Goal: Task Accomplishment & Management: Complete application form

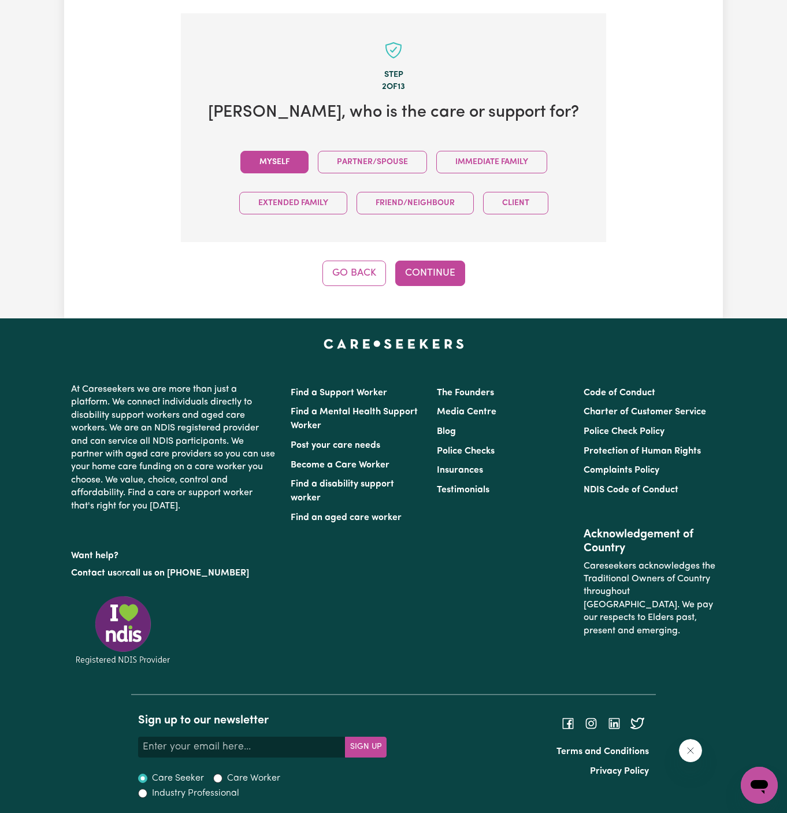
click at [291, 163] on button "Myself" at bounding box center [275, 162] width 68 height 23
click at [434, 270] on button "Continue" at bounding box center [430, 273] width 70 height 25
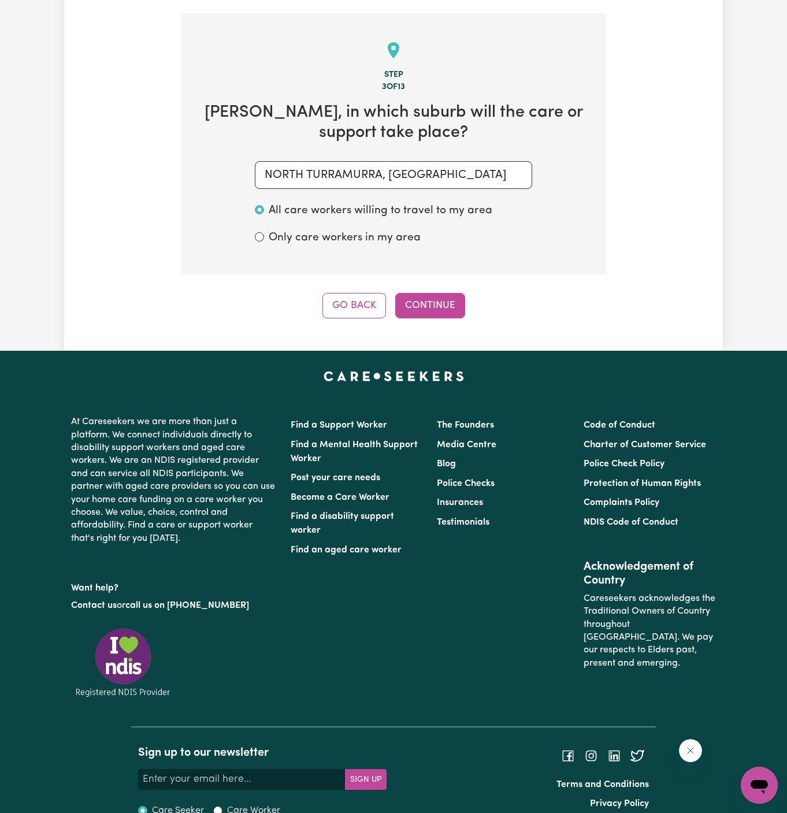
scroll to position [410, 0]
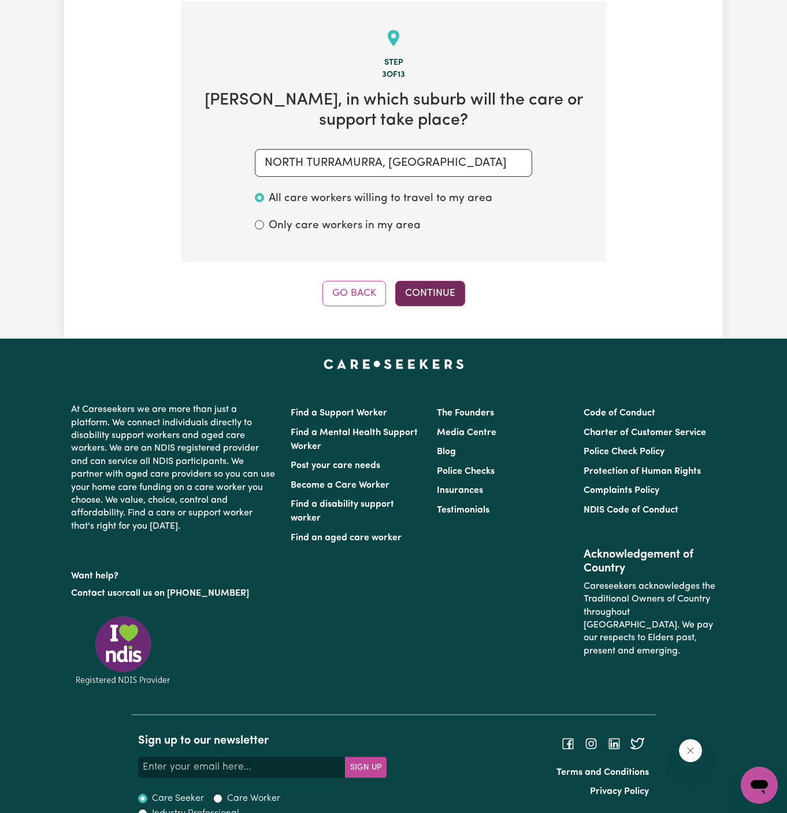
click at [419, 298] on button "Continue" at bounding box center [430, 293] width 70 height 25
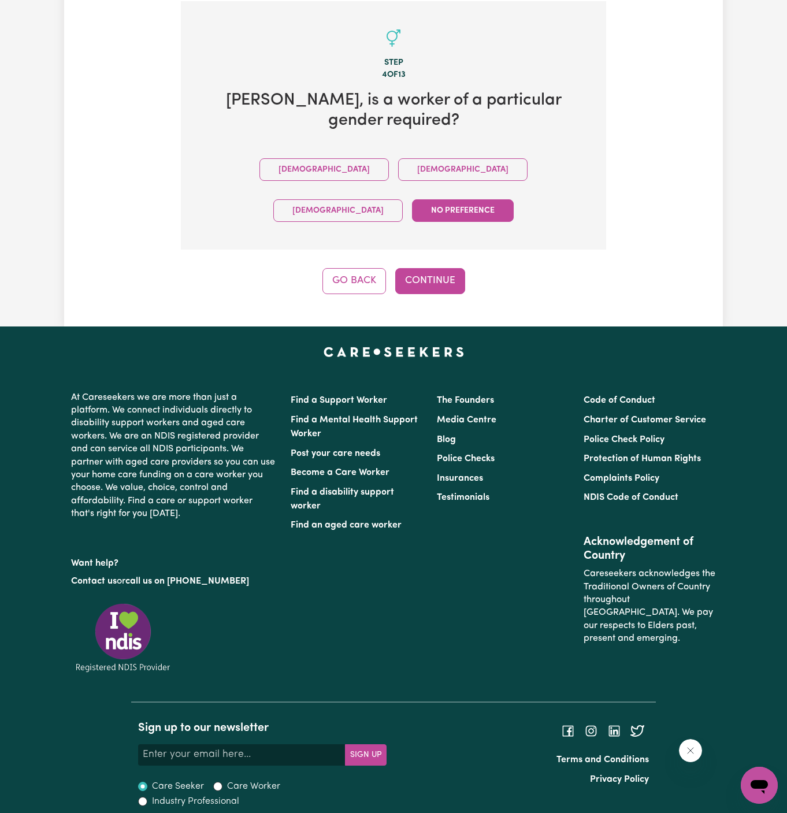
scroll to position [377, 0]
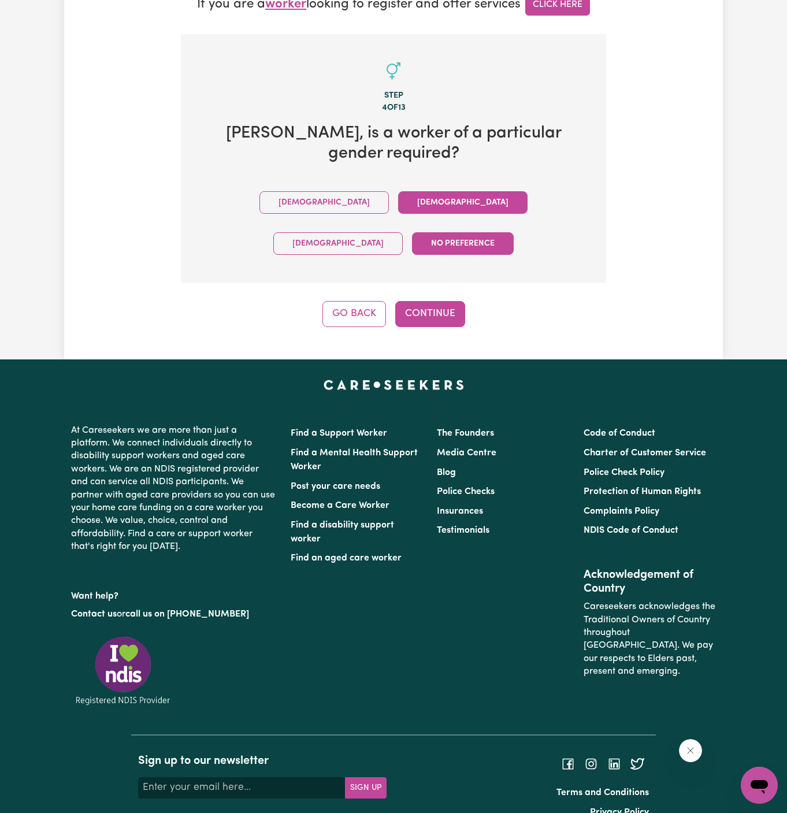
click at [398, 198] on button "[DEMOGRAPHIC_DATA]" at bounding box center [463, 202] width 130 height 23
click at [439, 301] on button "Continue" at bounding box center [430, 313] width 70 height 25
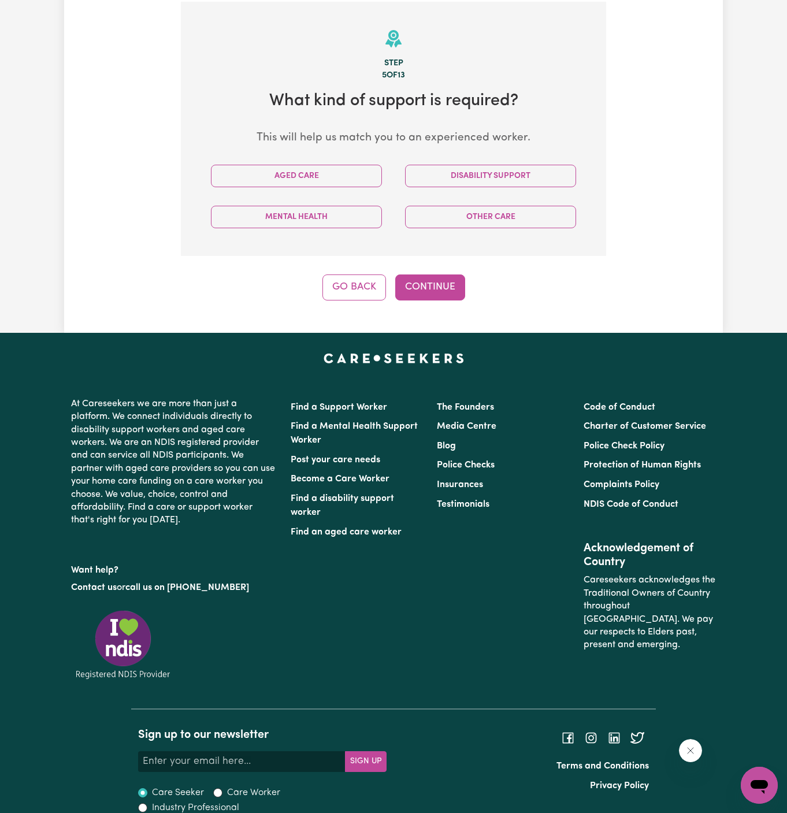
scroll to position [410, 0]
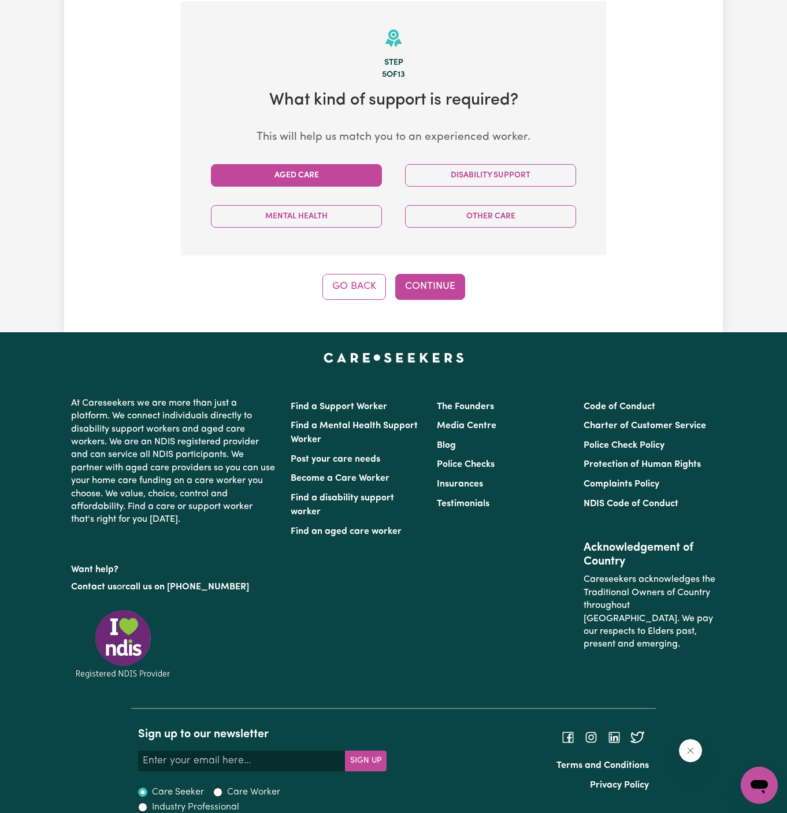
click at [345, 167] on button "Aged Care" at bounding box center [296, 175] width 171 height 23
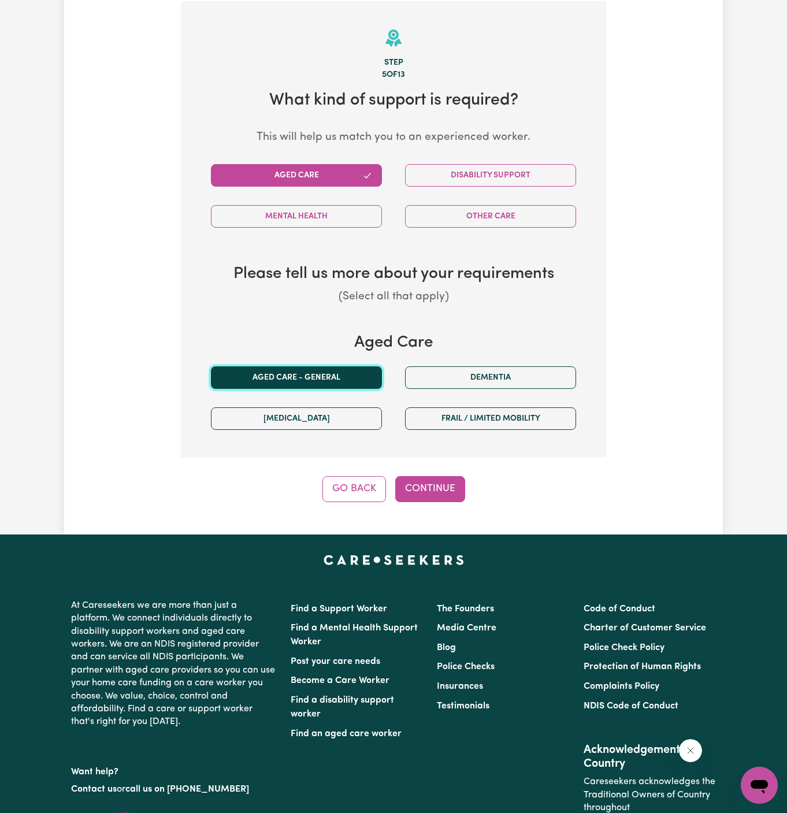
click at [332, 376] on button "Aged care - General" at bounding box center [296, 378] width 171 height 23
click at [443, 490] on button "Continue" at bounding box center [430, 488] width 70 height 25
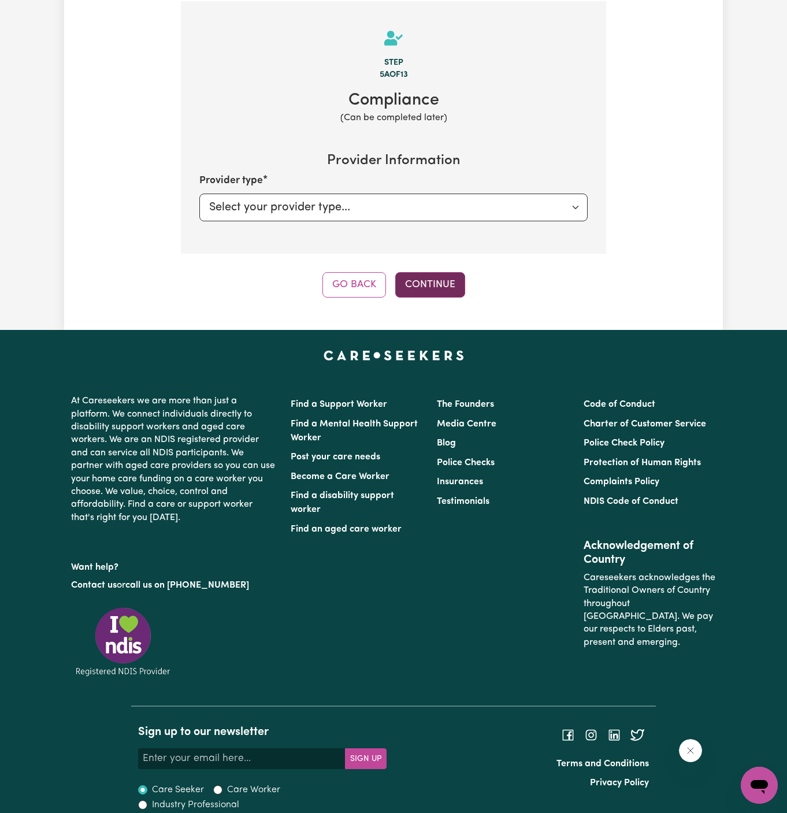
click at [435, 280] on button "Continue" at bounding box center [430, 284] width 70 height 25
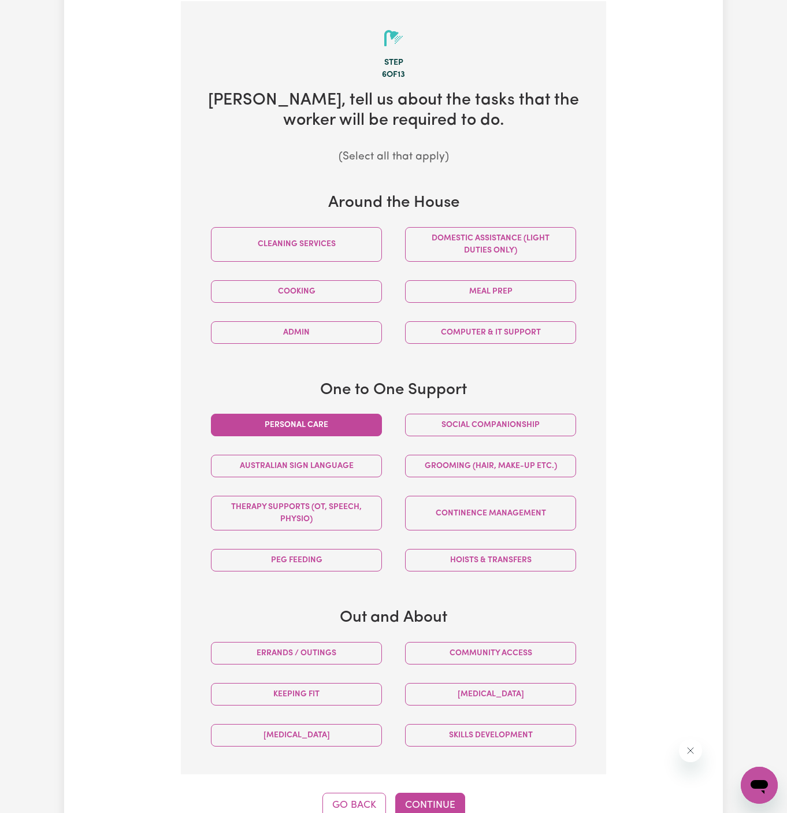
click at [327, 421] on button "Personal care" at bounding box center [296, 425] width 171 height 23
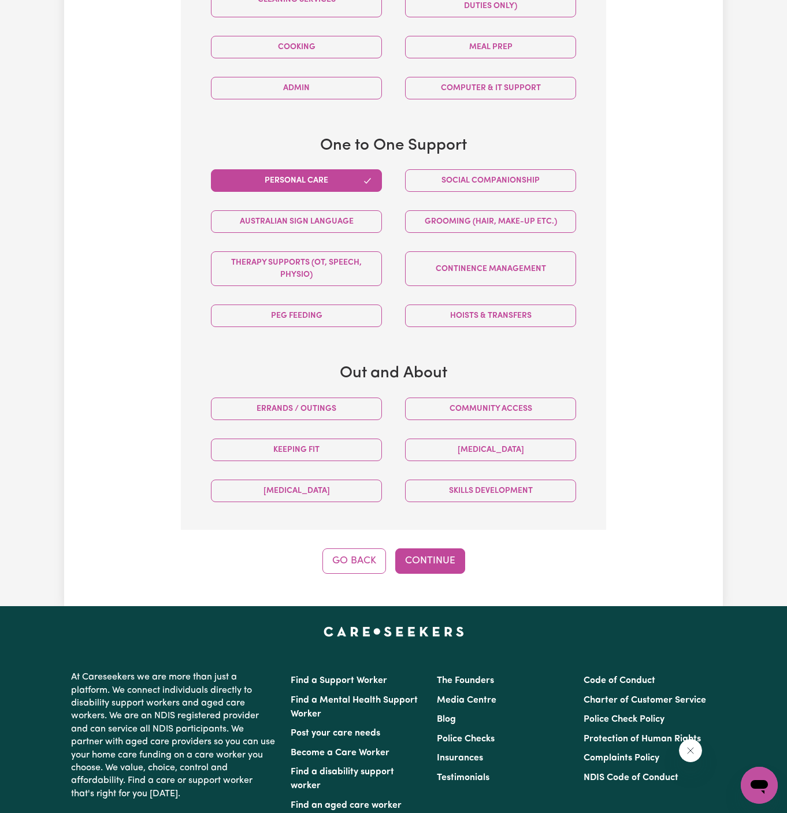
scroll to position [664, 0]
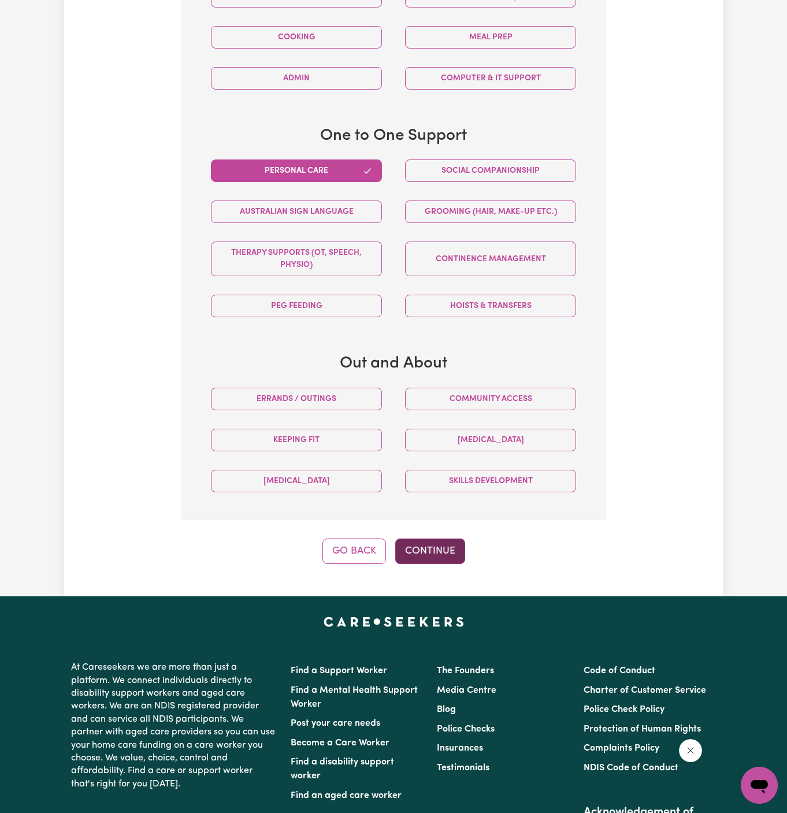
click at [444, 539] on button "Continue" at bounding box center [430, 551] width 70 height 25
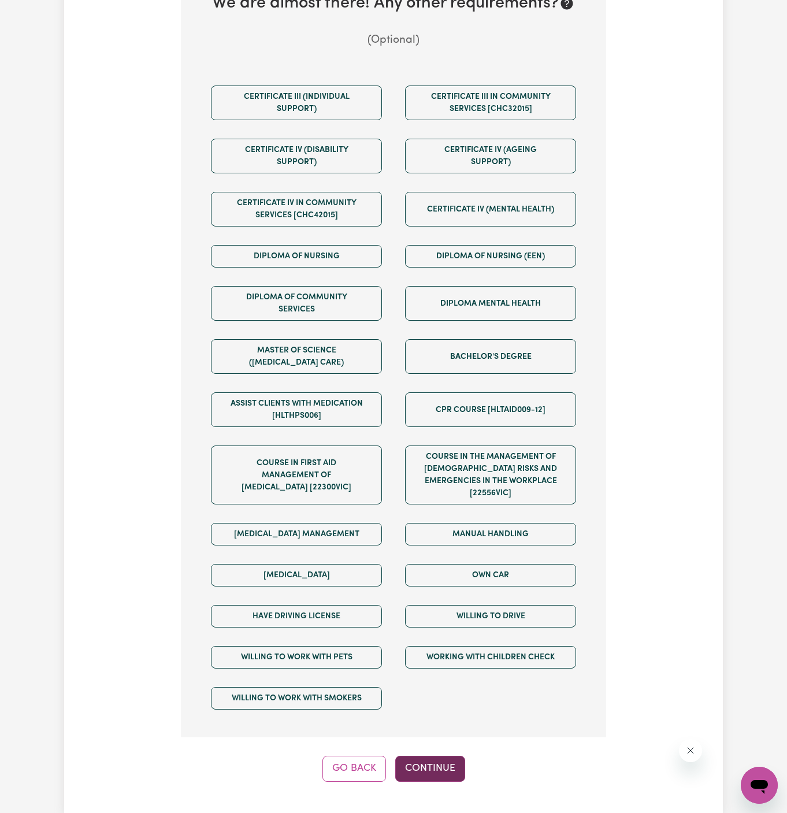
click at [446, 756] on button "Continue" at bounding box center [430, 768] width 70 height 25
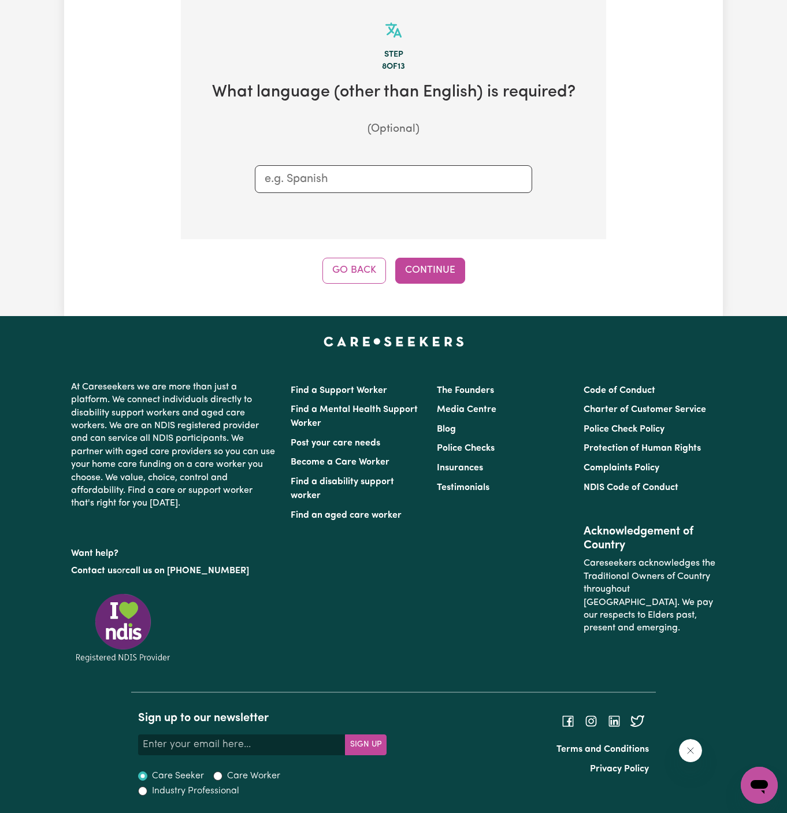
scroll to position [410, 0]
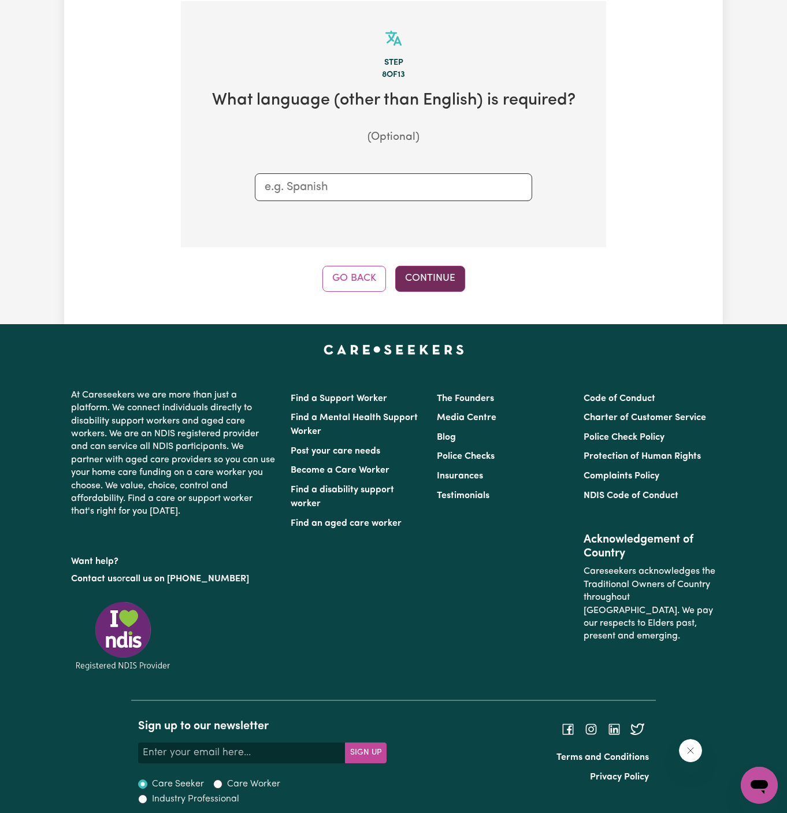
click at [439, 276] on button "Continue" at bounding box center [430, 278] width 70 height 25
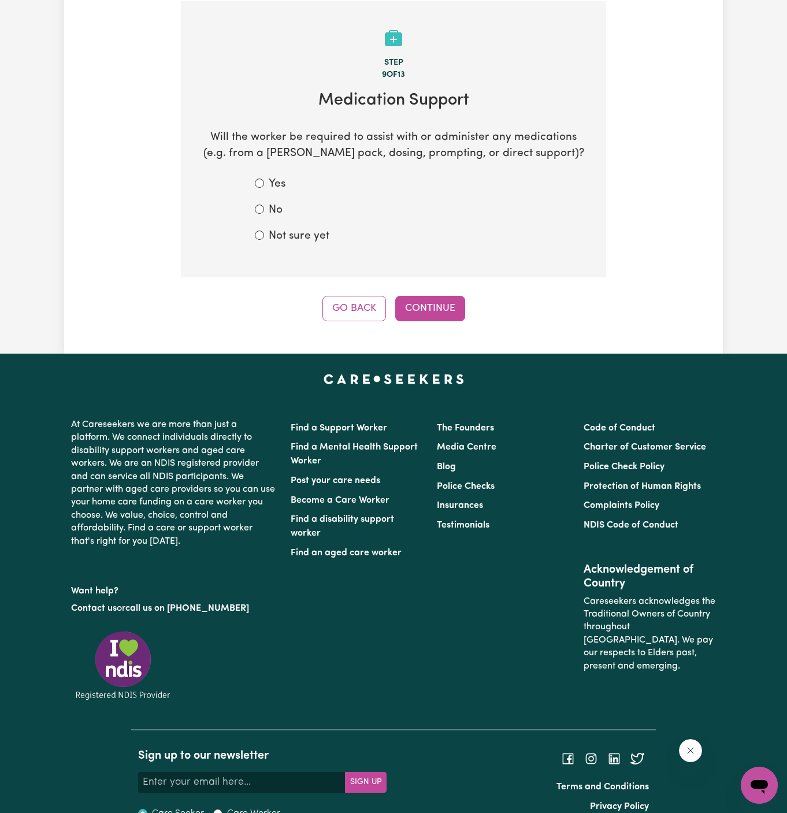
click at [290, 250] on section "Step 9 of 13 Medication Support Will the worker be required to assist with or a…" at bounding box center [394, 139] width 426 height 276
click at [309, 237] on label "Not sure yet" at bounding box center [299, 236] width 61 height 17
click at [264, 237] on input "Not sure yet" at bounding box center [259, 235] width 9 height 9
radio input "true"
click at [446, 317] on button "Continue" at bounding box center [430, 308] width 70 height 25
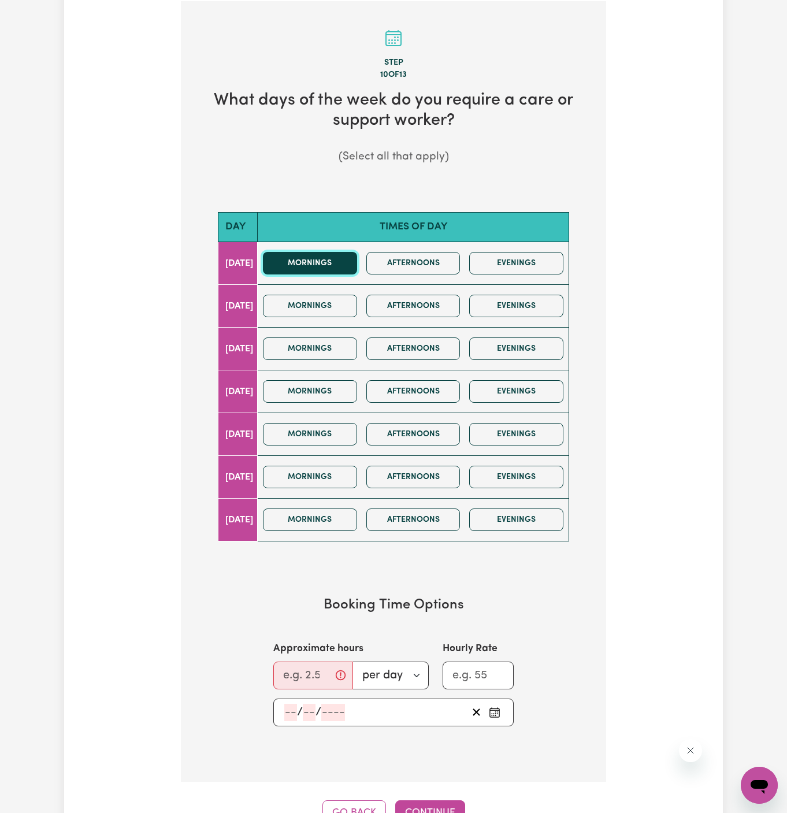
click at [342, 264] on button "Mornings" at bounding box center [310, 263] width 94 height 23
click at [301, 678] on input "Approximate hours" at bounding box center [313, 676] width 80 height 28
type input "1.5"
click at [297, 706] on span "/" at bounding box center [300, 712] width 6 height 13
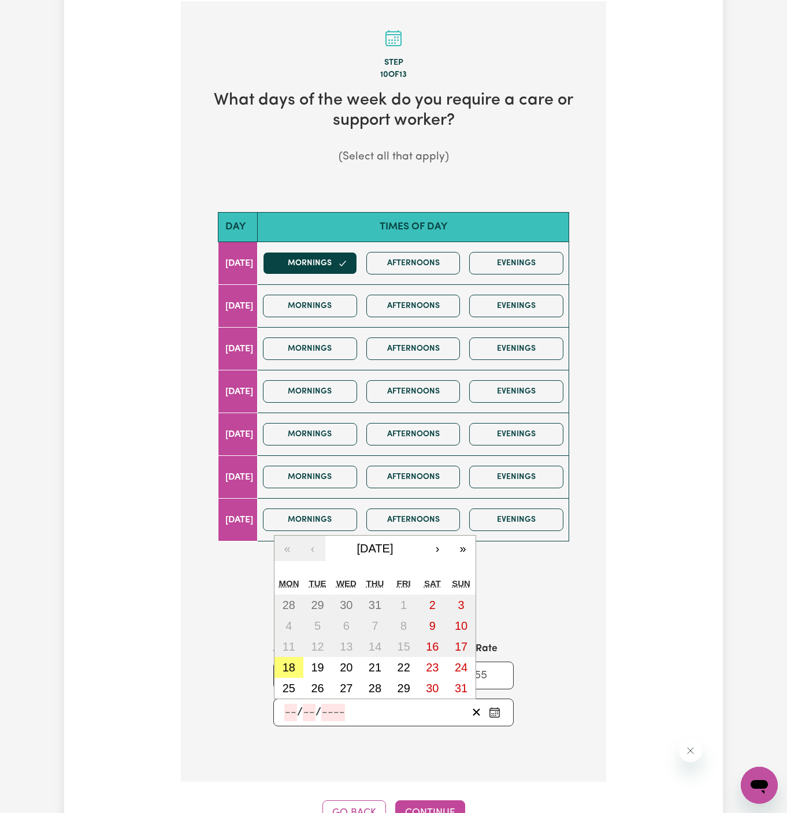
click at [290, 708] on input "number" at bounding box center [290, 712] width 13 height 17
click at [296, 681] on button "25" at bounding box center [289, 688] width 29 height 21
type input "[DATE]"
type input "25"
type input "8"
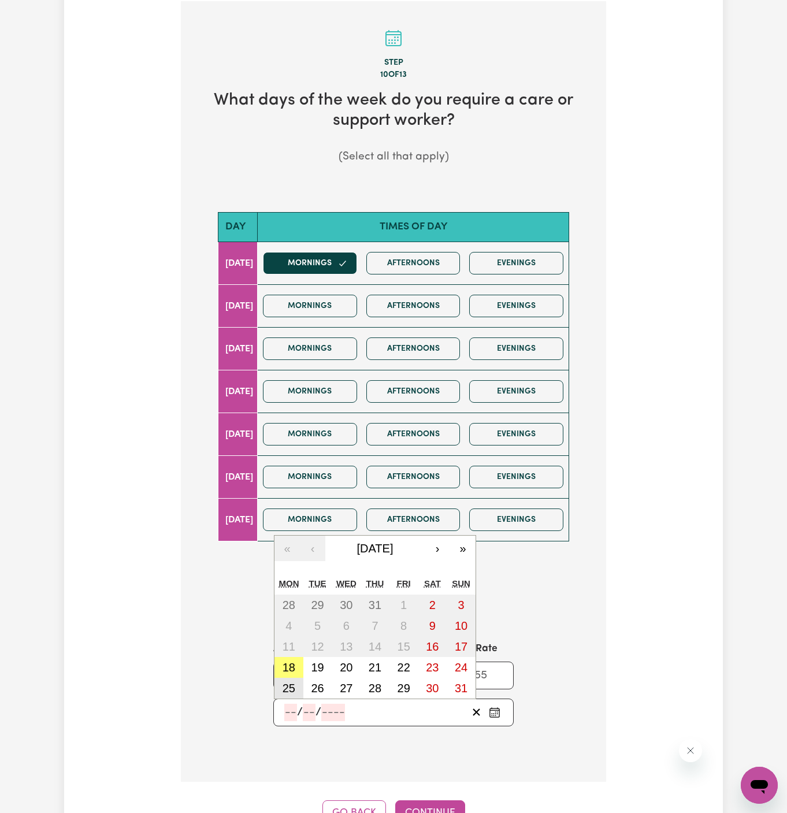
type input "2025"
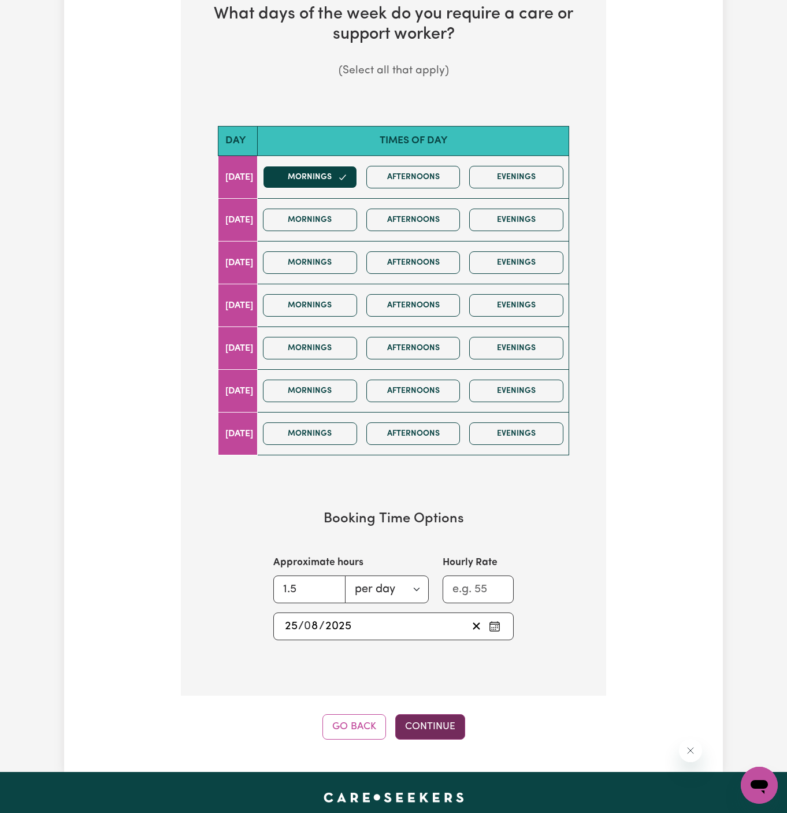
click at [434, 719] on button "Continue" at bounding box center [430, 727] width 70 height 25
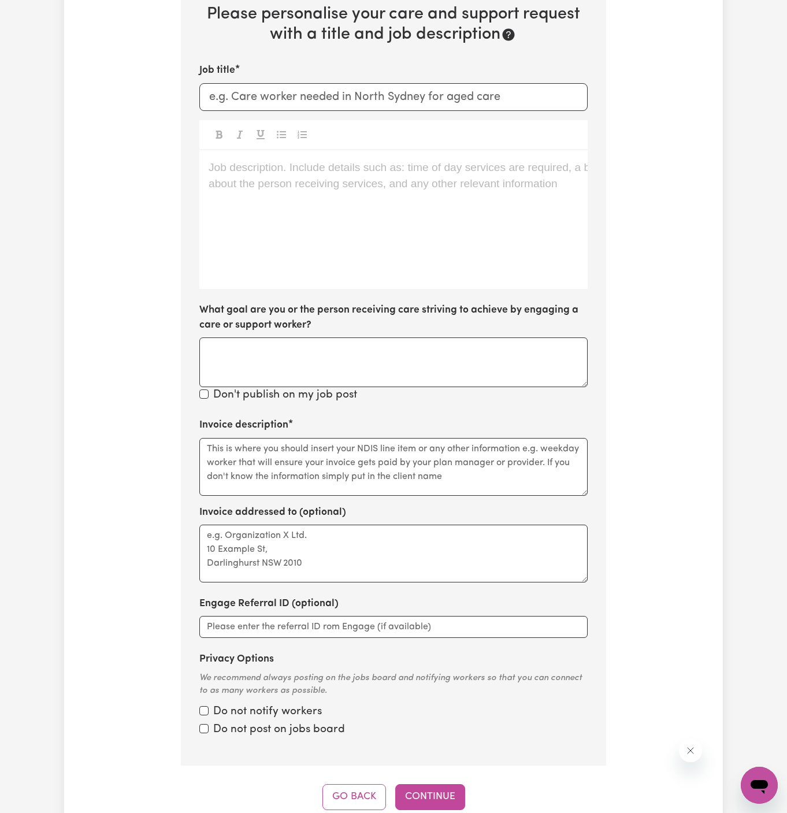
scroll to position [410, 0]
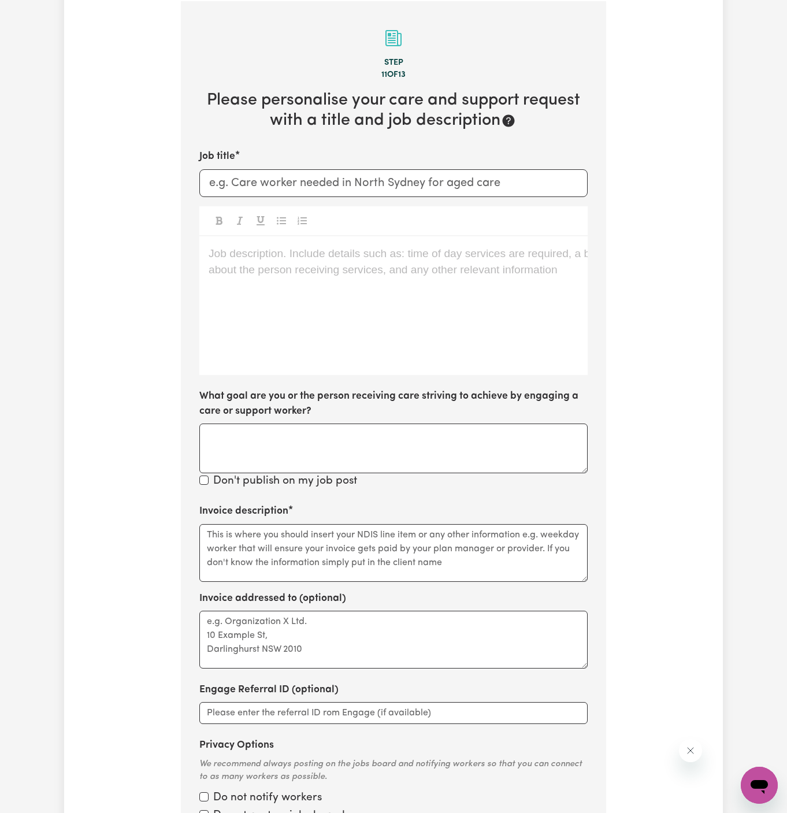
click at [373, 332] on div "Job description. Include details such as: time of day services are required, a …" at bounding box center [393, 305] width 389 height 139
click at [342, 282] on div "Job description. Include details such as: time of day services are required, a …" at bounding box center [393, 305] width 389 height 139
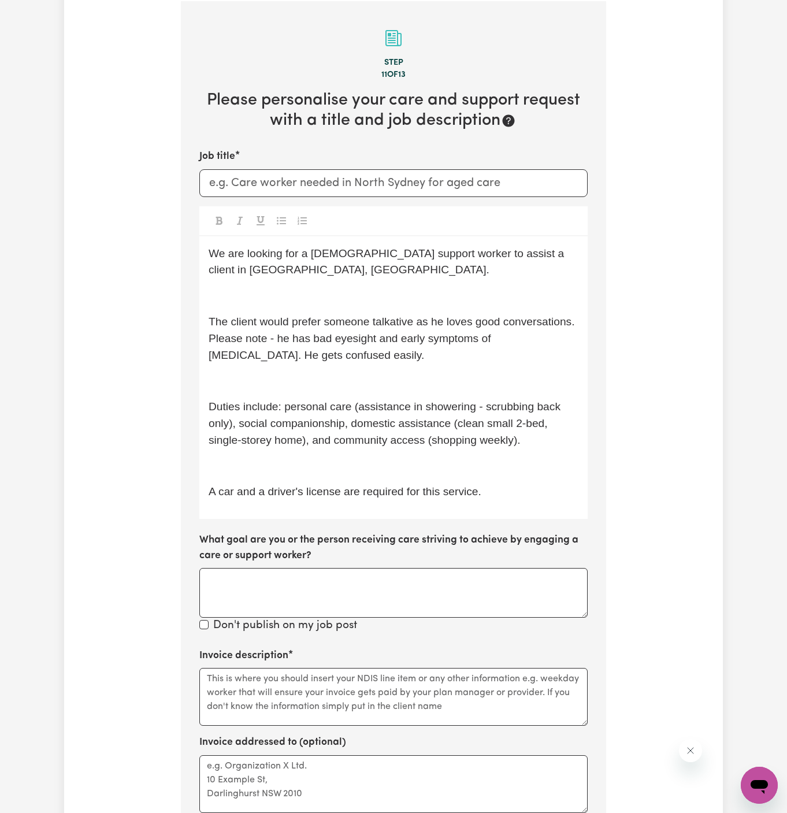
click at [319, 495] on span "A car and a driver's license are required for this service." at bounding box center [345, 492] width 273 height 12
click at [403, 496] on span "A car and a driver's license are required for this service." at bounding box center [345, 492] width 273 height 12
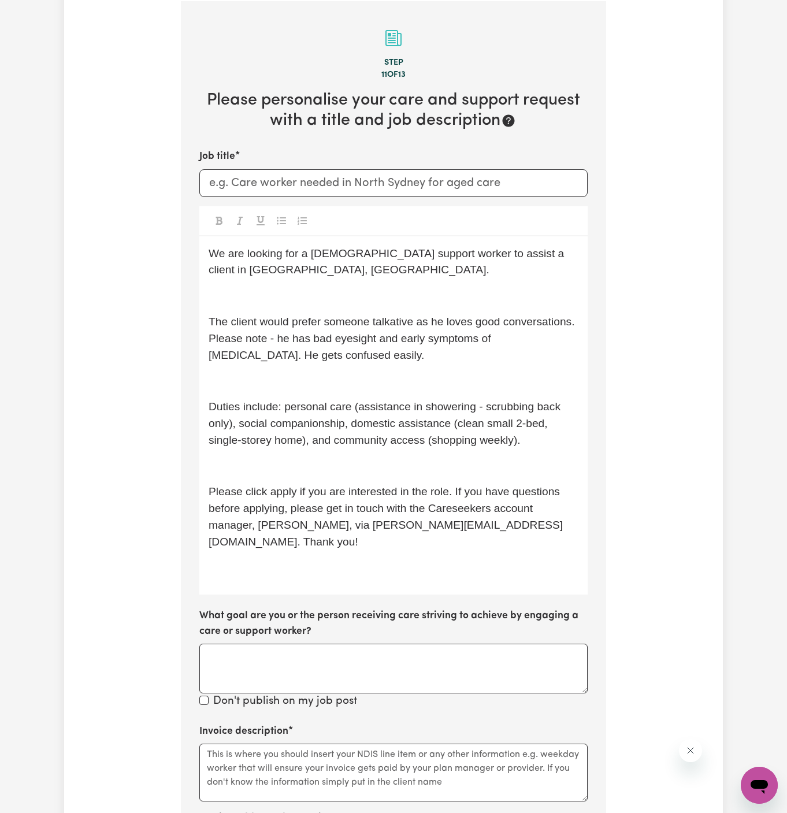
click at [366, 445] on span "Duties include: personal care (assistance in showering - scrubbing back only), …" at bounding box center [386, 424] width 355 height 46
click at [335, 458] on p "﻿" at bounding box center [394, 466] width 370 height 17
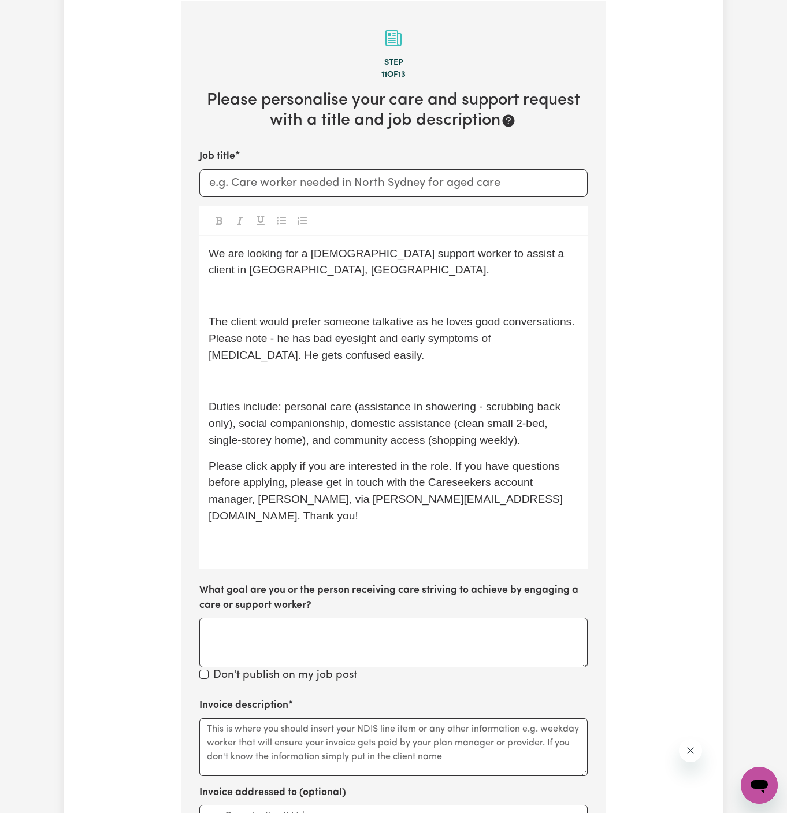
click at [347, 452] on div "We are looking for a [DEMOGRAPHIC_DATA] support worker to assist a client in [G…" at bounding box center [393, 402] width 389 height 333
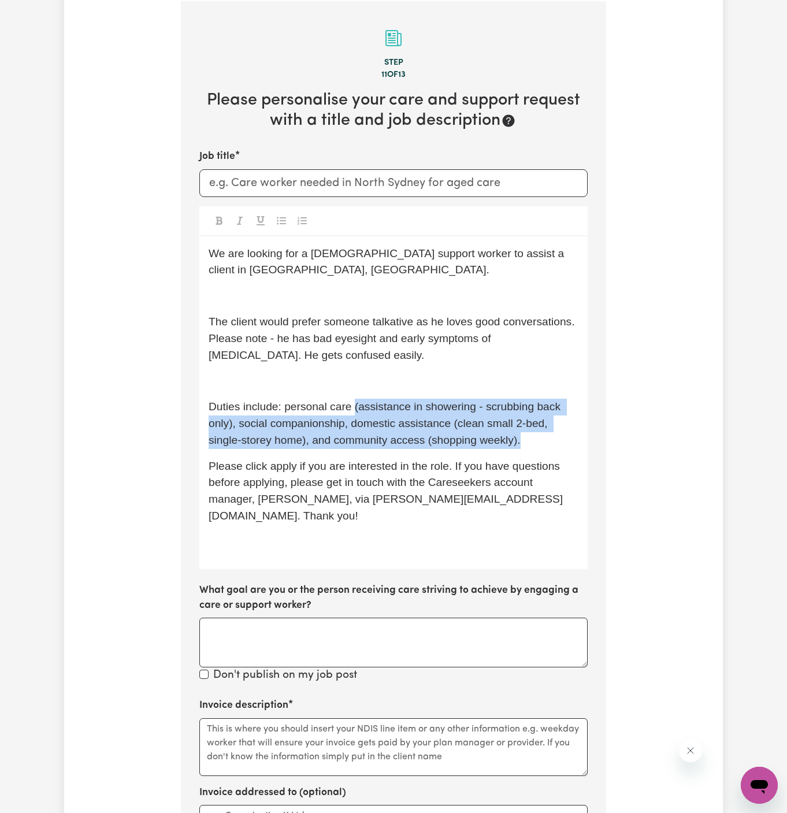
drag, startPoint x: 554, startPoint y: 441, endPoint x: 353, endPoint y: 405, distance: 204.3
click at [353, 405] on p "Duties include: personal care (assistance in showering - scrubbing back only), …" at bounding box center [394, 424] width 370 height 50
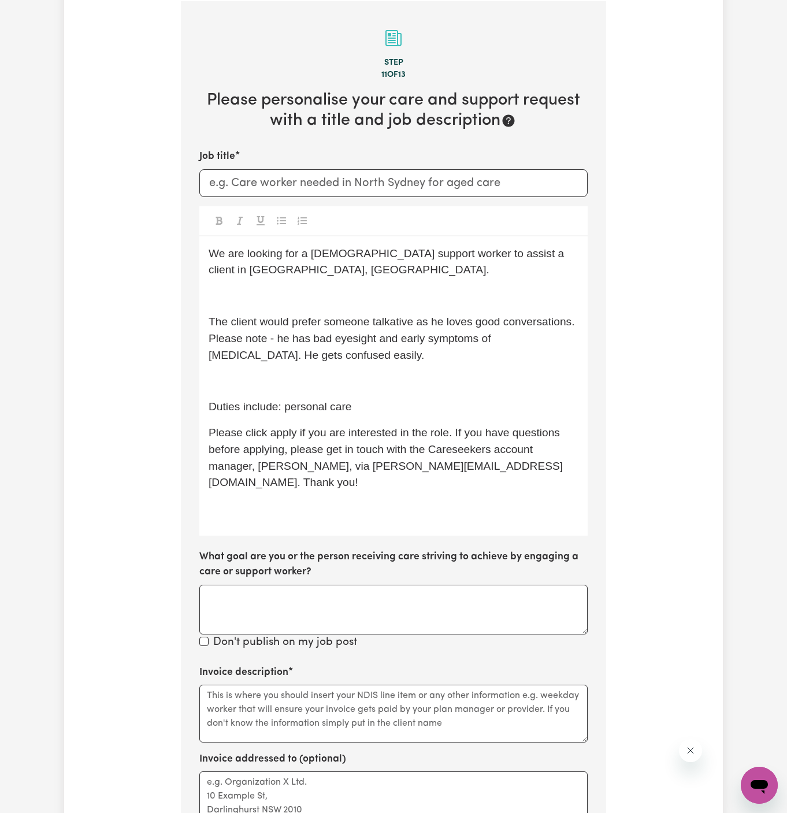
click at [326, 387] on p "﻿" at bounding box center [394, 381] width 370 height 17
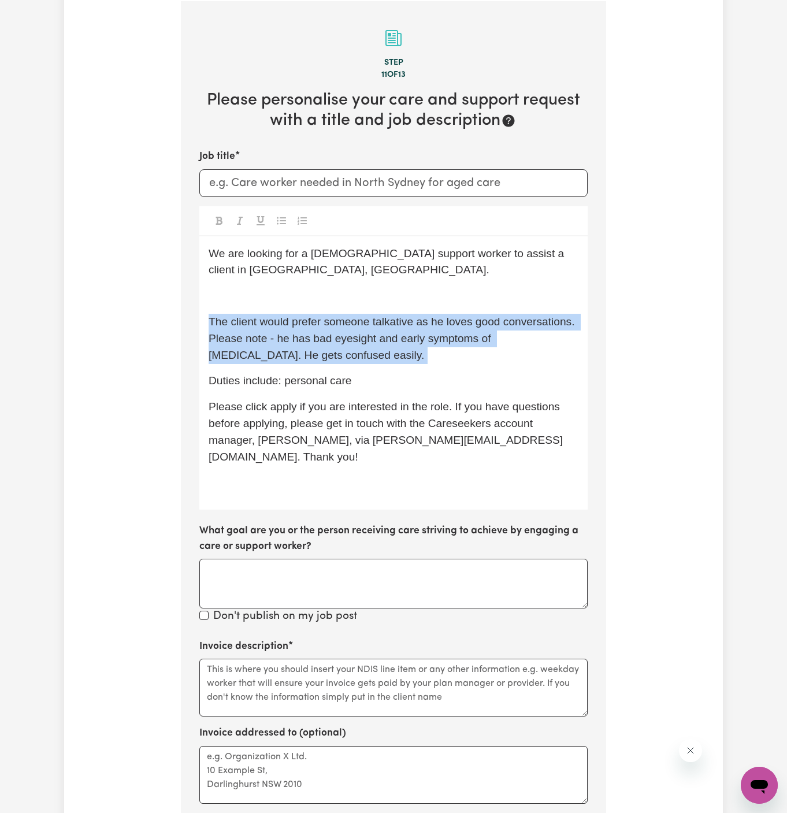
drag, startPoint x: 361, startPoint y: 366, endPoint x: 175, endPoint y: 306, distance: 196.2
click at [175, 306] on div "Tell us your care and support requirements Welcome to Careseekers. We are excit…" at bounding box center [393, 347] width 439 height 1368
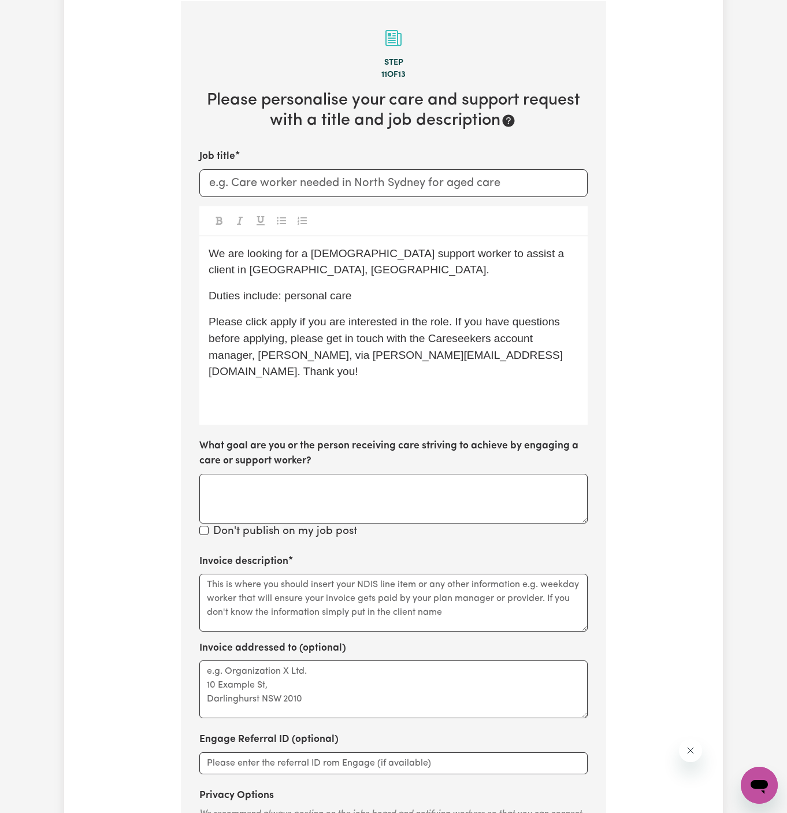
click at [403, 295] on p "Duties include: personal care" at bounding box center [394, 296] width 370 height 17
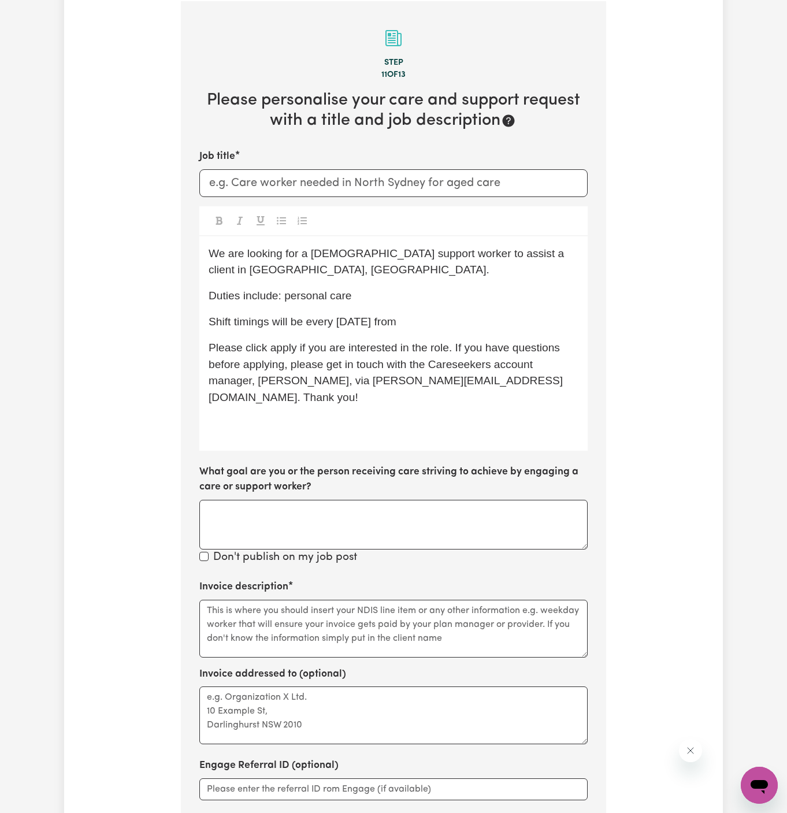
click at [454, 337] on div "We are looking for a [DEMOGRAPHIC_DATA] support worker to assist a client in [G…" at bounding box center [393, 343] width 389 height 214
click at [454, 326] on p "Shift timings will be every [DATE] from" at bounding box center [394, 322] width 370 height 17
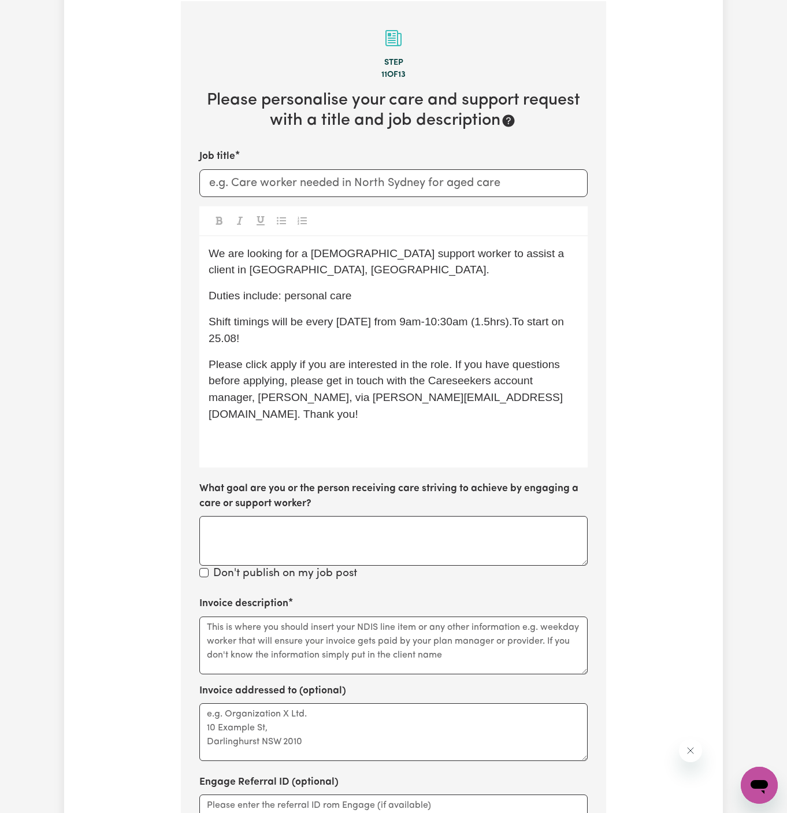
click at [228, 341] on span "Shift timings will be every [DATE] from 9am-10:30am (1.5hrs).To start on 25.08!" at bounding box center [388, 330] width 358 height 29
click at [432, 319] on span "Shift timings will be every [DATE] from 9am-10:30am (1.5hrs).To start on 25/08!" at bounding box center [388, 330] width 358 height 29
click at [430, 323] on span "Shift timings will be every [DATE] from 9am-10:30 am (1.5hrs).To start on 25/08!" at bounding box center [390, 330] width 362 height 29
click at [410, 322] on span "Shift timings will be every [DATE] from 9am to 10:30 am (1.5hrs).To start on 25…" at bounding box center [388, 330] width 358 height 29
click at [468, 334] on p "Shift timings will be every [DATE] from 9 am to 10:30 am (1.5hrs).To start on 2…" at bounding box center [394, 331] width 370 height 34
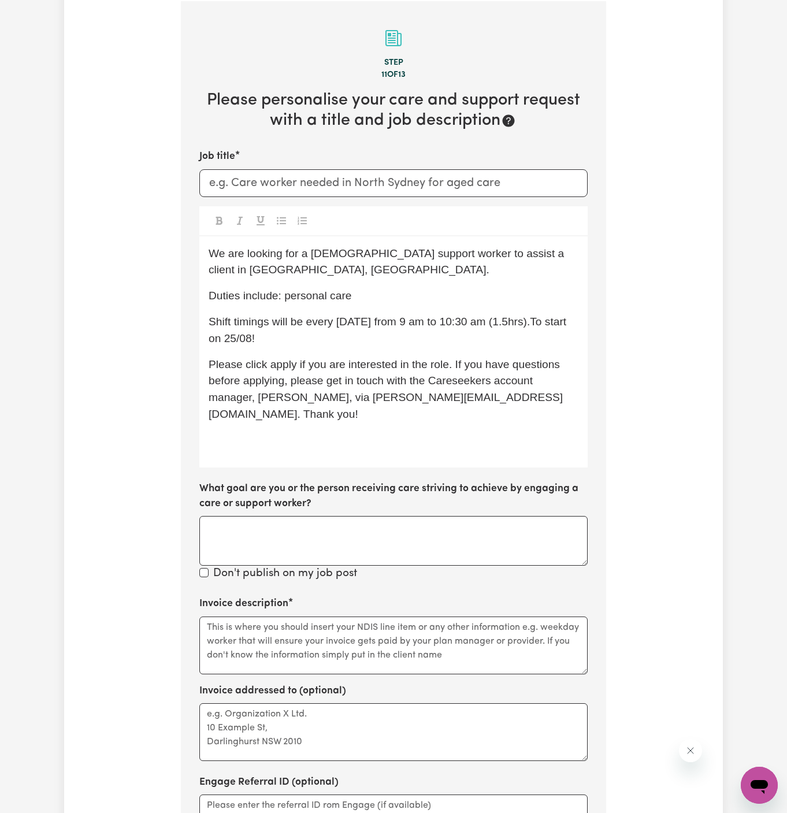
click at [512, 318] on span "Shift timings will be every [DATE] from 9 am to 10:30 am (1.5hrs).To start on 2…" at bounding box center [389, 330] width 361 height 29
click at [522, 349] on div "We are looking for a [DEMOGRAPHIC_DATA] support worker to assist a client in [G…" at bounding box center [393, 351] width 389 height 231
click at [290, 364] on span "Please click apply if you are interested in the role. If you have questions bef…" at bounding box center [386, 389] width 354 height 62
click at [294, 432] on p "﻿" at bounding box center [394, 440] width 370 height 17
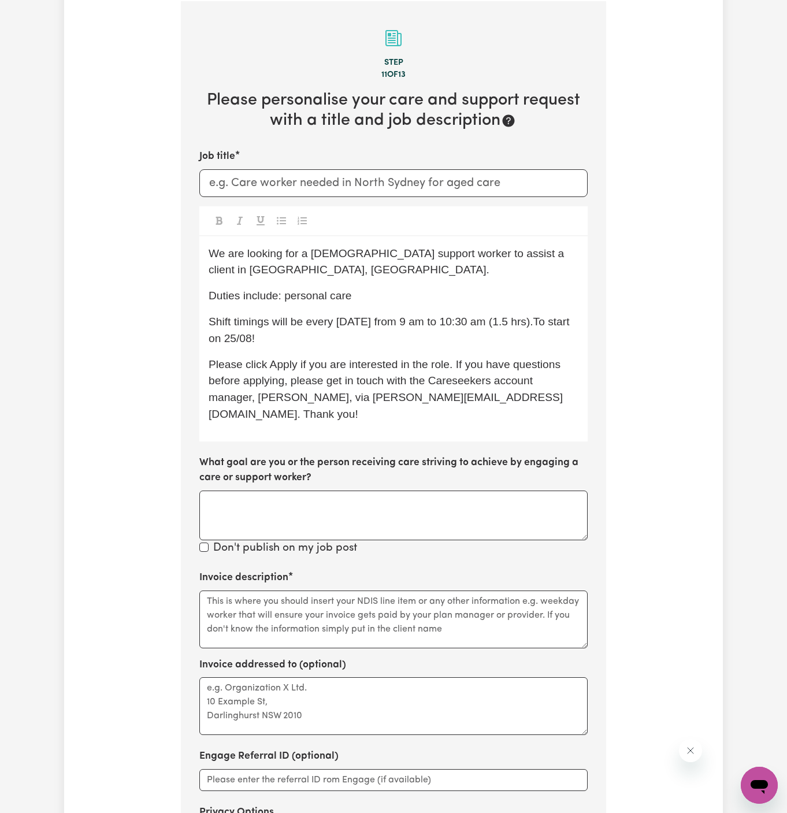
click at [369, 290] on p "Duties include: personal care" at bounding box center [394, 296] width 370 height 17
click at [311, 255] on span "We are looking for a [DEMOGRAPHIC_DATA] support worker to assist a client in [G…" at bounding box center [388, 261] width 359 height 29
drag, startPoint x: 516, startPoint y: 254, endPoint x: 249, endPoint y: 273, distance: 267.2
click at [249, 273] on p "We are looking for a [DEMOGRAPHIC_DATA] support worker to assist a client in [G…" at bounding box center [394, 263] width 370 height 34
click at [257, 179] on input "Job title" at bounding box center [393, 183] width 389 height 28
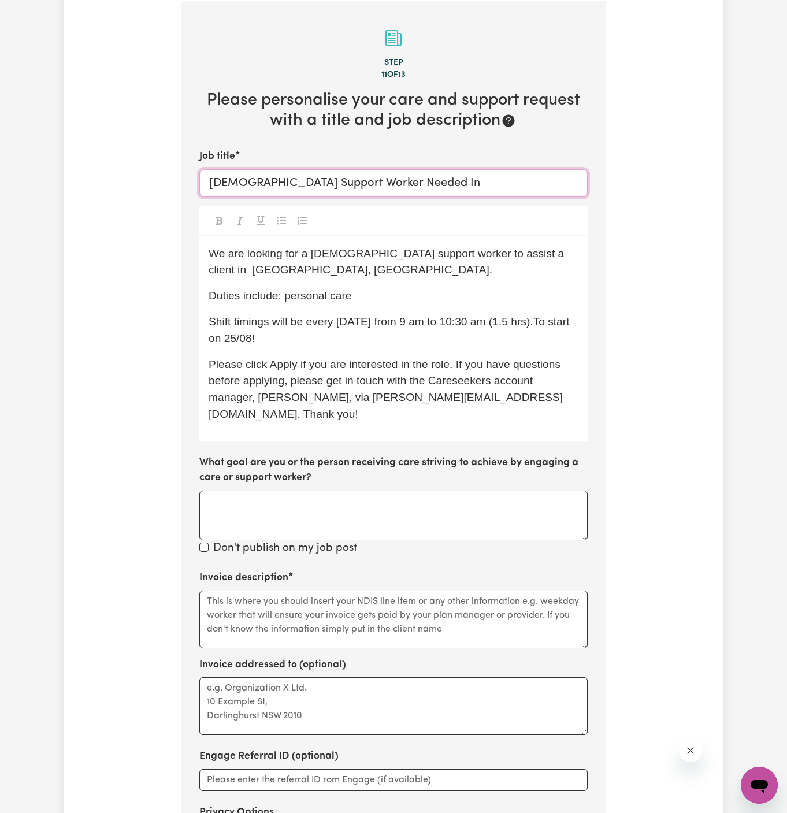
paste input "[GEOGRAPHIC_DATA], [GEOGRAPHIC_DATA]"
click at [397, 179] on input "[DEMOGRAPHIC_DATA] Support Worker Needed In [GEOGRAPHIC_DATA], [GEOGRAPHIC_DATA]" at bounding box center [393, 183] width 389 height 28
click at [558, 182] on input "[DEMOGRAPHIC_DATA] Support Worker Needed In [GEOGRAPHIC_DATA], [GEOGRAPHIC_DATA]" at bounding box center [393, 183] width 389 height 28
type input "[DEMOGRAPHIC_DATA] Support Worker Needed In [GEOGRAPHIC_DATA], [GEOGRAPHIC_DATA]"
click at [400, 362] on span "Please click Apply if you are interested in the role. If you have questions bef…" at bounding box center [386, 389] width 355 height 62
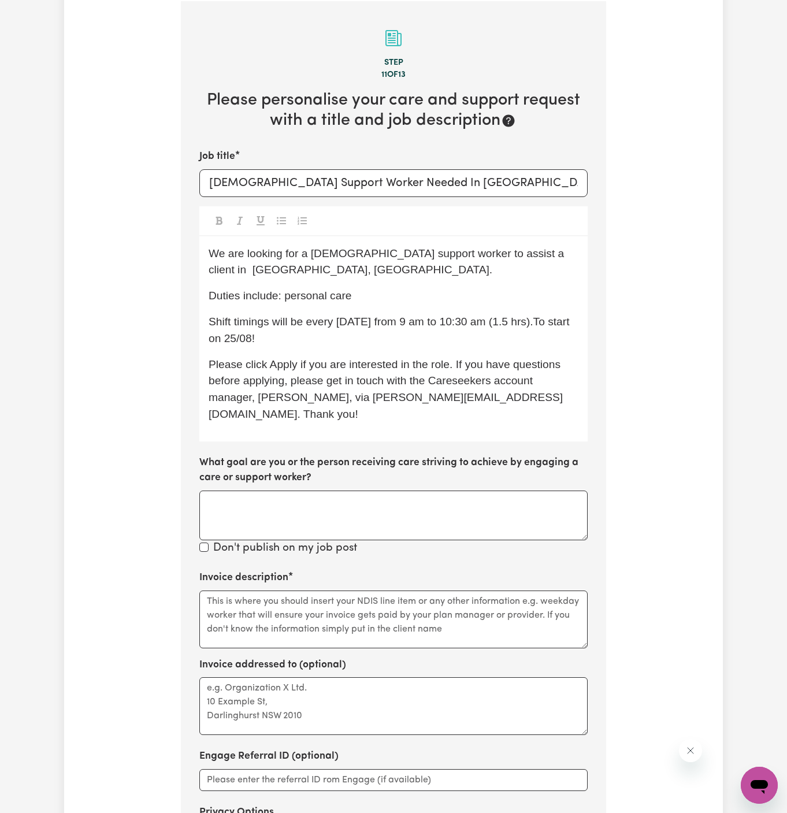
click at [354, 320] on span "Shift timings will be every [DATE] from 9 am to 10:30 am (1.5 hrs).To start on …" at bounding box center [391, 330] width 364 height 29
click at [329, 591] on textarea "Invoice description" at bounding box center [393, 620] width 389 height 58
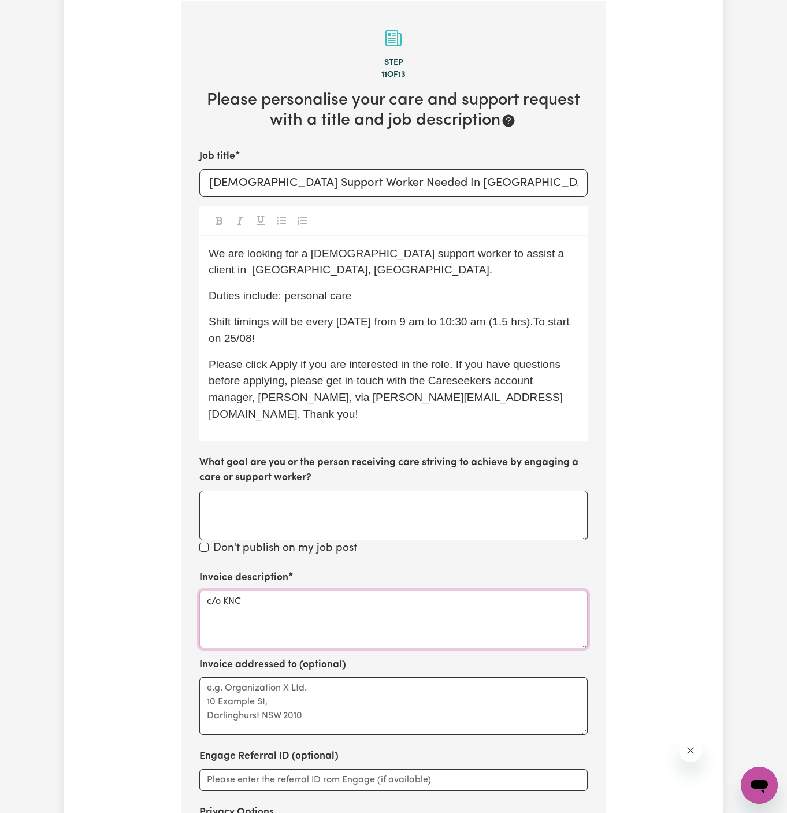
click at [228, 591] on textarea "c/o KNC" at bounding box center [393, 620] width 389 height 58
type textarea "c/o KNC"
click at [257, 711] on textarea "Invoice addressed to (optional)" at bounding box center [393, 707] width 389 height 58
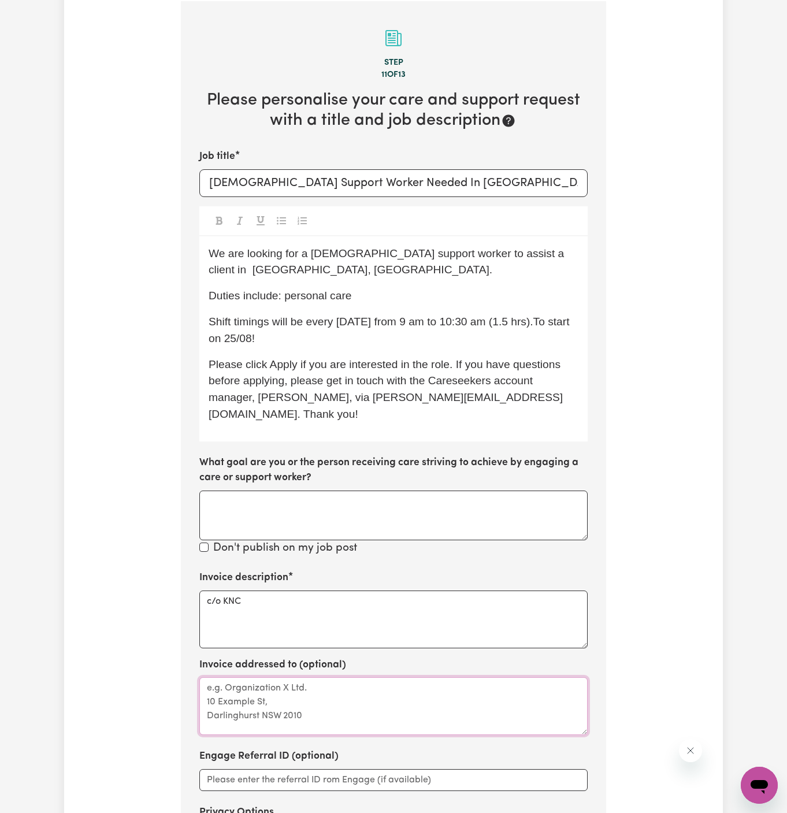
paste textarea "c/o KNC"
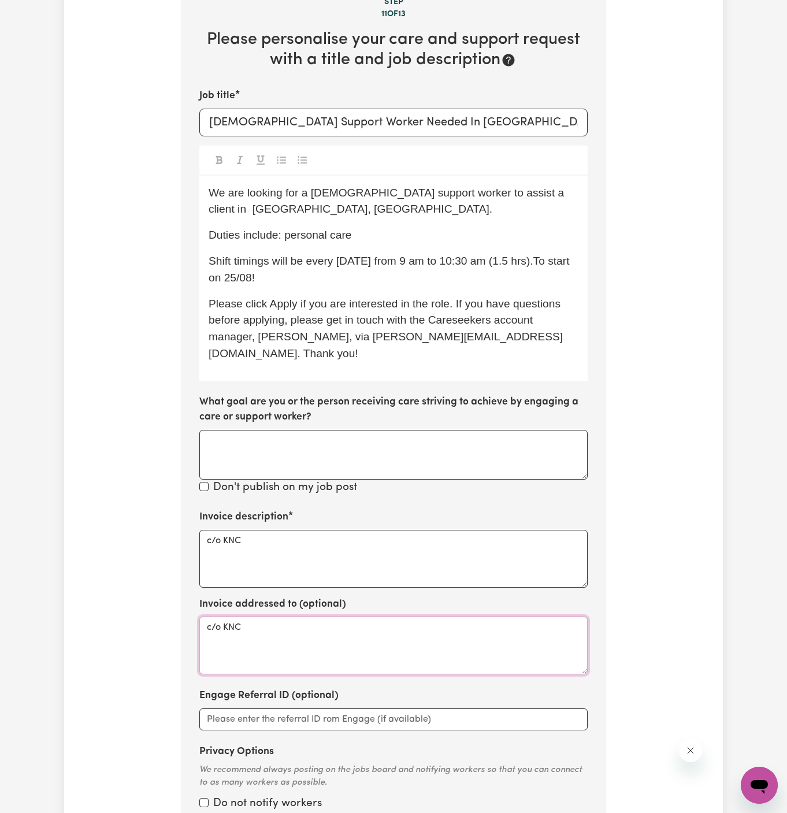
scroll to position [546, 0]
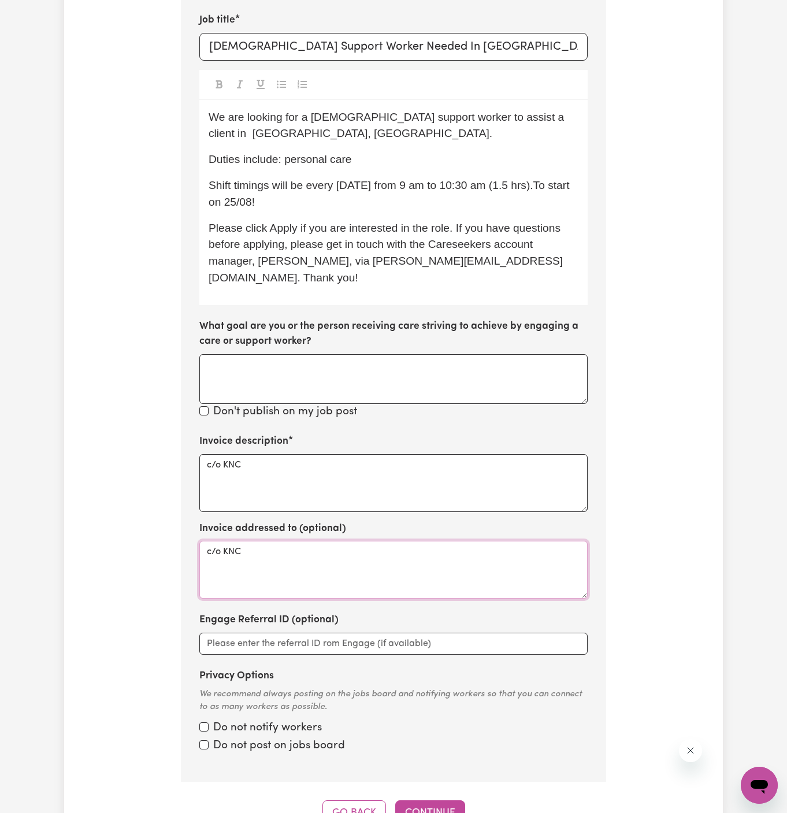
type textarea "c/o KNC"
click at [205, 723] on input "Privacy Options" at bounding box center [203, 727] width 9 height 9
checkbox input "true"
click at [205, 726] on input "Privacy Options" at bounding box center [203, 727] width 9 height 9
checkbox input "true"
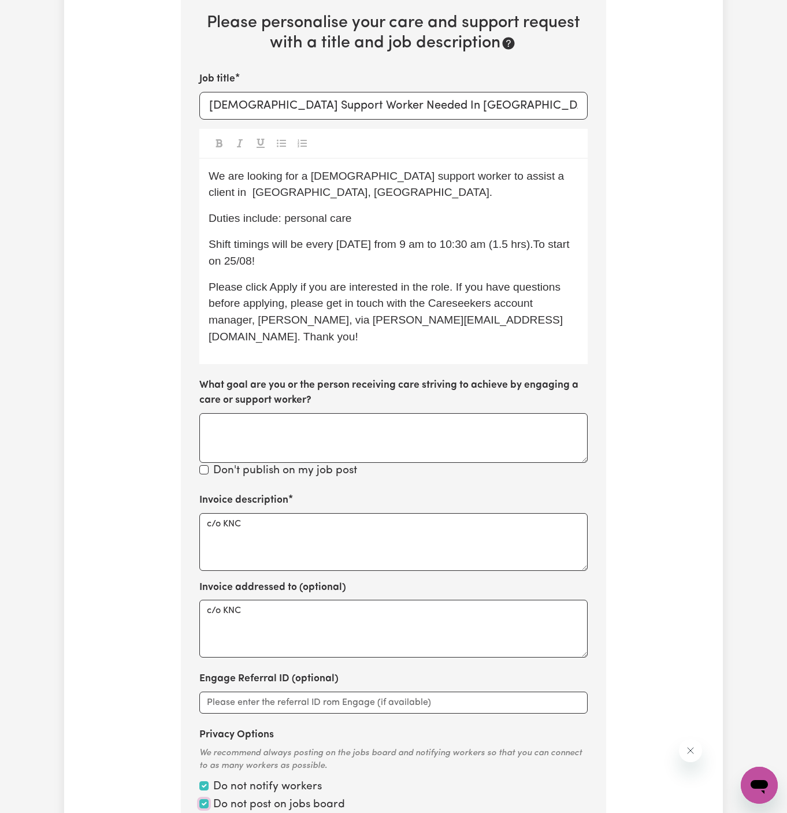
scroll to position [482, 0]
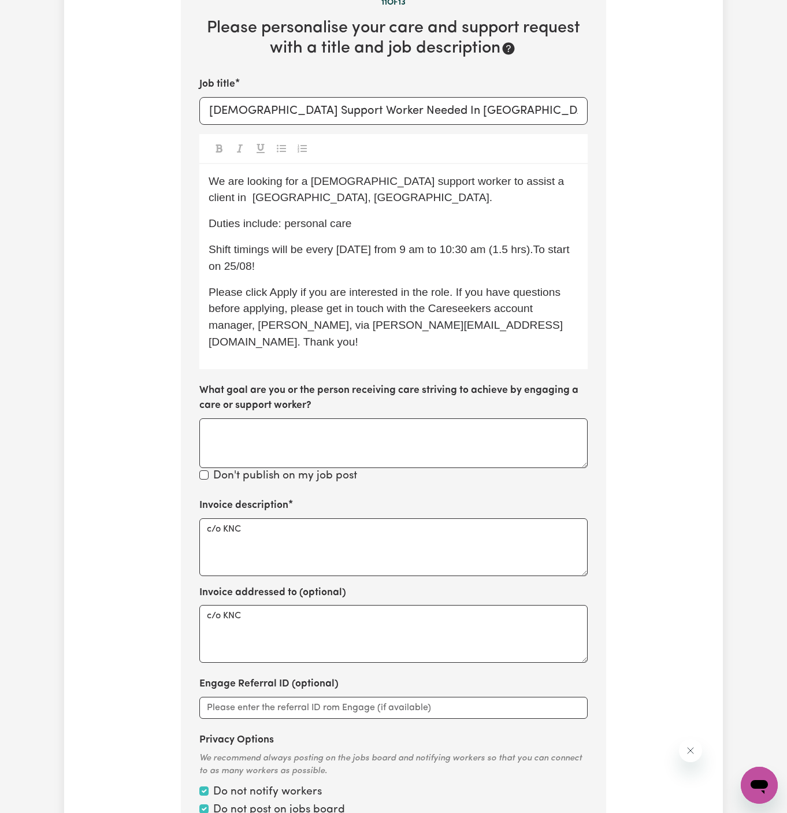
click at [416, 223] on p "Duties include: personal care" at bounding box center [394, 224] width 370 height 17
click at [366, 225] on span "Duties include: personal care (x stand-by assist with showering)" at bounding box center [365, 223] width 313 height 12
click at [457, 270] on p "Shift timings will be every [DATE] from 9 am to 10:30 am (1.5 hrs).To start on …" at bounding box center [394, 259] width 370 height 34
click at [483, 261] on p "Shift timings will be every [DATE] from 9 am to 10:30 am (1.5 hrs).To start on …" at bounding box center [394, 259] width 370 height 34
click at [323, 267] on p "Shift timings will be every [DATE] from 9 am to 10:30 am (1.5 hrs).To start on …" at bounding box center [394, 259] width 370 height 34
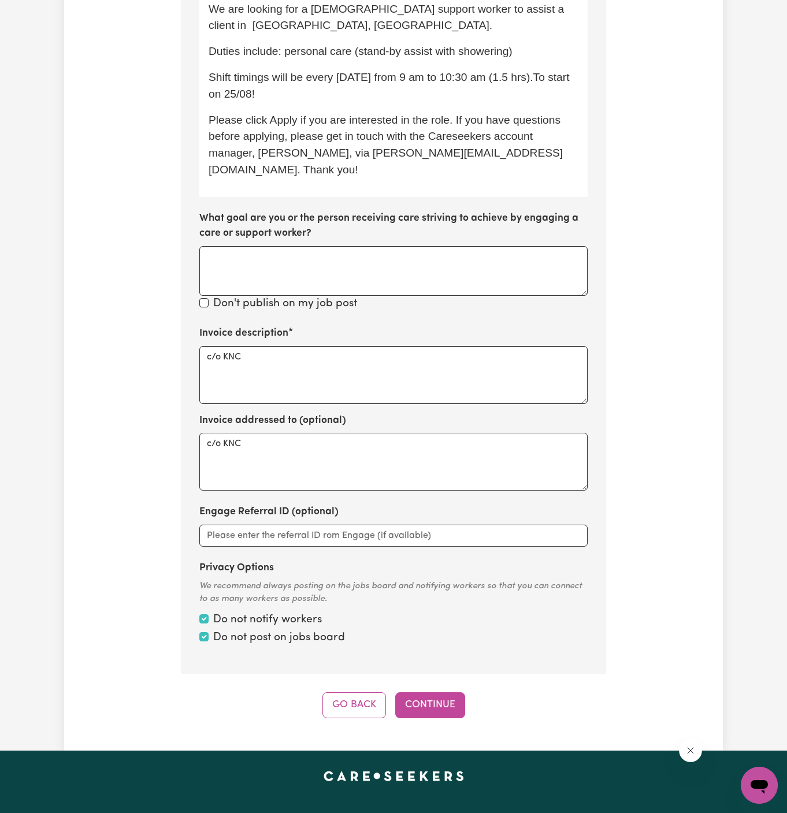
scroll to position [759, 0]
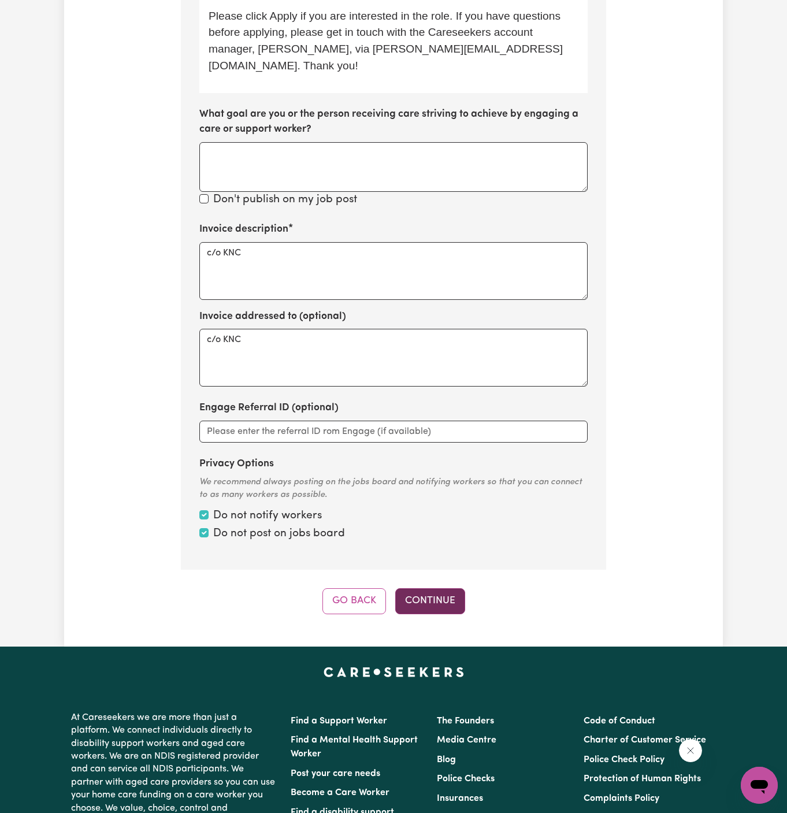
click at [428, 589] on button "Continue" at bounding box center [430, 601] width 70 height 25
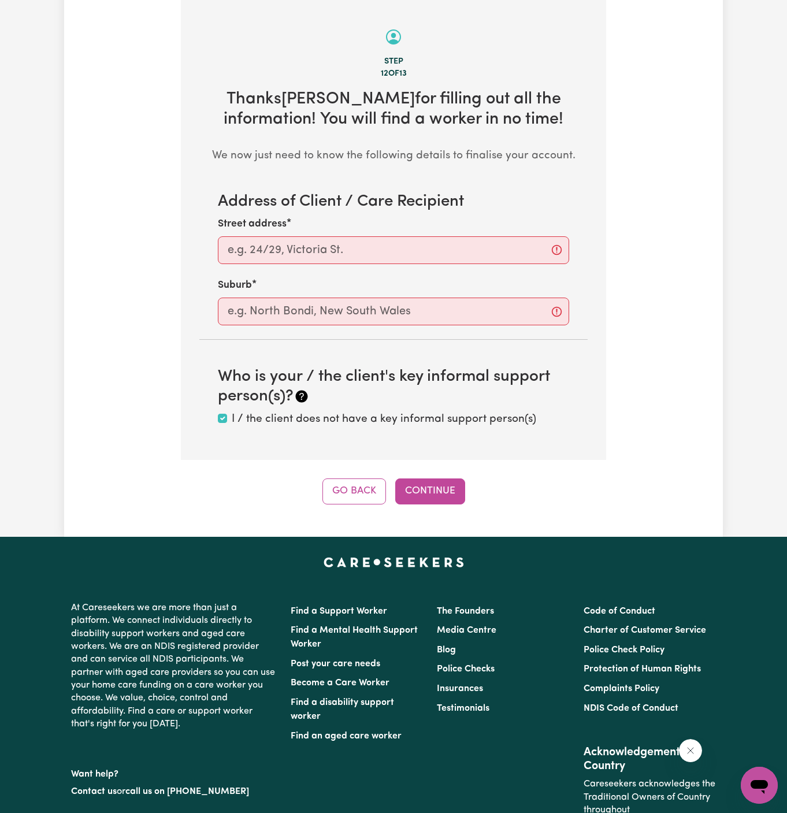
scroll to position [410, 0]
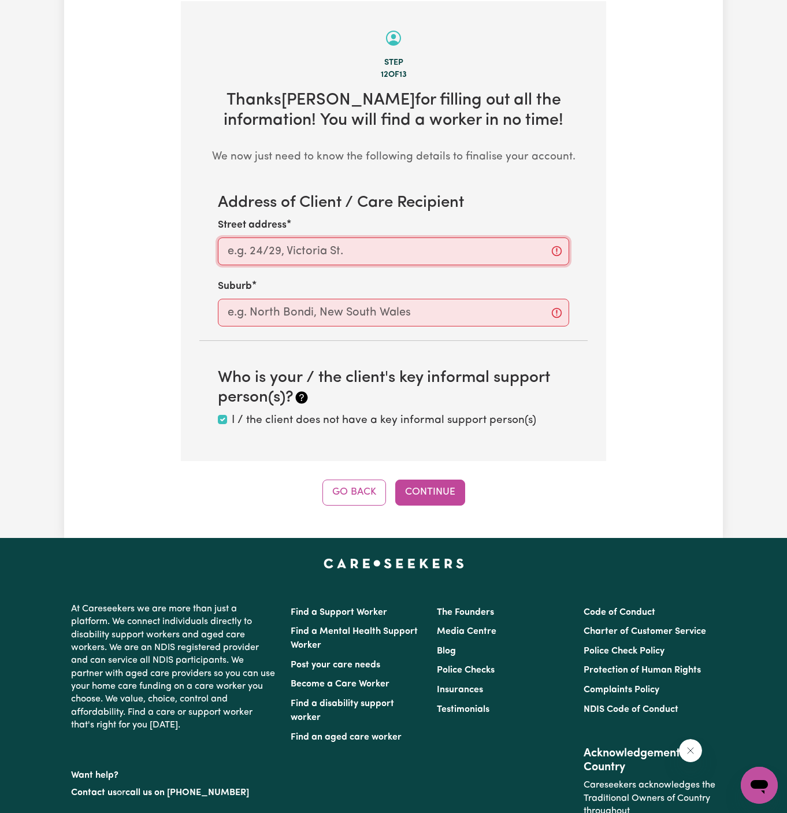
click at [405, 249] on input "Street address" at bounding box center [394, 252] width 352 height 28
click at [335, 238] on input "Street address" at bounding box center [394, 252] width 352 height 28
paste input "[STREET_ADDRESS]"
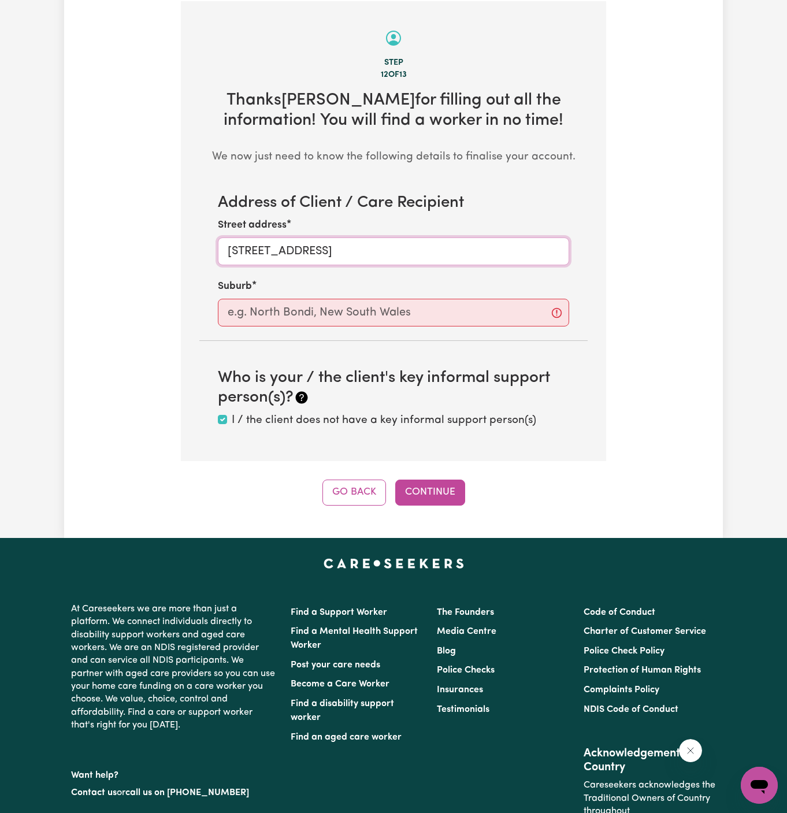
drag, startPoint x: 348, startPoint y: 246, endPoint x: 519, endPoint y: 245, distance: 171.1
click at [519, 245] on input "[STREET_ADDRESS]" at bounding box center [394, 252] width 352 height 28
type input "[STREET_ADDRESS],"
click at [486, 307] on input "text" at bounding box center [394, 313] width 352 height 28
paste input "Nth Turramurra"
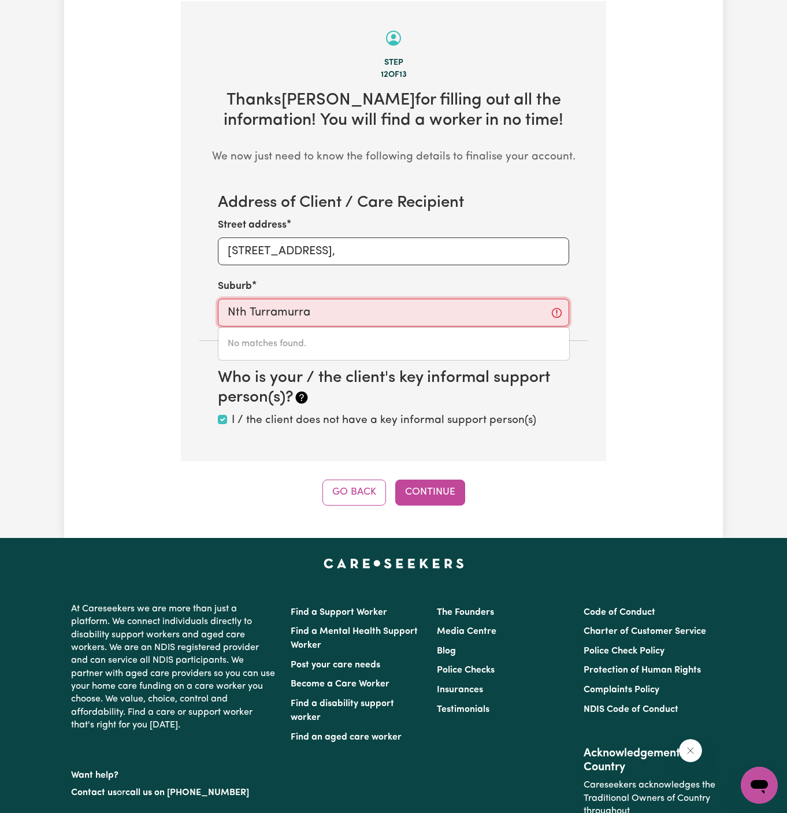
click at [236, 313] on input "Nth Turramurra" at bounding box center [394, 313] width 352 height 28
type input "North Turramurra"
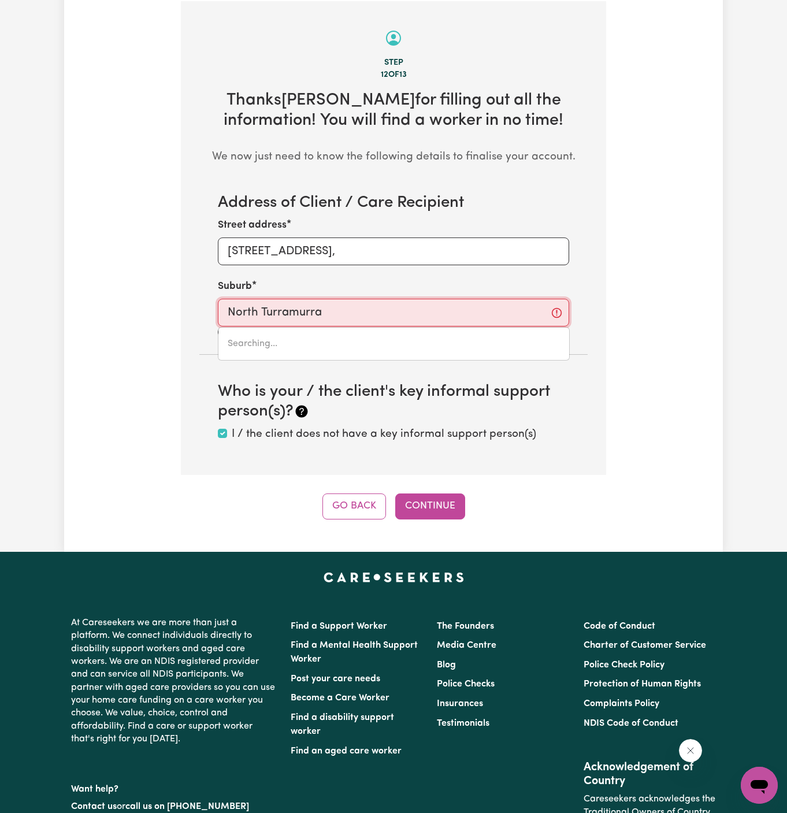
type input "[GEOGRAPHIC_DATA], [GEOGRAPHIC_DATA], 2074"
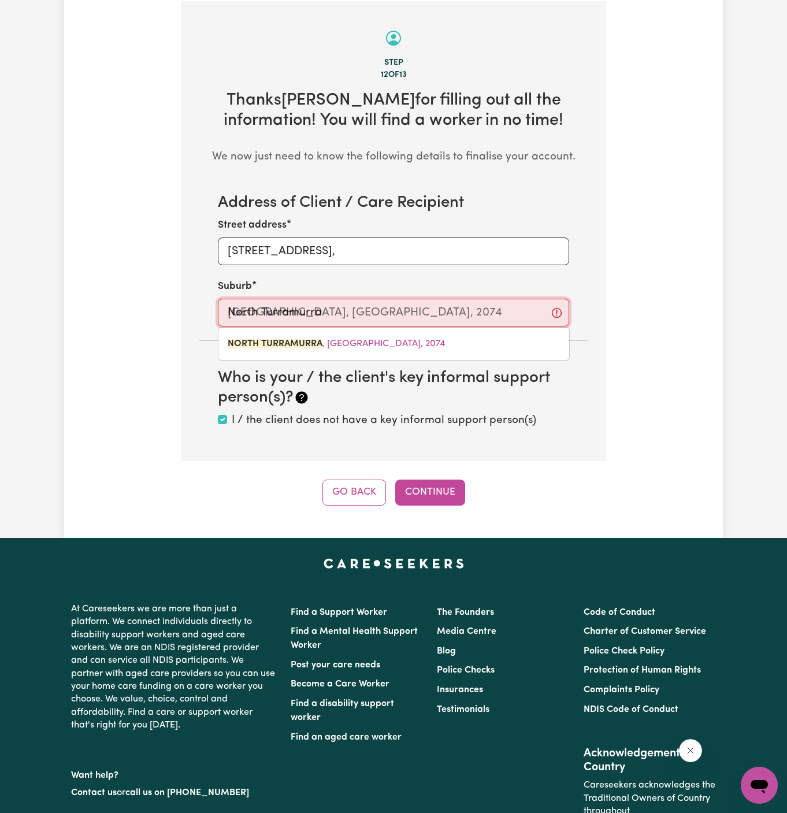
click at [384, 313] on input "North Turramurra" at bounding box center [394, 313] width 352 height 28
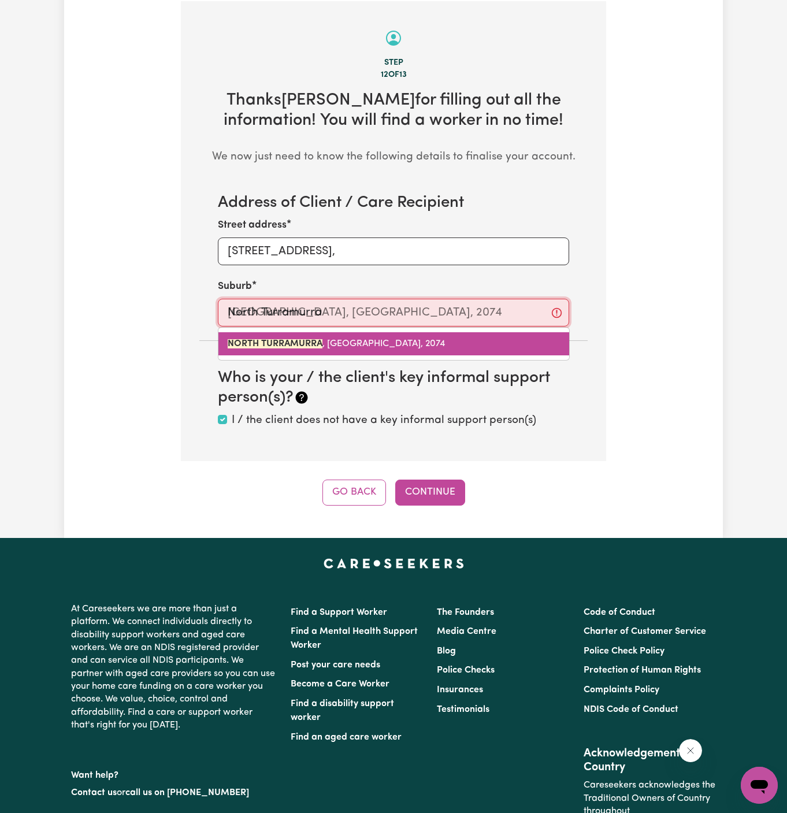
click at [368, 341] on span "NORTH TURRAMURRA , [GEOGRAPHIC_DATA], 2074" at bounding box center [336, 343] width 217 height 9
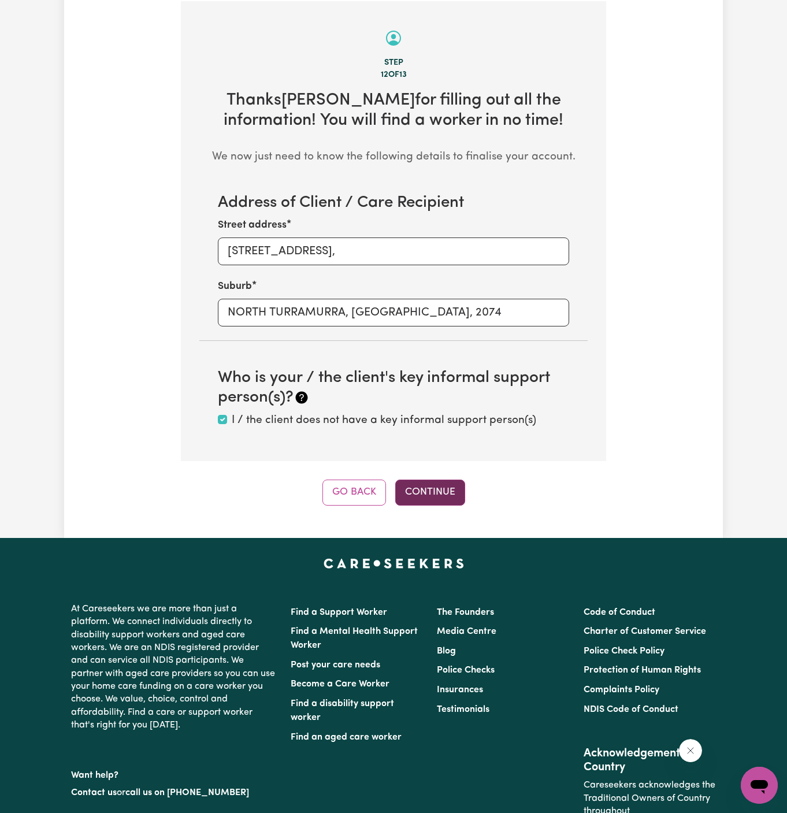
click at [440, 494] on button "Continue" at bounding box center [430, 492] width 70 height 25
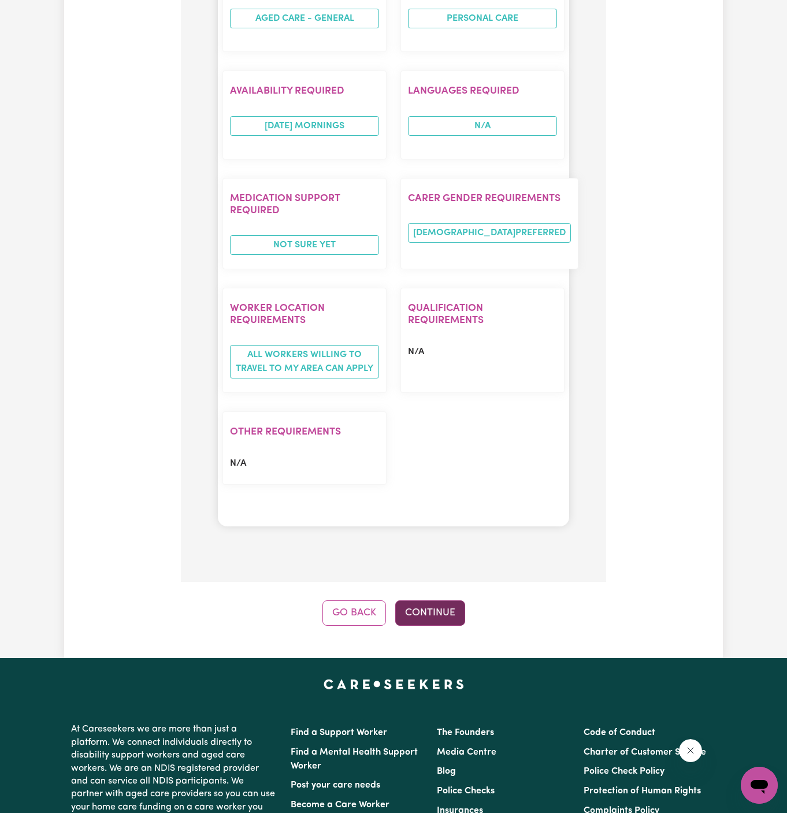
click at [429, 601] on button "Continue" at bounding box center [430, 613] width 70 height 25
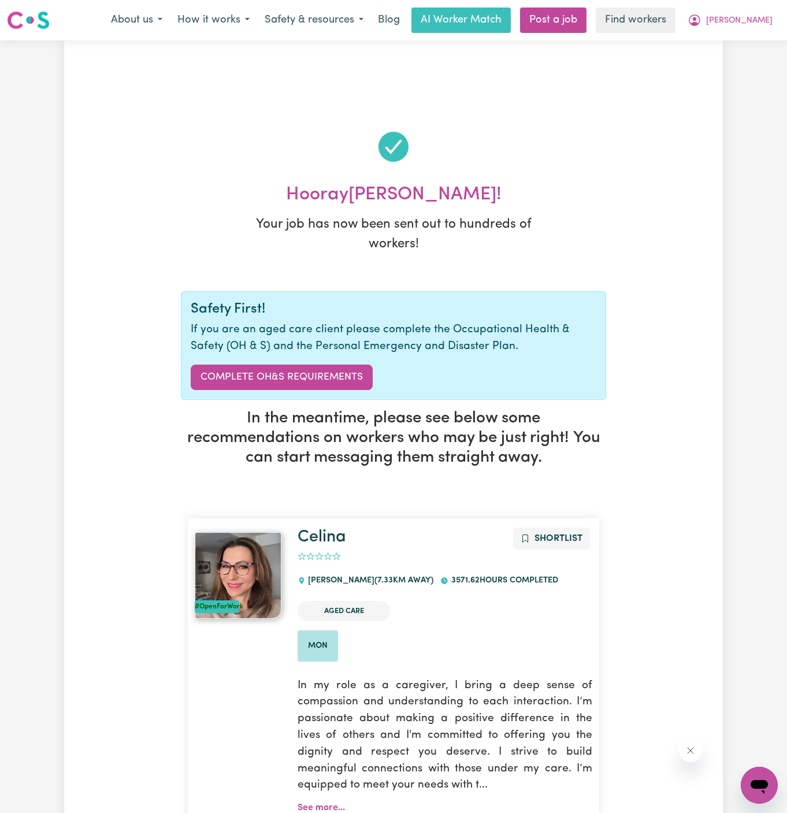
click at [764, 33] on div "Menu About us How it works Safety & resources Blog AI Worker Match Post a job F…" at bounding box center [393, 20] width 787 height 27
click at [764, 28] on button "[PERSON_NAME]" at bounding box center [730, 20] width 100 height 24
click at [757, 57] on link "Logout" at bounding box center [734, 67] width 91 height 22
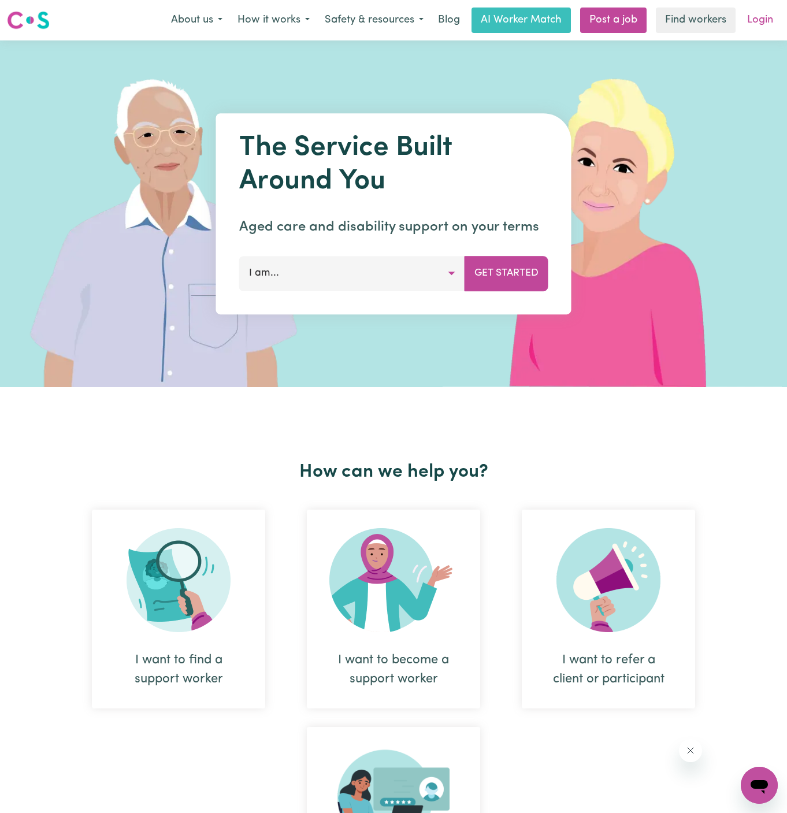
click at [758, 27] on link "Login" at bounding box center [761, 20] width 40 height 25
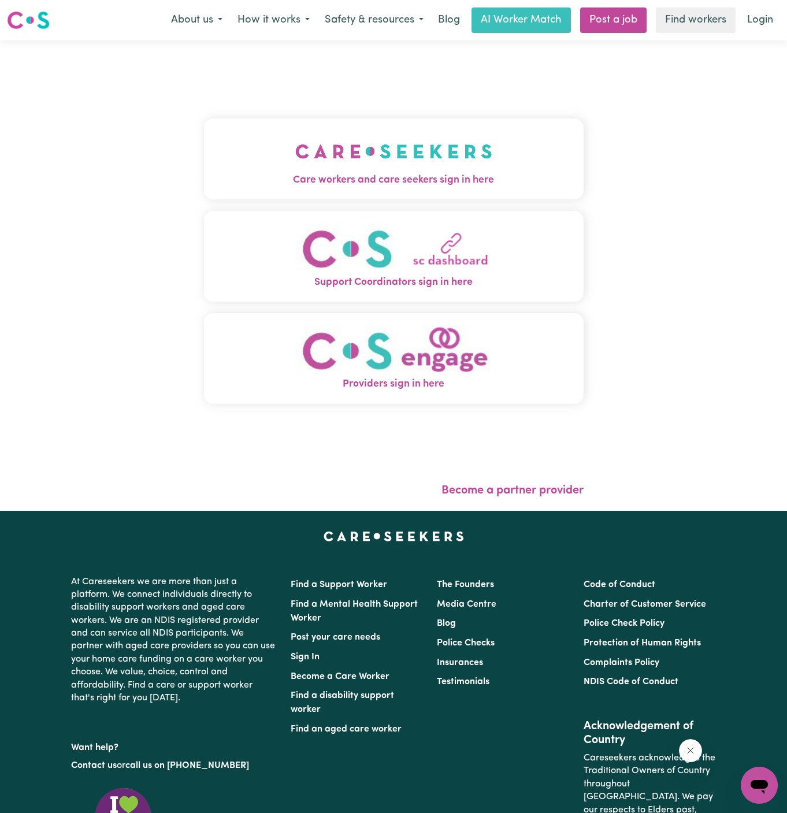
click at [446, 150] on img "Care workers and care seekers sign in here" at bounding box center [393, 151] width 197 height 43
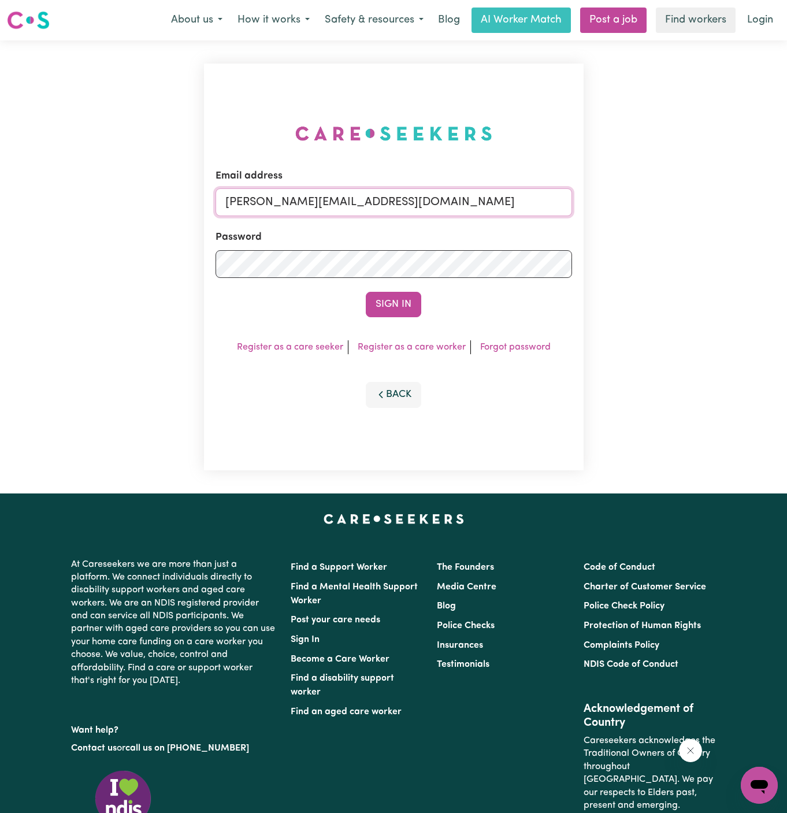
click at [316, 194] on input "[PERSON_NAME][EMAIL_ADDRESS][DOMAIN_NAME]" at bounding box center [394, 202] width 357 height 28
drag, startPoint x: 285, startPoint y: 204, endPoint x: 654, endPoint y: 203, distance: 369.4
click at [654, 203] on div "Email address [EMAIL_ADDRESS][PERSON_NAME][DOMAIN_NAME] Password Sign In Regist…" at bounding box center [393, 266] width 787 height 453
type input "[EMAIL_ADDRESS][DOMAIN_NAME]"
click at [391, 304] on button "Sign In" at bounding box center [394, 304] width 56 height 25
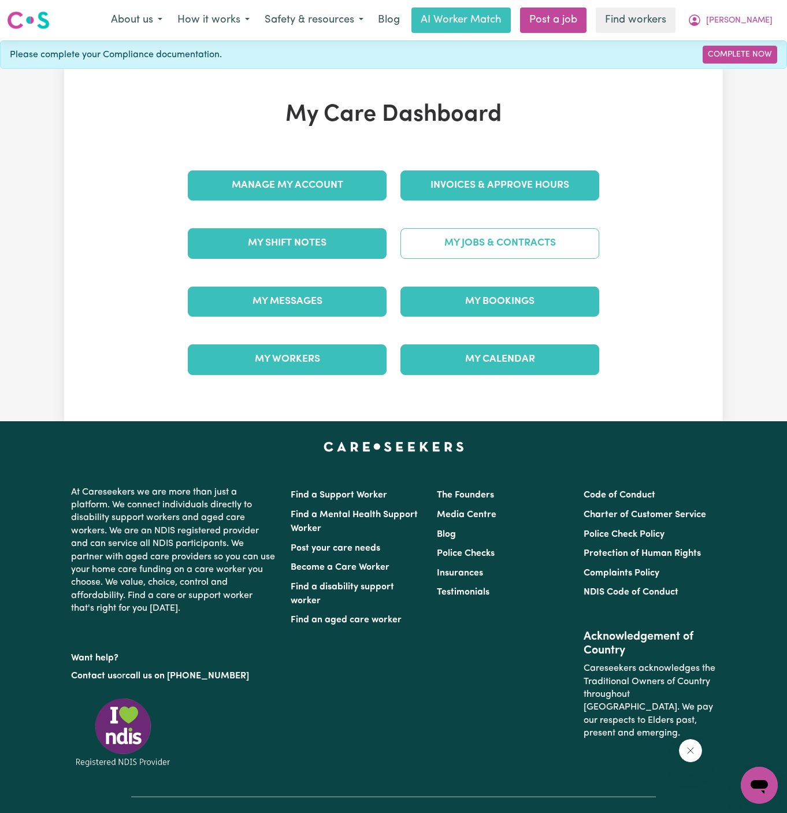
click at [537, 238] on link "My Jobs & Contracts" at bounding box center [500, 243] width 199 height 30
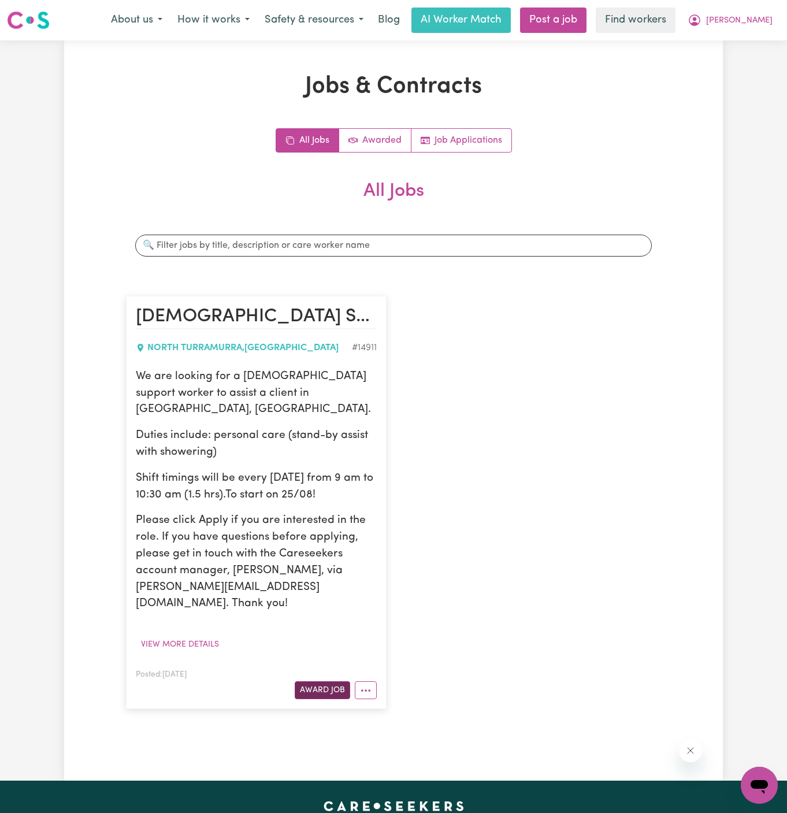
click at [331, 682] on button "Award Job" at bounding box center [323, 691] width 56 height 18
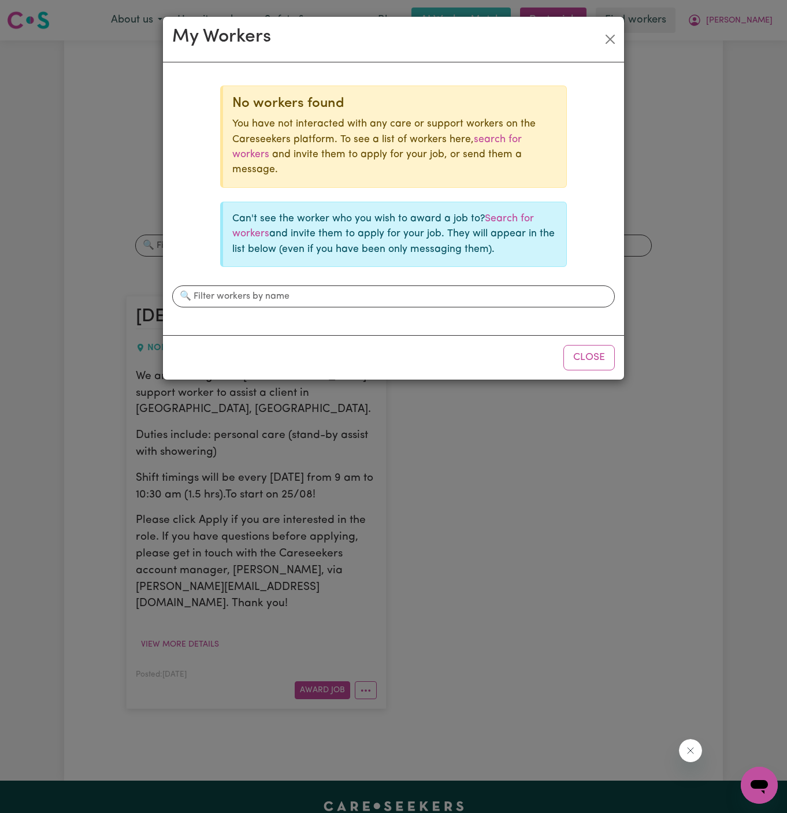
click at [523, 212] on p "Can't see the worker who you wish to award a job to? Search for workers and inv…" at bounding box center [394, 235] width 325 height 46
click at [519, 214] on link "Search for workers" at bounding box center [383, 226] width 302 height 25
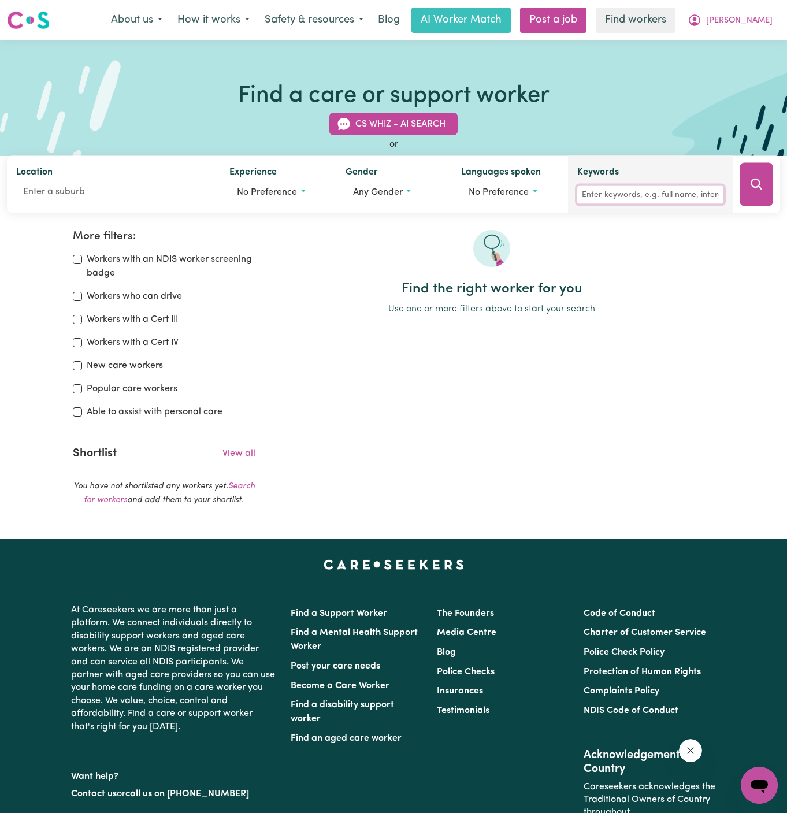
click at [634, 191] on input "Keywords" at bounding box center [651, 195] width 146 height 18
type input "[PERSON_NAME]"
click at [756, 182] on icon "Search" at bounding box center [757, 184] width 14 height 14
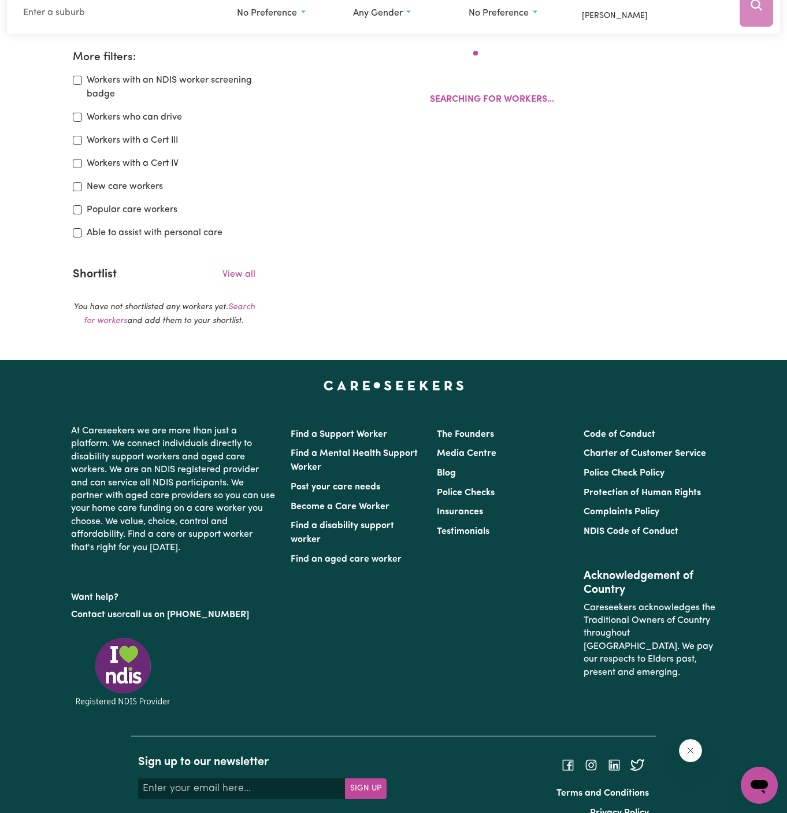
scroll to position [193, 0]
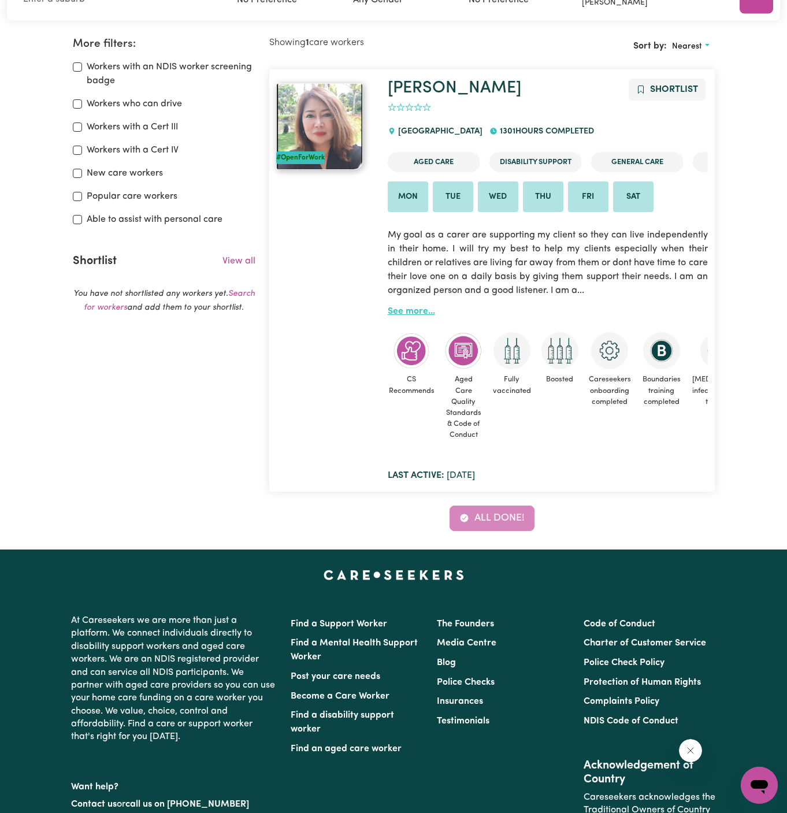
click at [412, 312] on link "See more..." at bounding box center [411, 311] width 47 height 9
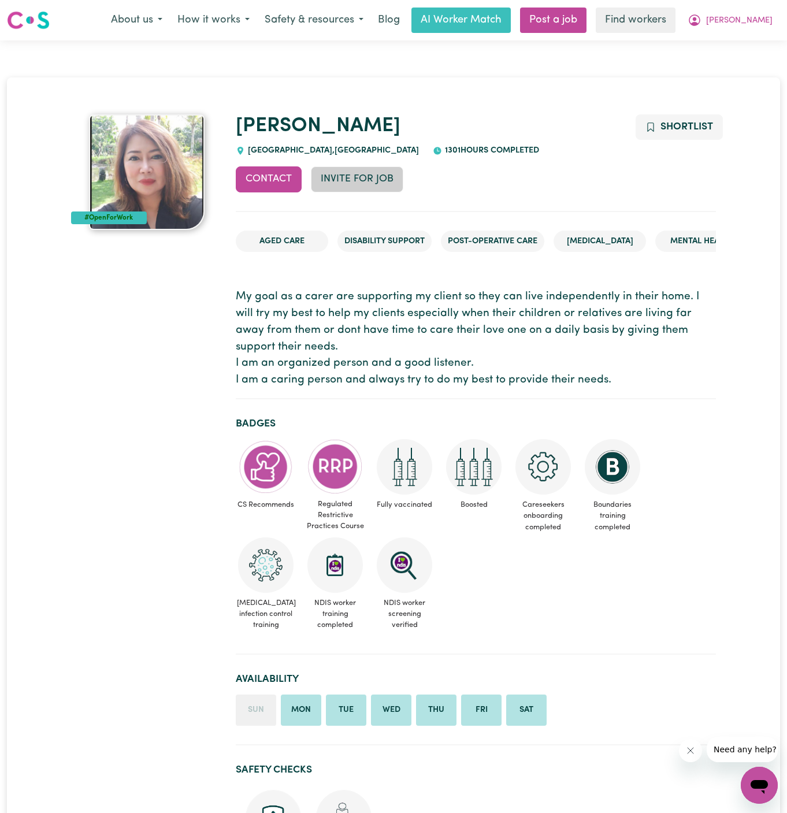
click at [360, 180] on button "Invite for Job" at bounding box center [357, 179] width 93 height 25
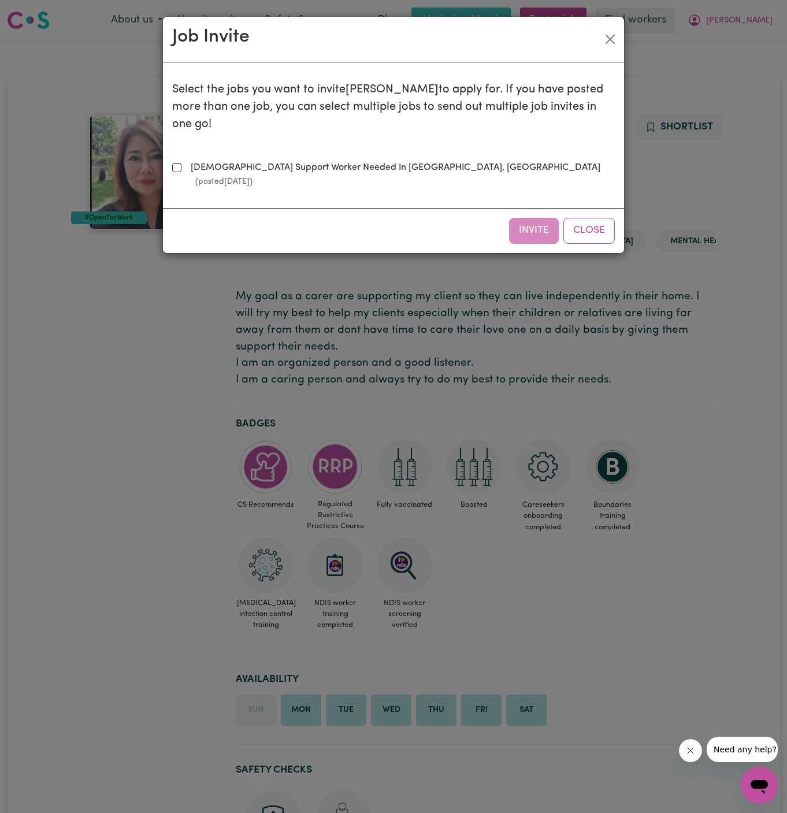
click at [282, 161] on label "Female Support Worker Needed In North Turramurra, NSW (posted Aug 18 2025 )" at bounding box center [400, 175] width 429 height 28
click at [182, 163] on input "Female Support Worker Needed In North Turramurra, NSW (posted Aug 18 2025 )" at bounding box center [176, 167] width 9 height 9
checkbox input "true"
click at [532, 218] on button "Invite" at bounding box center [534, 230] width 50 height 25
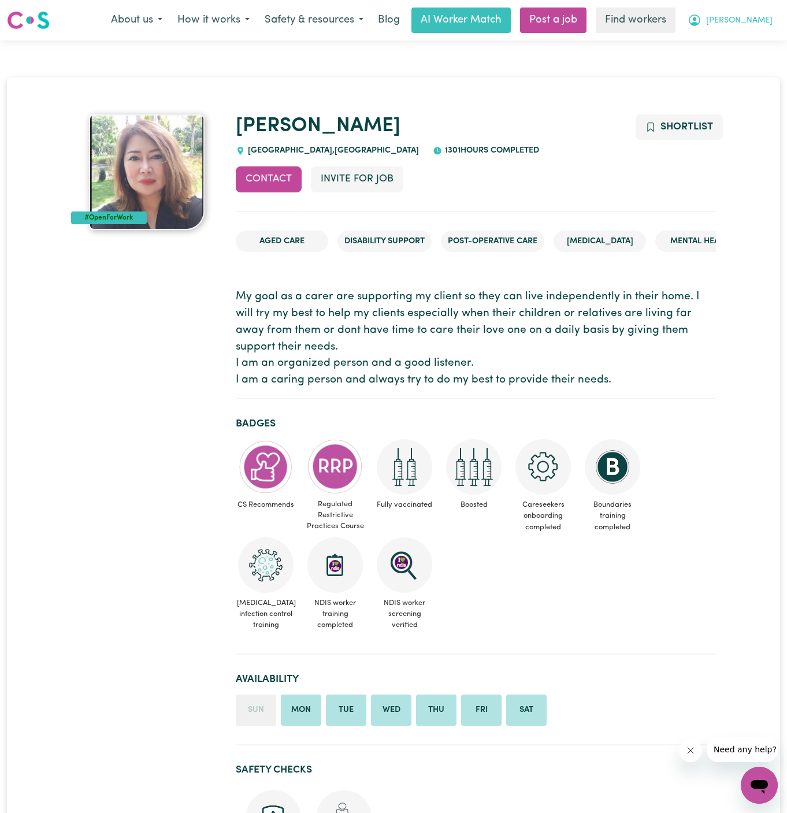
click at [763, 16] on span "[PERSON_NAME]" at bounding box center [739, 20] width 66 height 13
click at [752, 46] on link "My Dashboard" at bounding box center [734, 45] width 91 height 22
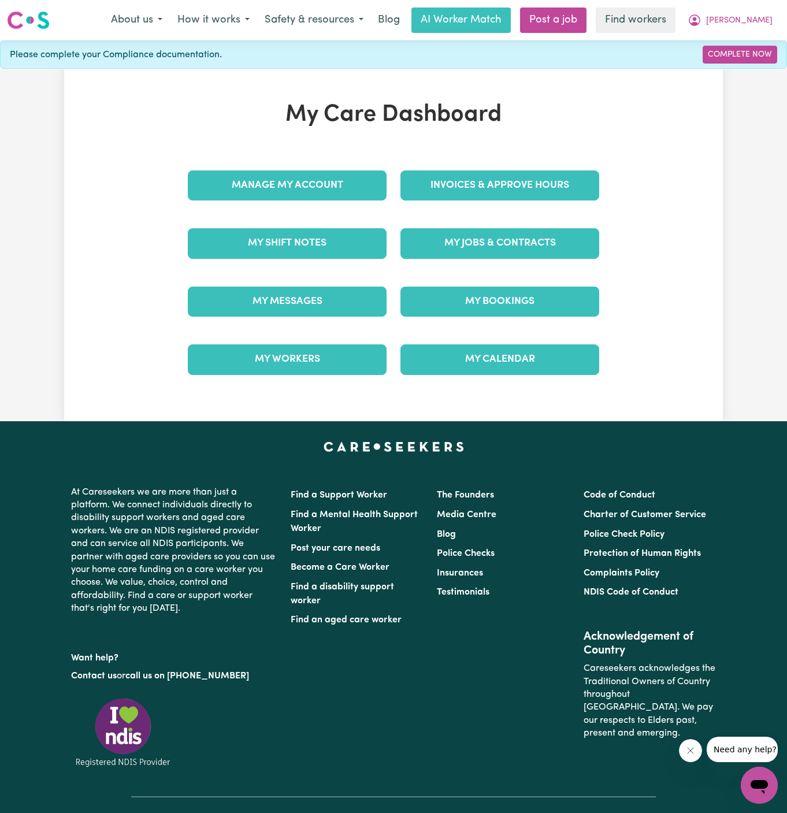
click at [490, 222] on div "My Jobs & Contracts" at bounding box center [500, 243] width 213 height 58
click at [476, 241] on link "My Jobs & Contracts" at bounding box center [500, 243] width 199 height 30
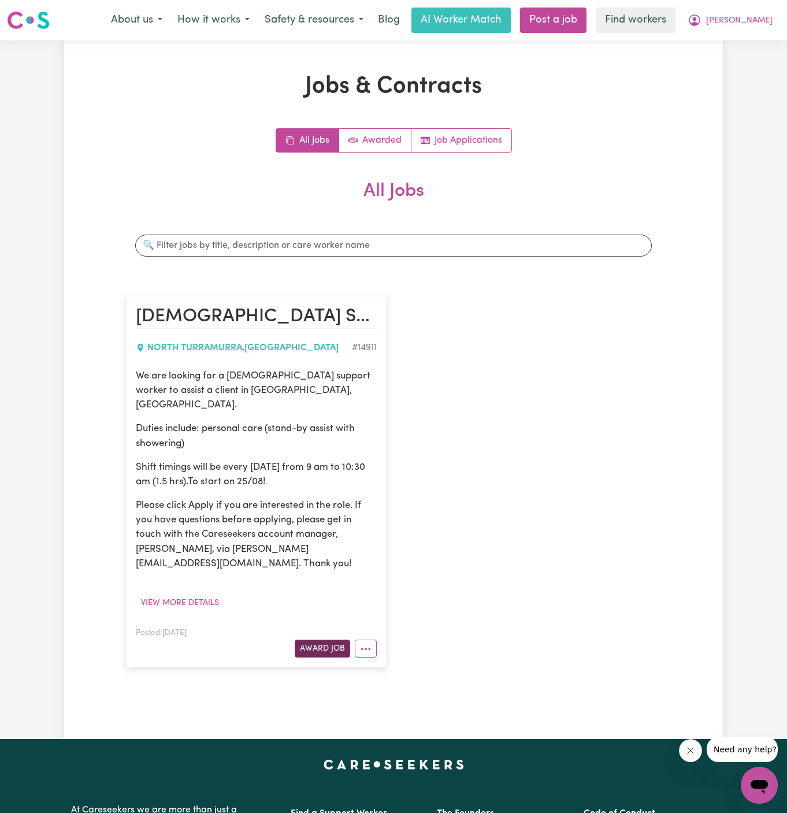
click at [325, 640] on button "Award Job" at bounding box center [323, 649] width 56 height 18
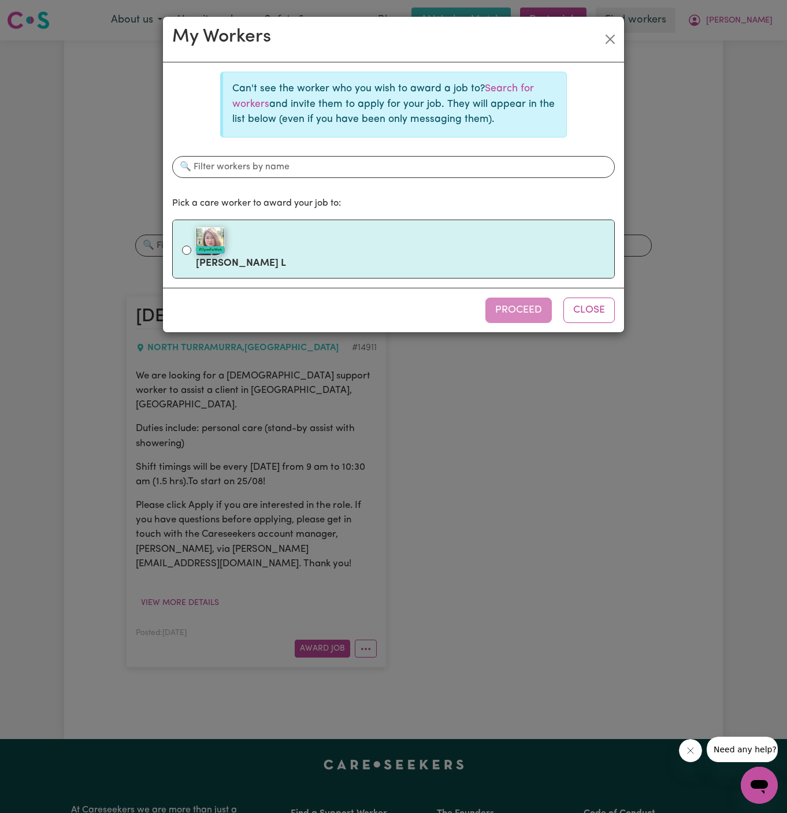
click at [339, 240] on div "#OpenForWork" at bounding box center [400, 241] width 409 height 29
click at [191, 246] on input "#OpenForWork Liliana L" at bounding box center [186, 250] width 9 height 9
radio input "true"
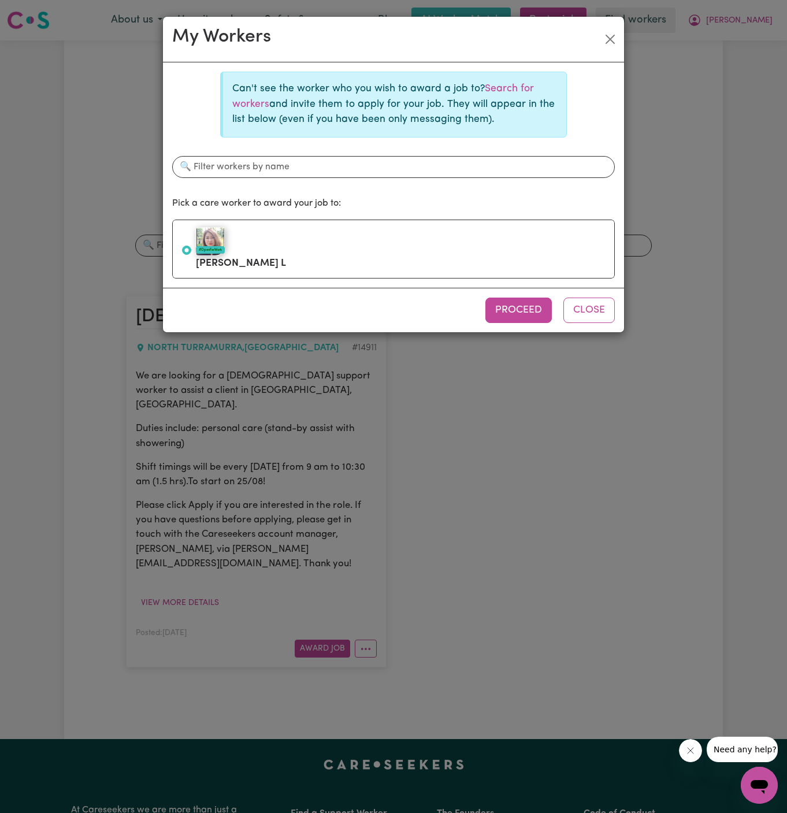
click at [485, 309] on div "Proceed Close" at bounding box center [393, 310] width 461 height 45
click at [526, 305] on button "Proceed" at bounding box center [519, 310] width 66 height 25
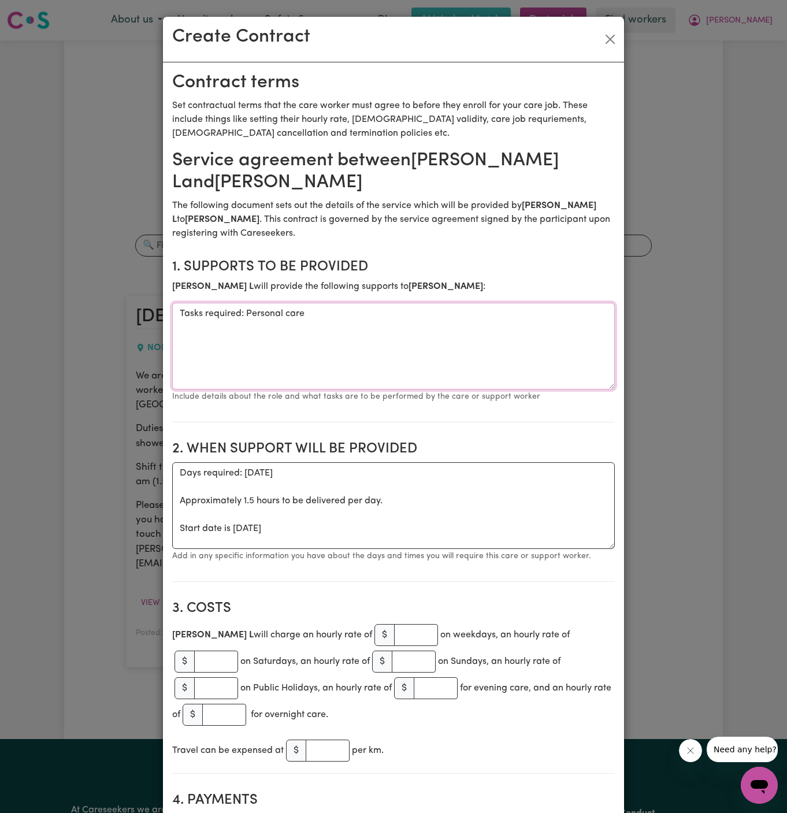
drag, startPoint x: 248, startPoint y: 319, endPoint x: 167, endPoint y: 319, distance: 80.9
click at [179, 319] on textarea "Tasks required: Personal care" at bounding box center [393, 346] width 443 height 87
drag, startPoint x: 247, startPoint y: 313, endPoint x: 93, endPoint y: 301, distance: 154.3
click at [93, 301] on div "Create Contract Contract terms Set contractual terms that the care worker must …" at bounding box center [393, 406] width 787 height 813
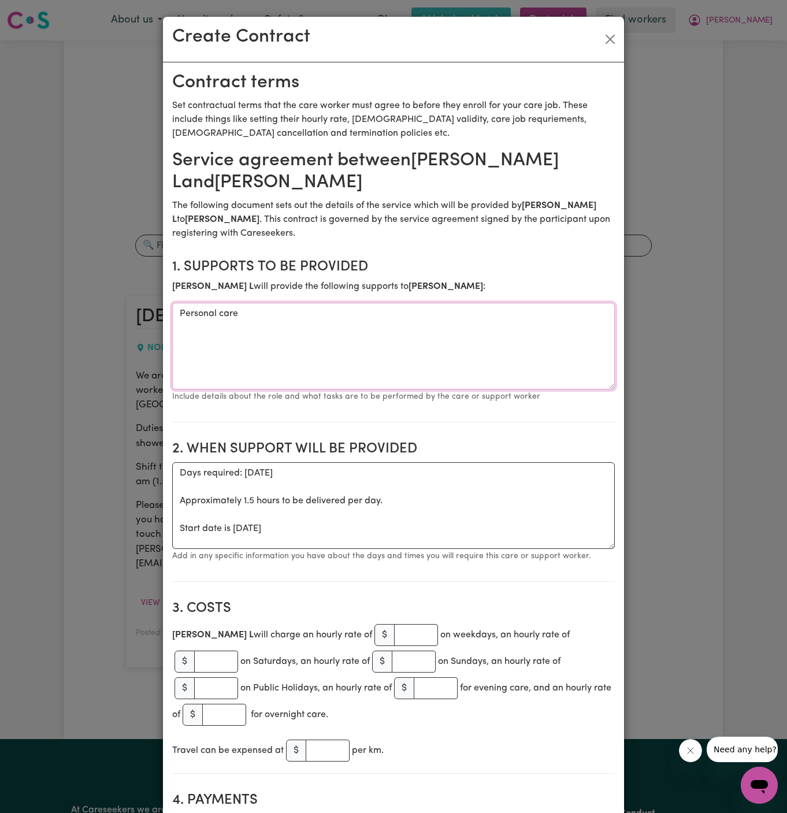
click at [316, 309] on textarea "Personal care" at bounding box center [393, 346] width 443 height 87
paste textarea "stand-by assist with showering,"
type textarea "Personal care (stand-by assist with showering)"
click at [296, 508] on textarea "Days required: monday Approximately 1.5 hours to be delivered per day. Start da…" at bounding box center [393, 506] width 443 height 87
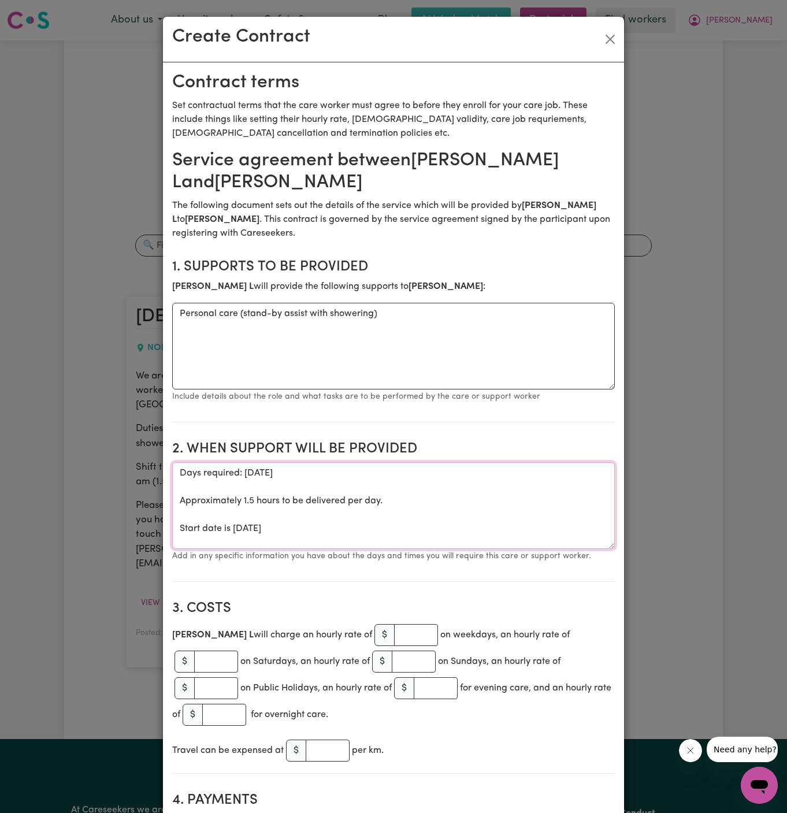
drag, startPoint x: 179, startPoint y: 530, endPoint x: 165, endPoint y: 472, distance: 59.3
click at [437, 471] on textarea "Start date is Monday 25 August 2025" at bounding box center [393, 506] width 443 height 87
click at [256, 467] on textarea "Start date is Monday 25 August 2025 from 9 am to 1030 am (1.5 hours)" at bounding box center [393, 506] width 443 height 87
click at [330, 470] on textarea "Start date is Monday, 25 August 2025 from 9 am to 1030 am (1.5 hours)" at bounding box center [393, 506] width 443 height 87
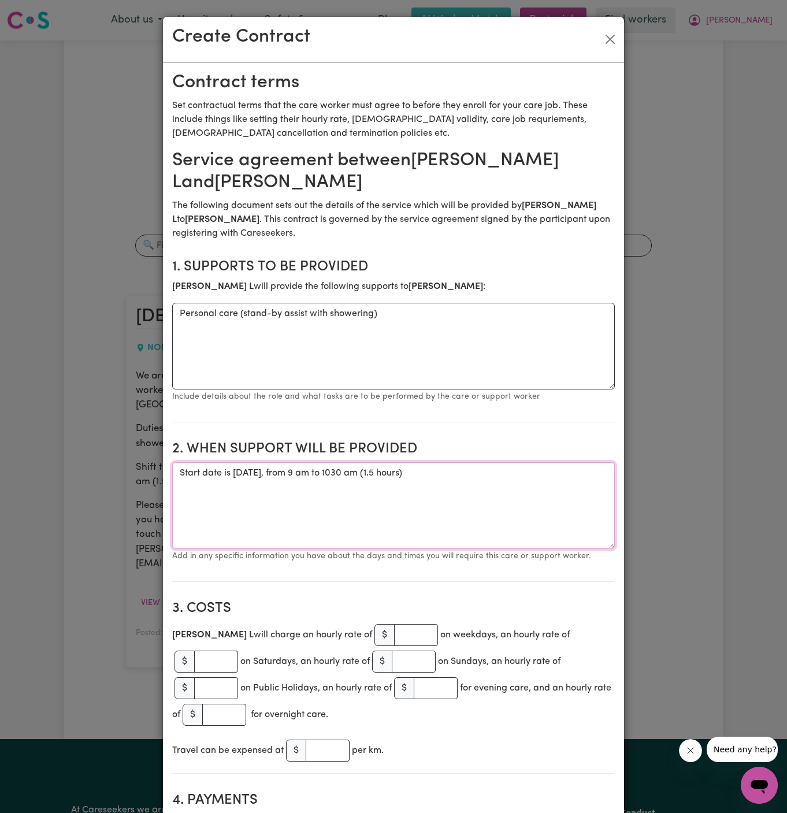
click at [502, 483] on textarea "Start date is Monday, 25 August 2025, from 9 am to 1030 am (1.5 hours)" at bounding box center [393, 506] width 443 height 87
drag, startPoint x: 365, startPoint y: 475, endPoint x: 519, endPoint y: 475, distance: 153.8
click at [519, 475] on textarea "Start date is Monday, 25 August 2025, from 9 am to 1030 am (1.5 hours) Weekly M…" at bounding box center [393, 506] width 443 height 87
click at [447, 502] on textarea "Start date is Monday, 25 August 2025, from 9 am to 1030 am (1.5 hours) Weekly M…" at bounding box center [393, 506] width 443 height 87
paste textarea "9 am to 1030 am (1.5 hours)"
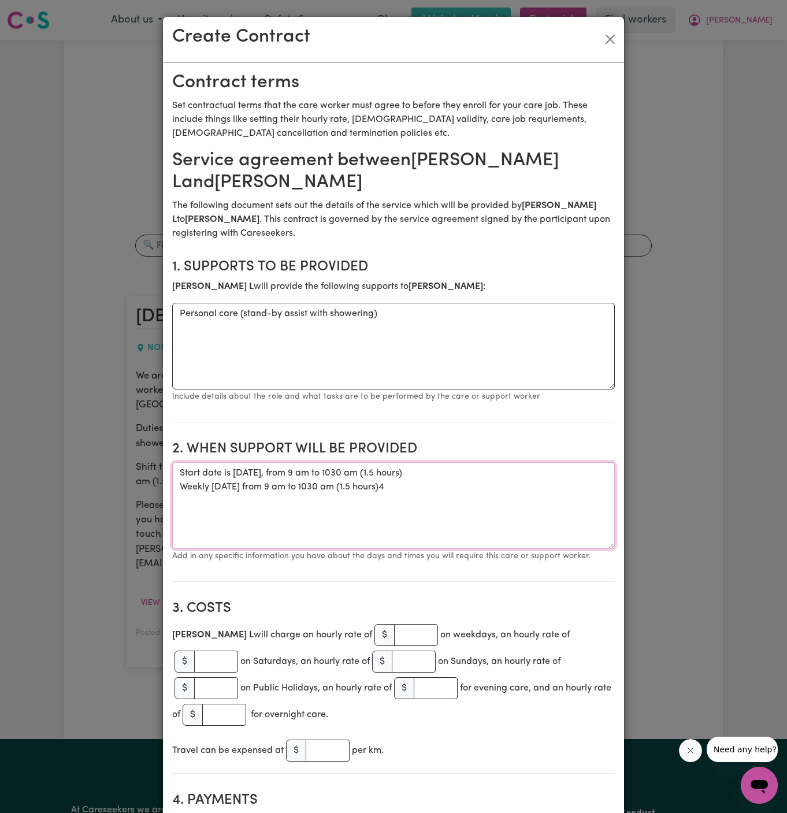
type textarea "Start date is Monday, 25 August 2025, from 9 am to 1030 am (1.5 hours) Weekly M…"
click at [394, 631] on input "number" at bounding box center [416, 635] width 44 height 22
type input "47"
click at [384, 564] on section "2. When support will be provided When support will be provided Start date is Mo…" at bounding box center [393, 507] width 443 height 150
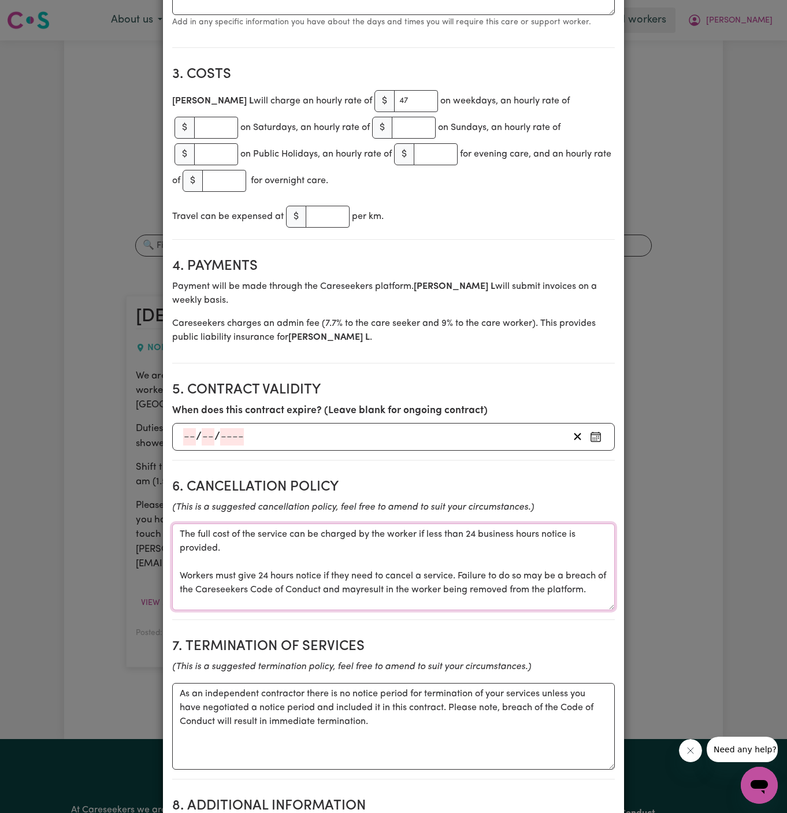
click at [370, 524] on textarea "The full cost of the service can be charged by the worker if less than 24 busin…" at bounding box center [393, 567] width 443 height 87
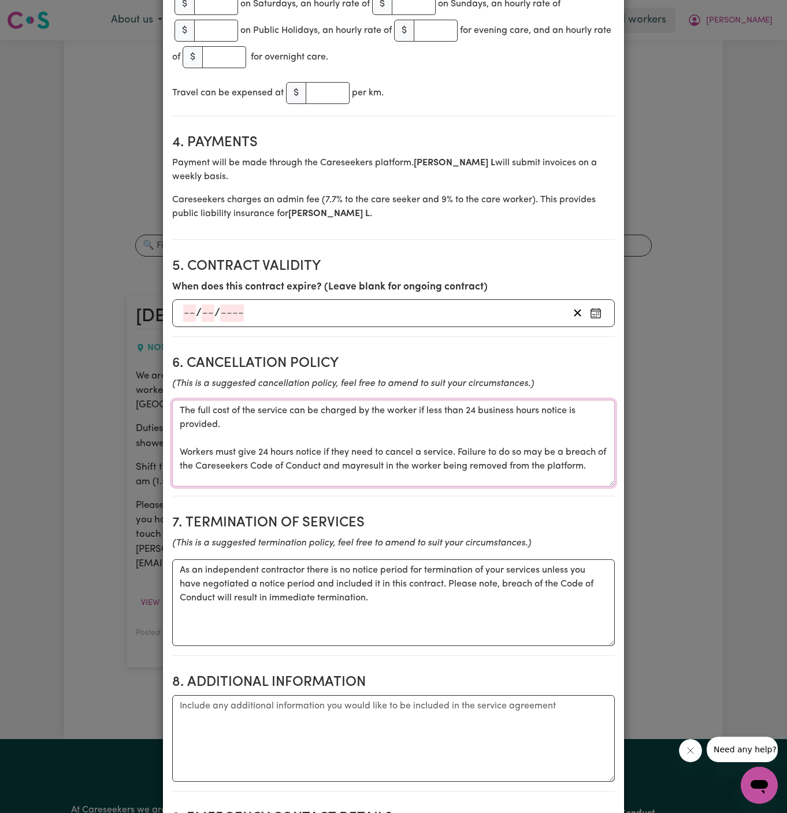
scroll to position [933, 0]
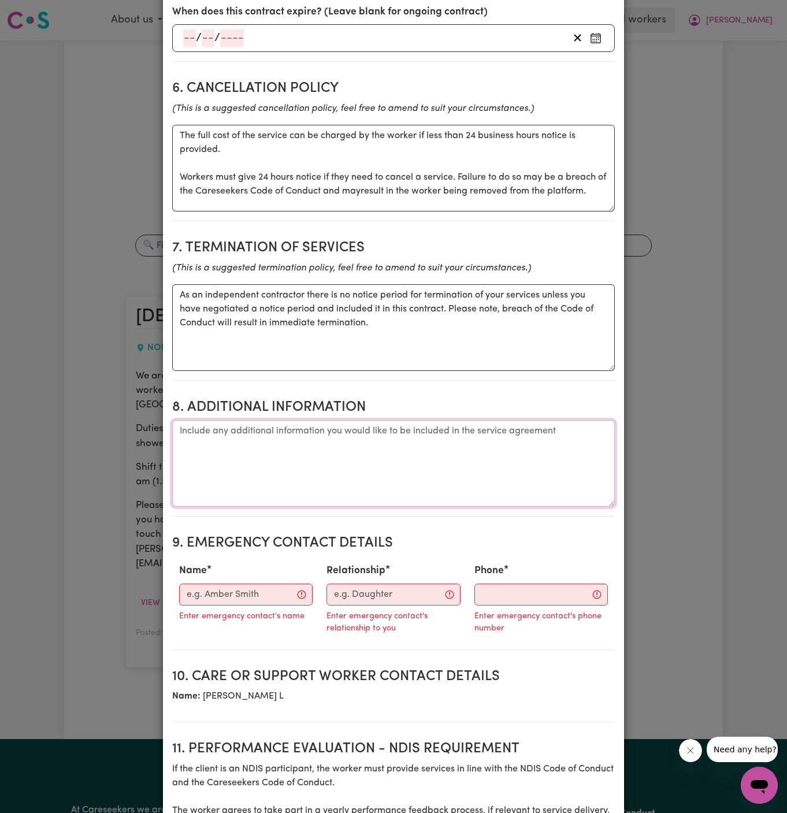
click at [402, 438] on textarea "Additional information" at bounding box center [393, 463] width 443 height 87
click at [383, 420] on textarea "Additional information" at bounding box center [393, 463] width 443 height 87
paste textarea "[STREET_ADDRESS]"
type textarea "Client's Address: 1/183 Bobbin Head Rd, Nth Turramurra"
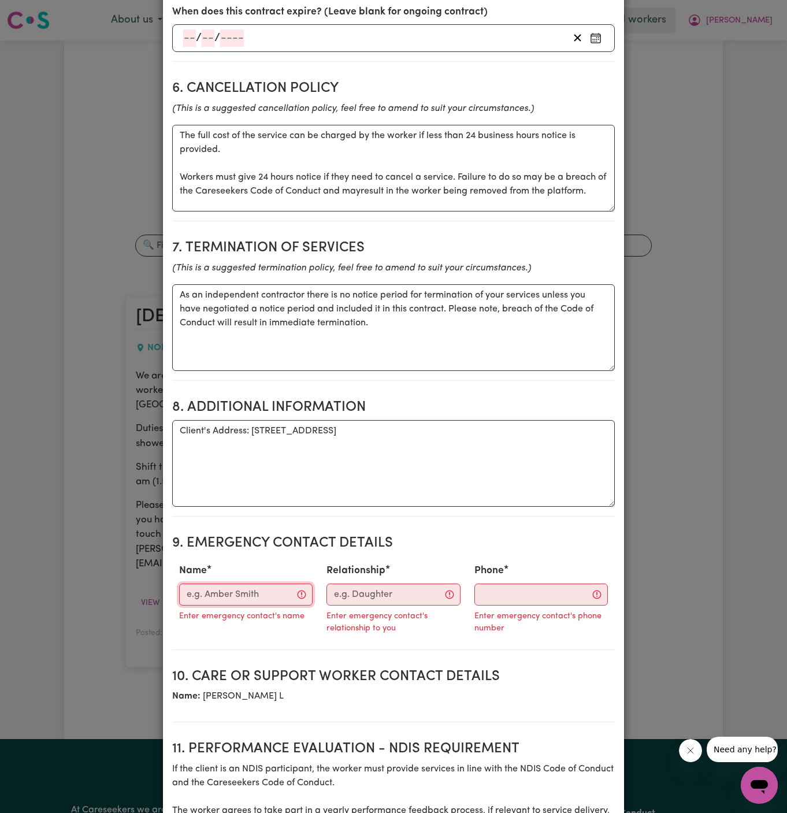
click at [260, 584] on input "Name" at bounding box center [246, 595] width 134 height 22
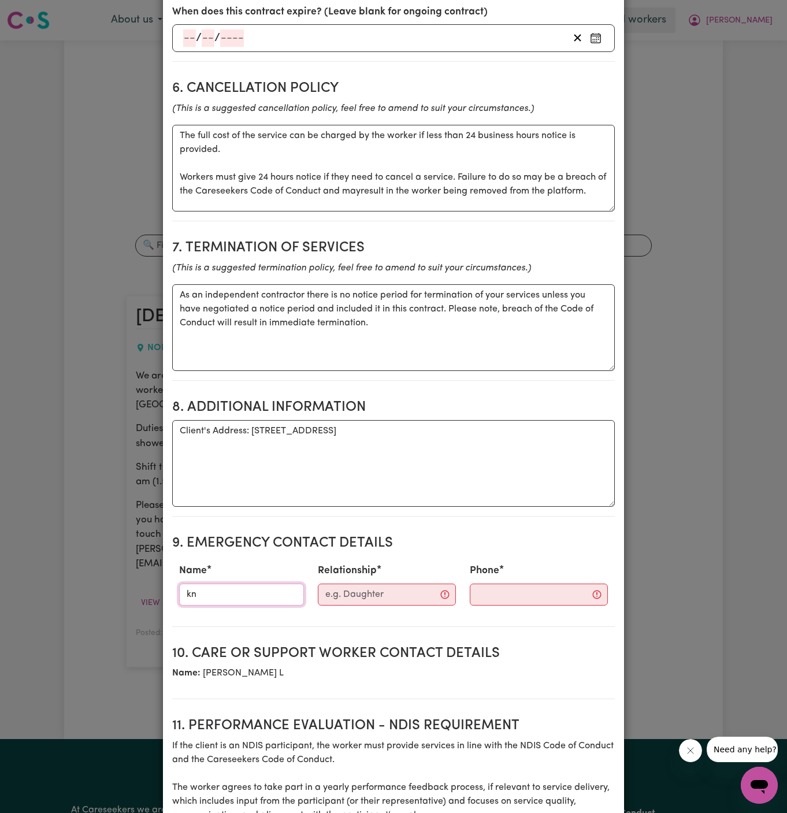
type input "KNC"
click at [362, 584] on input "Relationship" at bounding box center [387, 595] width 138 height 22
type input "Case Manager"
click at [476, 584] on input "Phone" at bounding box center [529, 595] width 140 height 22
paste input "299884966"
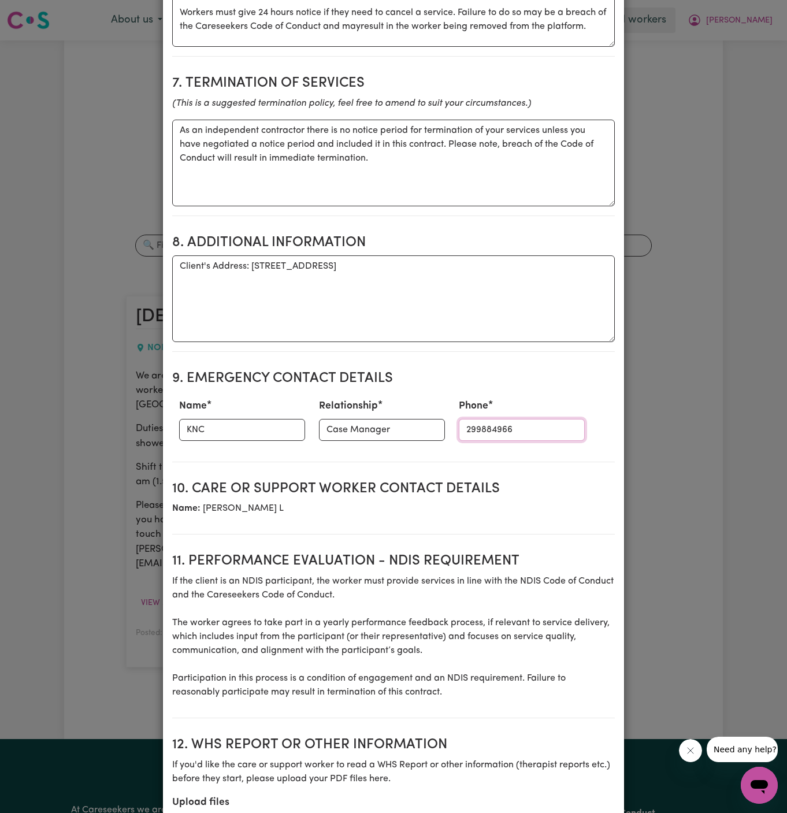
scroll to position [1200, 0]
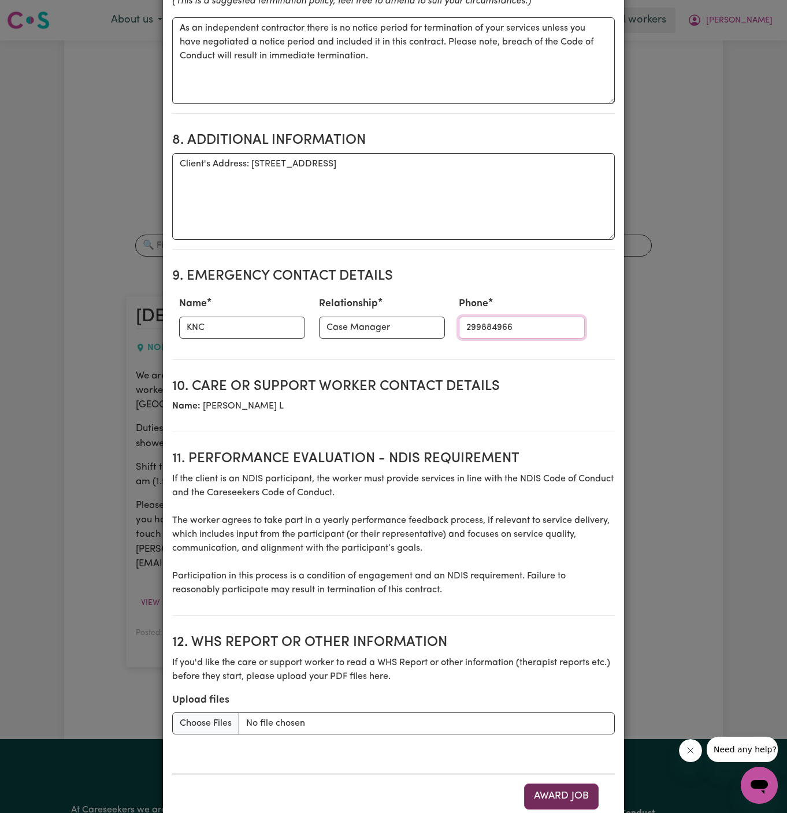
type input "299884966"
click at [550, 784] on button "Award Job" at bounding box center [561, 796] width 75 height 25
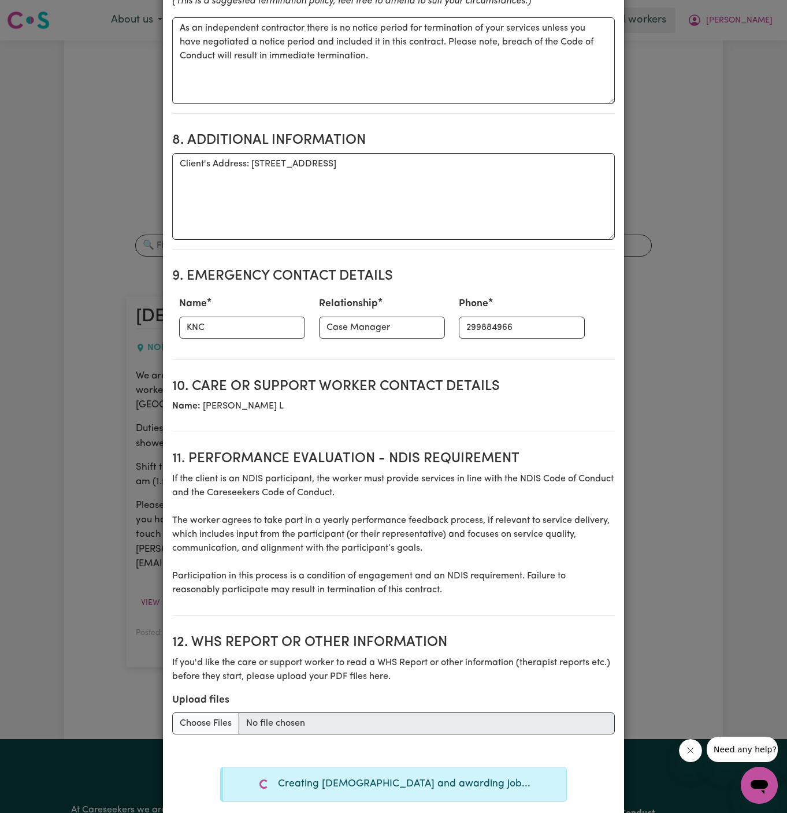
type textarea "Tasks required: Personal care"
type textarea "Days required: monday Approximately 1.5 hours to be delivered per day. Start da…"
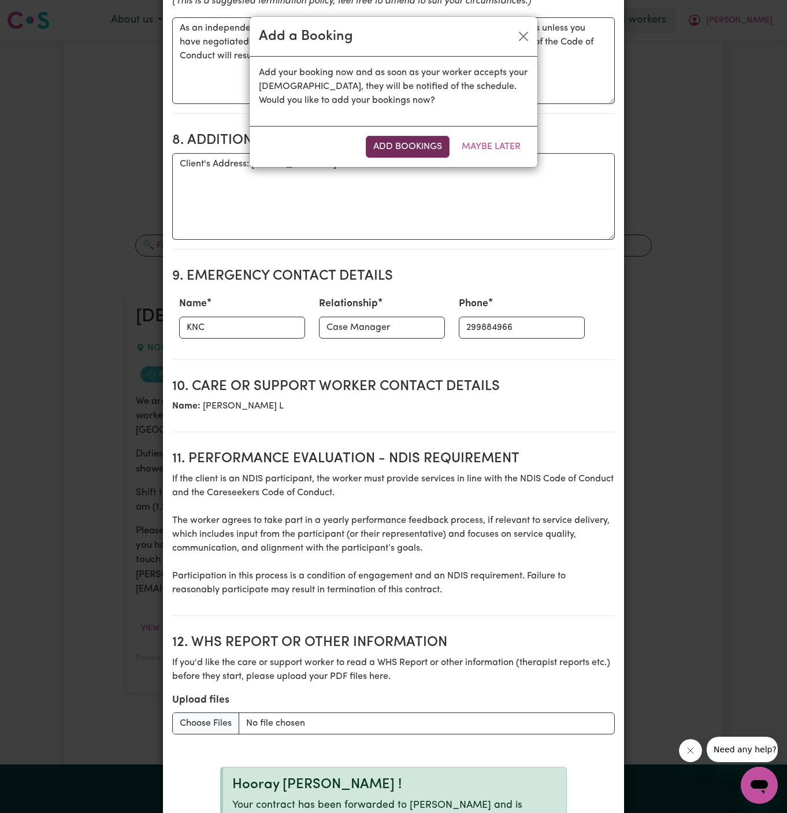
click at [417, 146] on button "Add Bookings" at bounding box center [408, 147] width 84 height 22
type textarea "Tasks required: Personal care"
type textarea "Days required: monday Approximately 1.5 hours to be delivered per day. Start da…"
type textarea "The full cost of the service can be charged by the worker if less than 24 busin…"
type textarea "As an independent contractor there is no notice period for termination of your …"
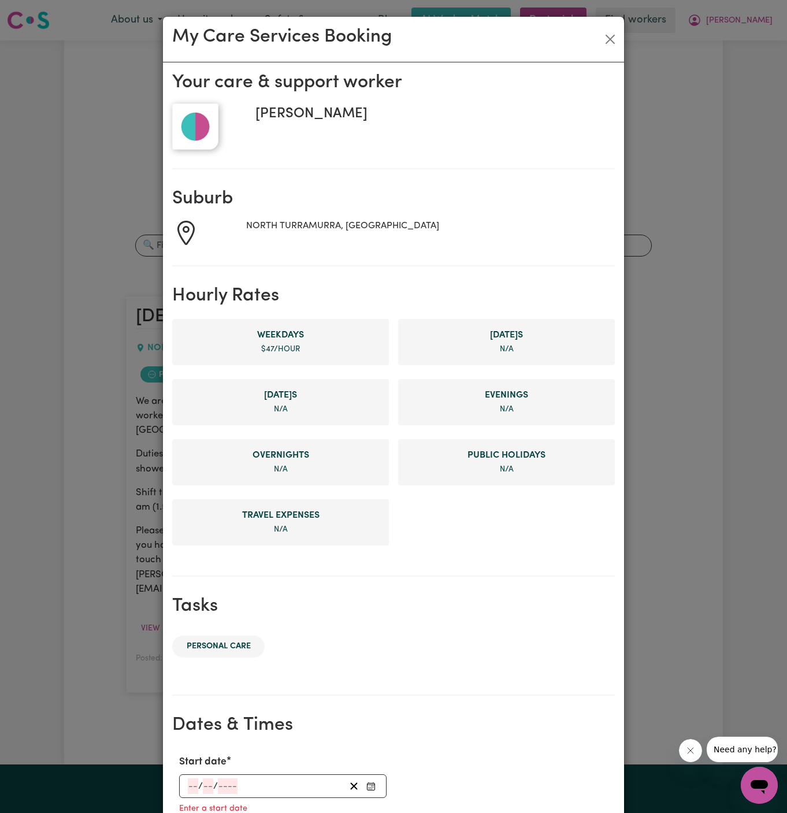
scroll to position [265, 0]
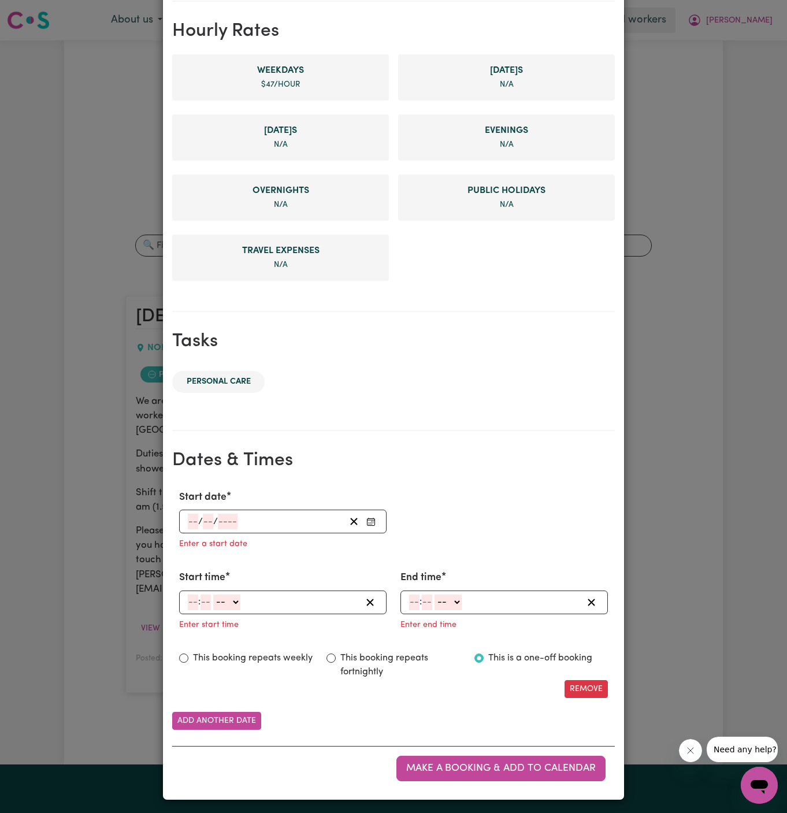
click at [193, 514] on input "number" at bounding box center [193, 522] width 10 height 16
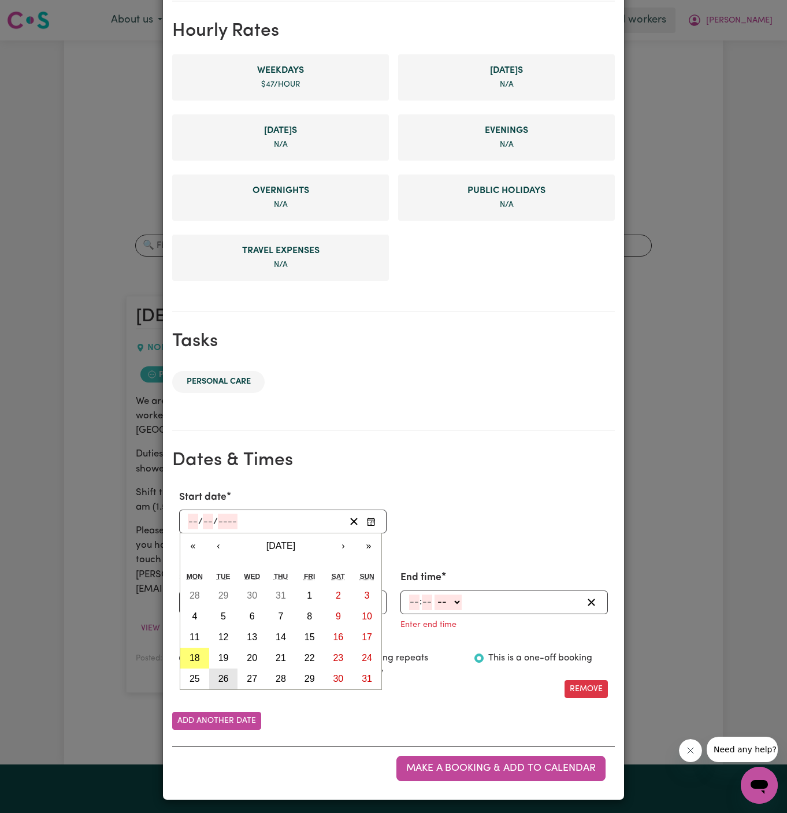
click at [227, 679] on abbr "26" at bounding box center [224, 679] width 10 height 10
type input "2025-08-26"
type input "26"
type input "8"
type input "2025"
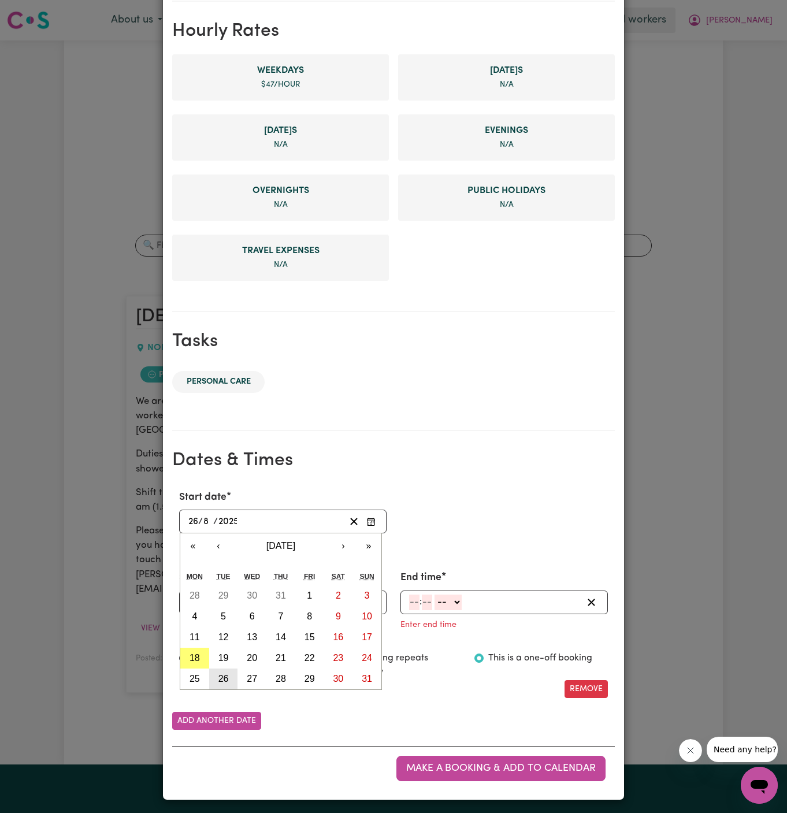
scroll to position [242, 0]
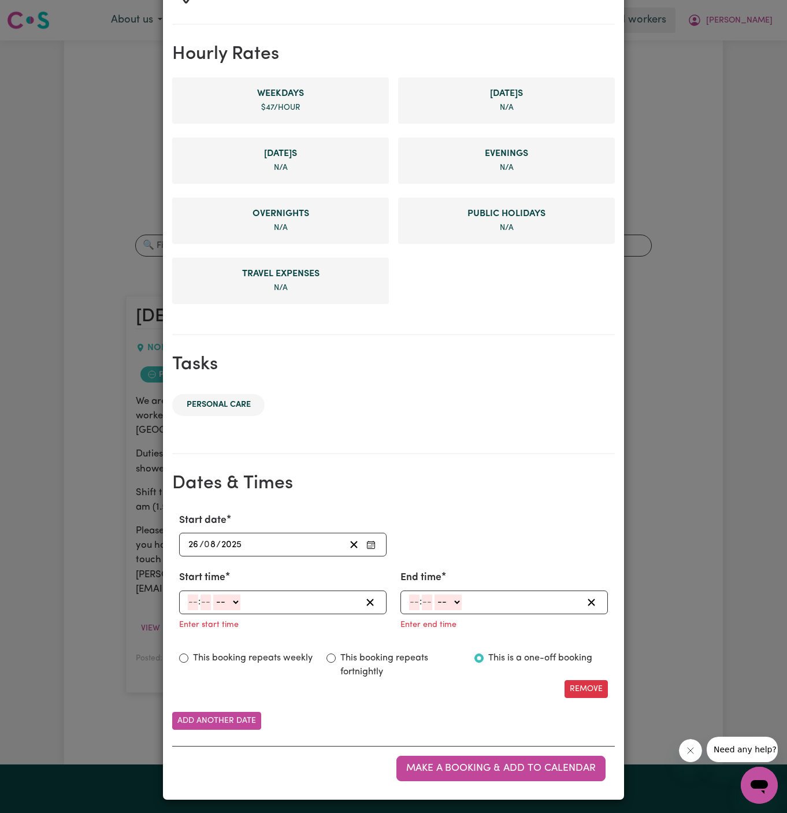
click at [195, 543] on input "26" at bounding box center [194, 545] width 12 height 16
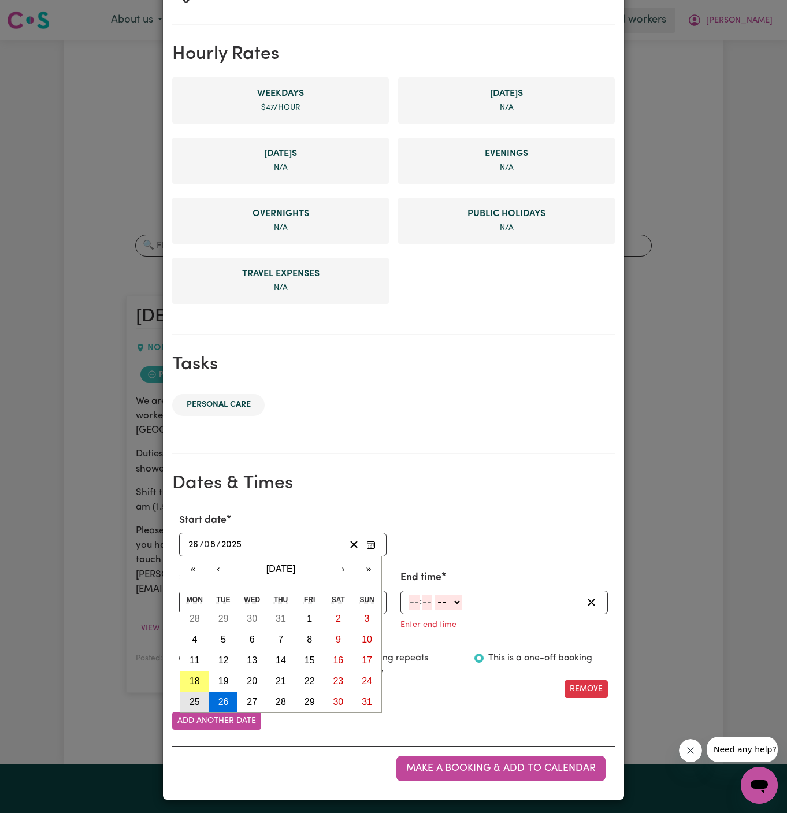
click at [192, 692] on button "25" at bounding box center [194, 702] width 29 height 21
type input "[DATE]"
type input "25"
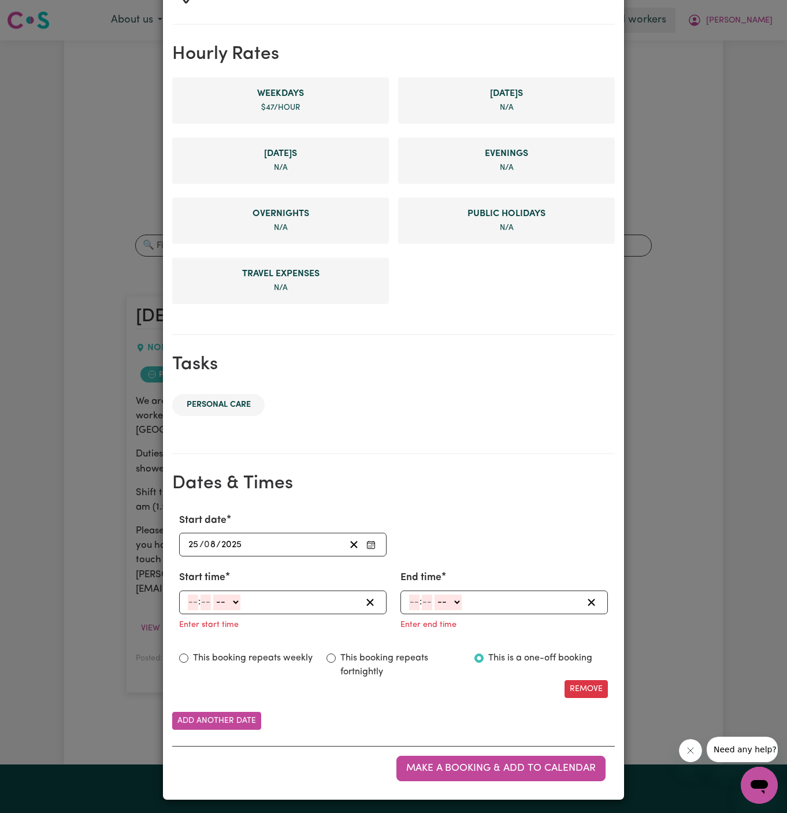
click at [194, 598] on input "number" at bounding box center [193, 603] width 10 height 16
type input "9"
type input "00"
click at [231, 601] on select "-- AM PM" at bounding box center [225, 603] width 27 height 16
select select "am"
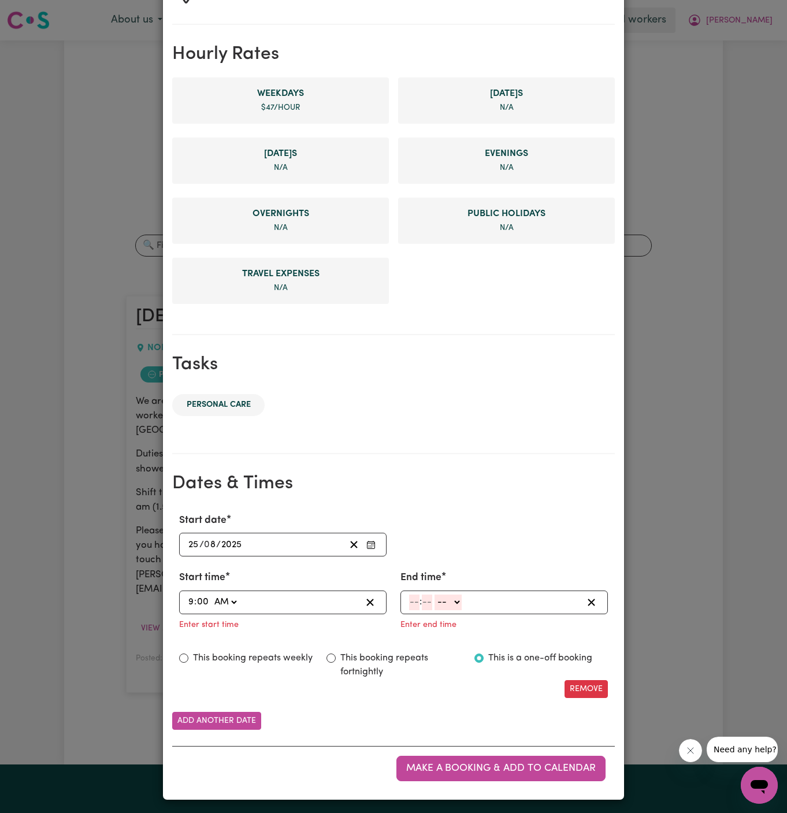
click at [212, 595] on select "-- AM PM" at bounding box center [225, 603] width 27 height 16
type input "09:00"
type input "0"
click at [417, 601] on input "number" at bounding box center [414, 603] width 10 height 16
type input "10"
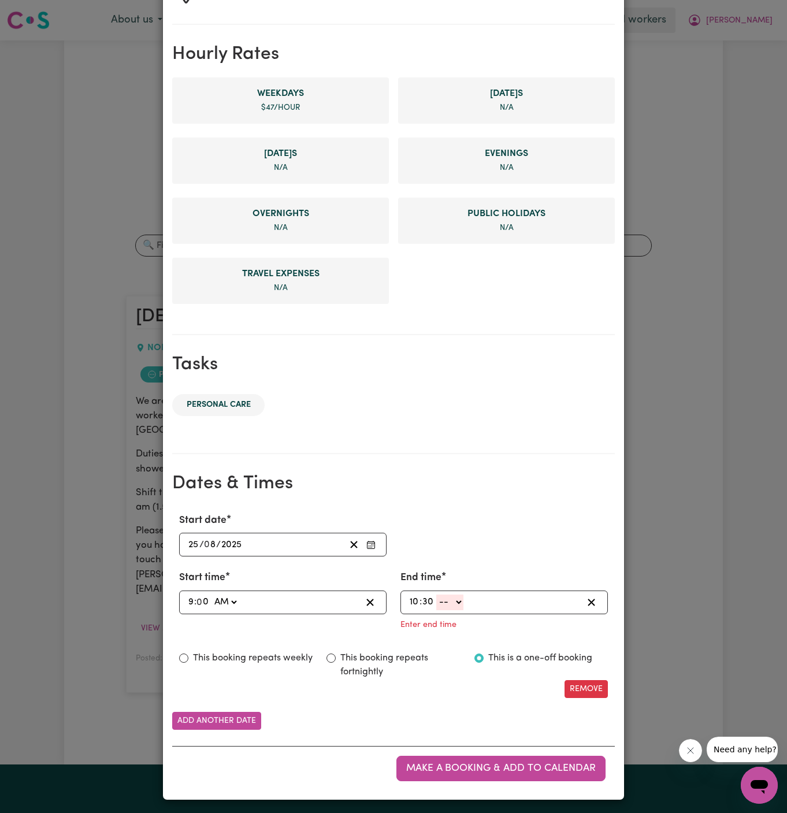
type input "30"
click at [444, 595] on select "-- AM PM" at bounding box center [449, 603] width 27 height 16
select select "am"
click at [436, 611] on select "-- AM PM" at bounding box center [449, 603] width 27 height 16
type input "10:30"
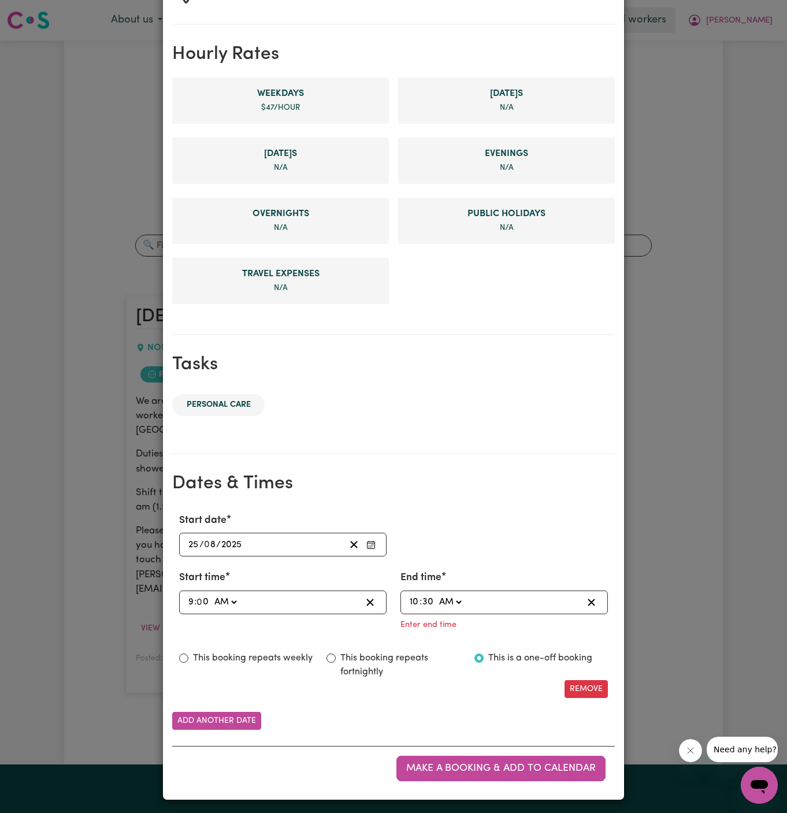
scroll to position [219, 0]
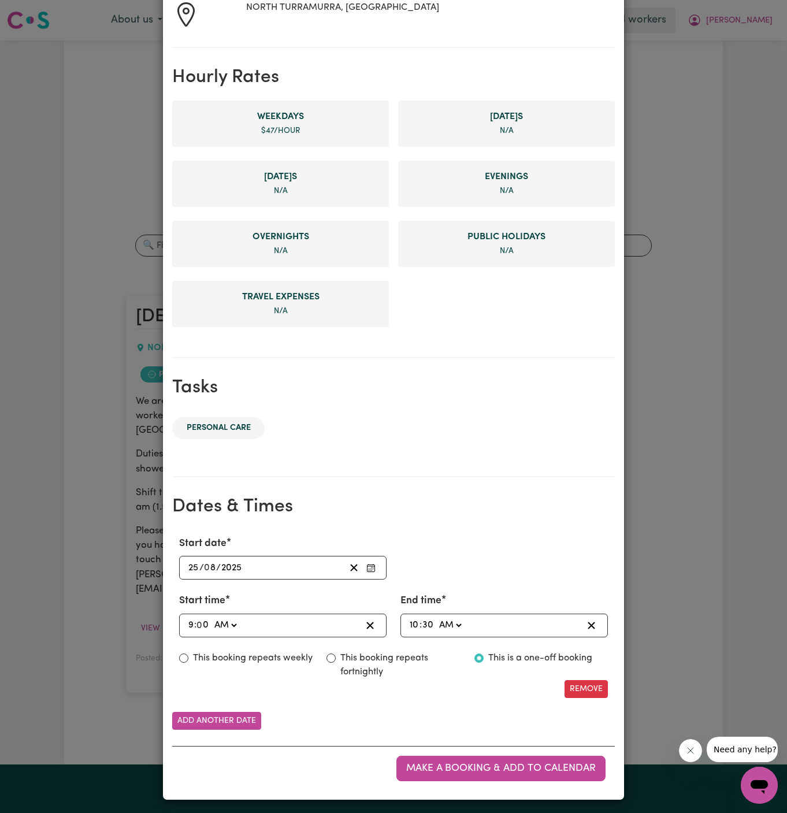
click at [284, 655] on label "This booking repeats weekly" at bounding box center [253, 659] width 120 height 14
click at [188, 655] on input "This booking repeats weekly" at bounding box center [183, 658] width 9 height 9
radio input "true"
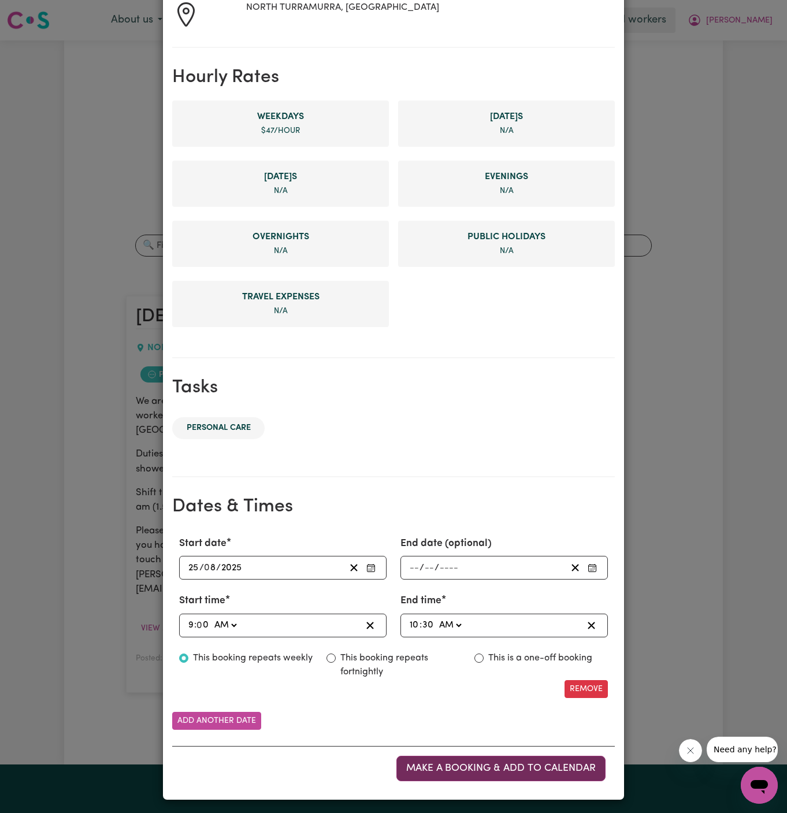
click at [497, 768] on span "Make a booking & add to calendar" at bounding box center [501, 769] width 190 height 10
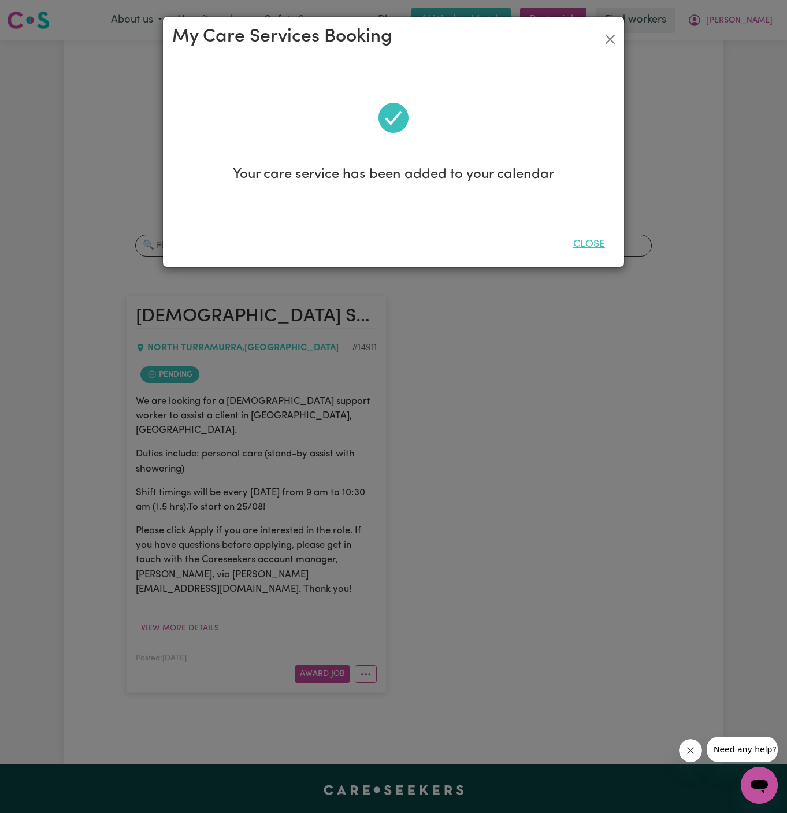
click at [598, 245] on button "Close" at bounding box center [589, 244] width 51 height 25
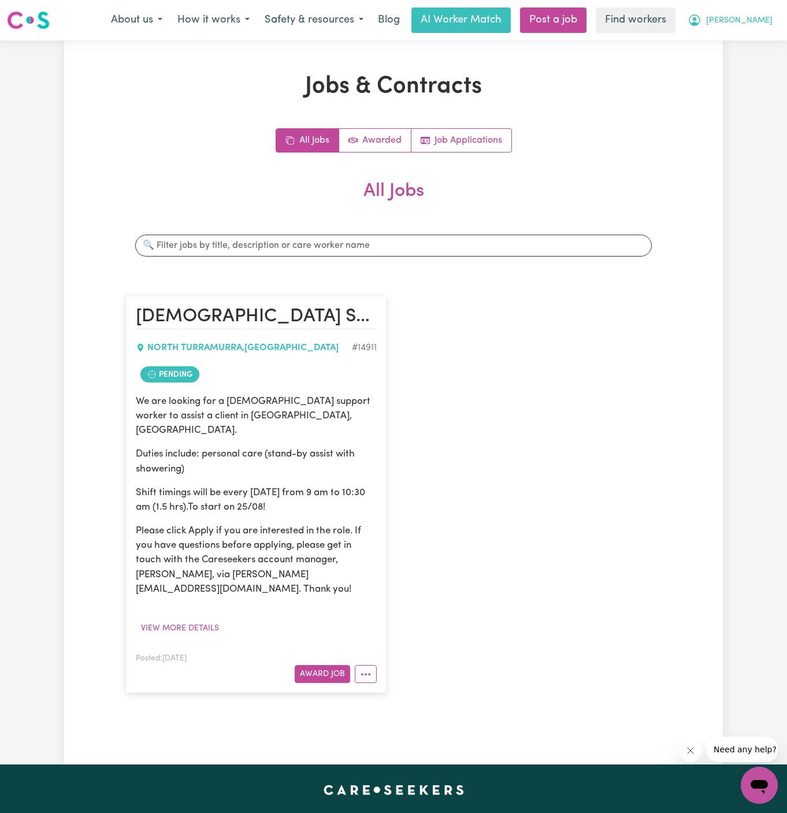
click at [753, 21] on span "[PERSON_NAME]" at bounding box center [739, 20] width 66 height 13
click at [749, 37] on link "My Dashboard" at bounding box center [734, 45] width 91 height 22
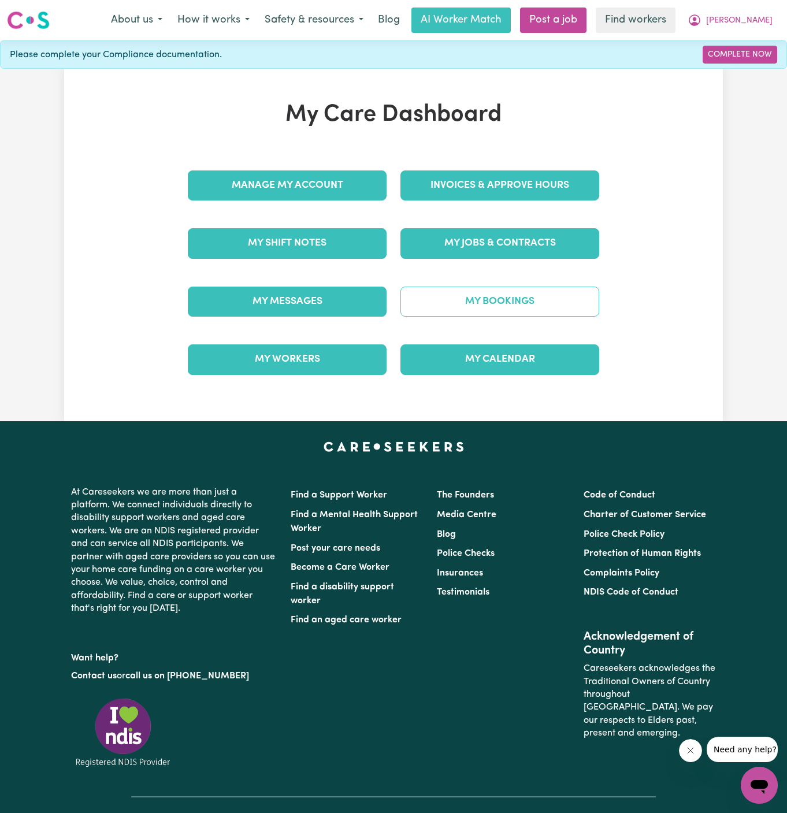
click at [518, 310] on link "My Bookings" at bounding box center [500, 302] width 199 height 30
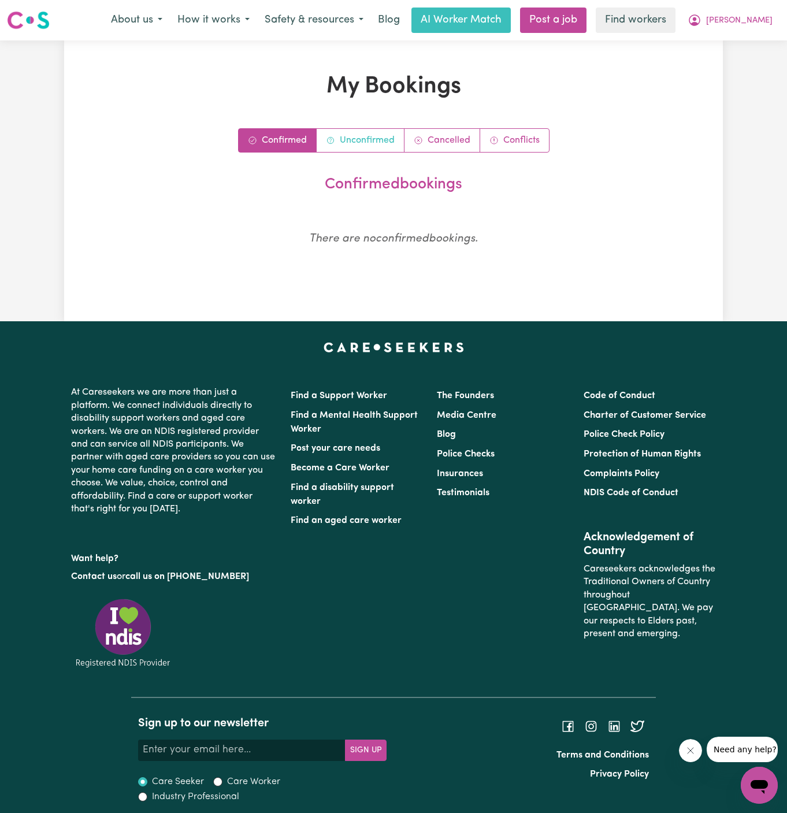
click at [364, 145] on link "Unconfirmed" at bounding box center [361, 140] width 88 height 23
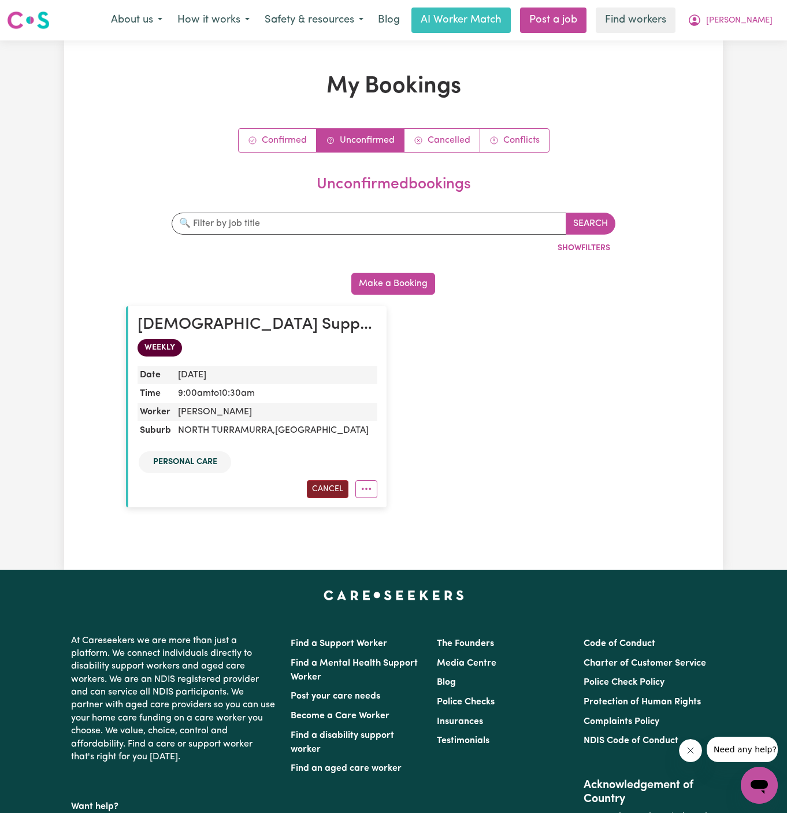
click at [335, 490] on button "Cancel" at bounding box center [328, 489] width 42 height 18
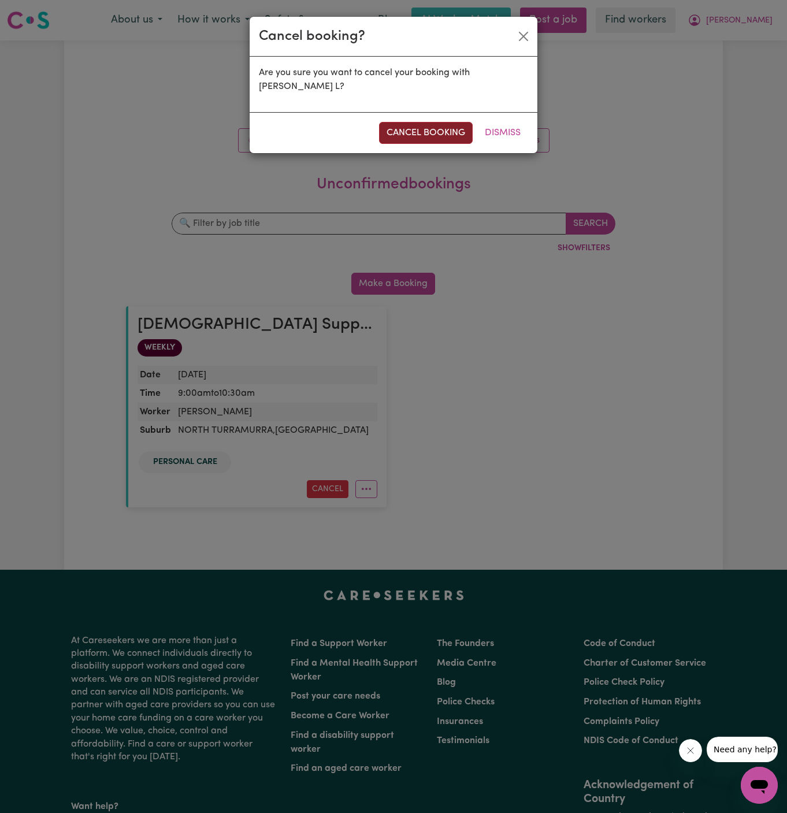
click at [438, 122] on button "cancel booking" at bounding box center [426, 133] width 94 height 22
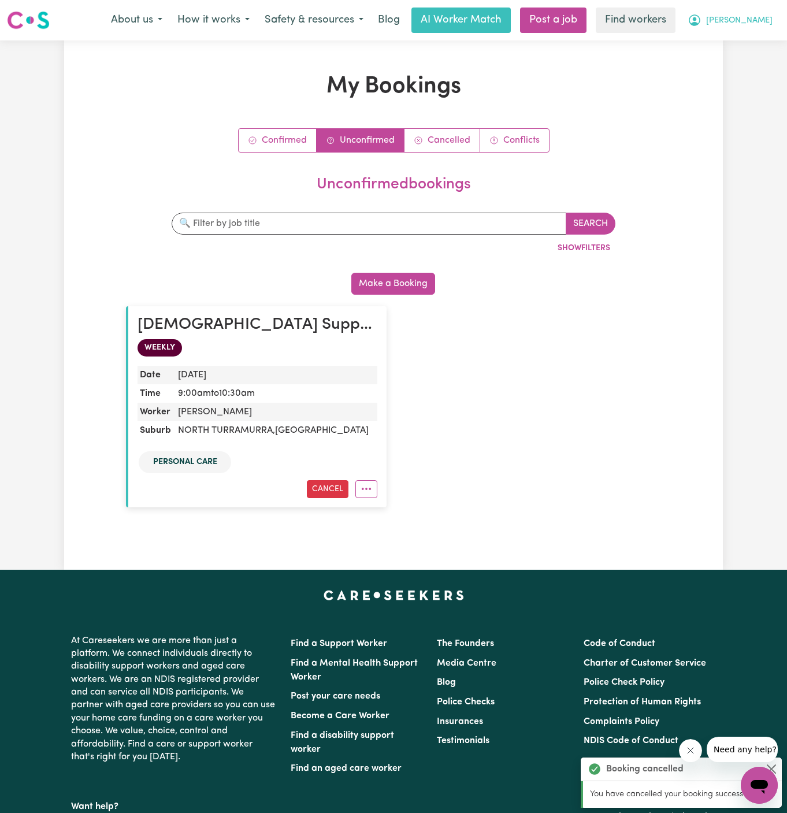
click at [760, 21] on span "[PERSON_NAME]" at bounding box center [739, 20] width 66 height 13
click at [757, 43] on link "My Dashboard" at bounding box center [734, 45] width 91 height 22
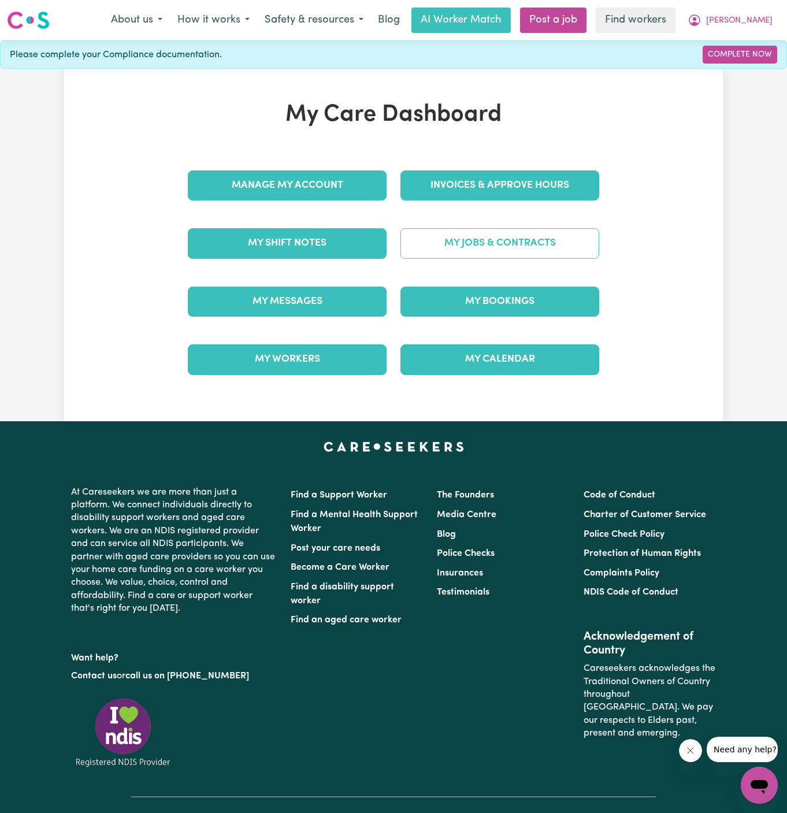
click at [556, 243] on link "My Jobs & Contracts" at bounding box center [500, 243] width 199 height 30
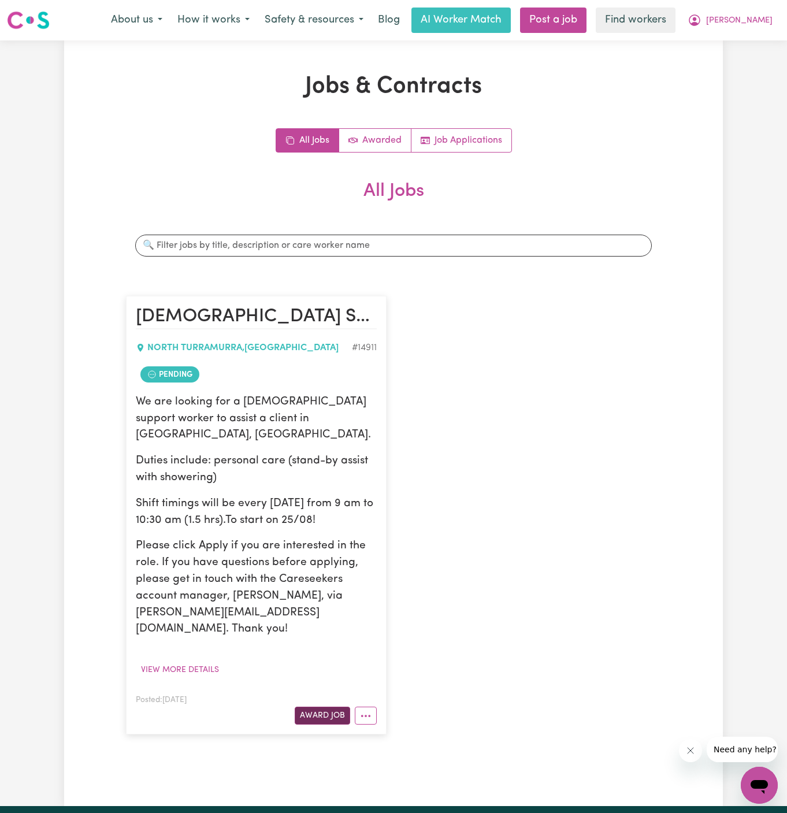
click at [325, 707] on button "Award Job" at bounding box center [323, 716] width 56 height 18
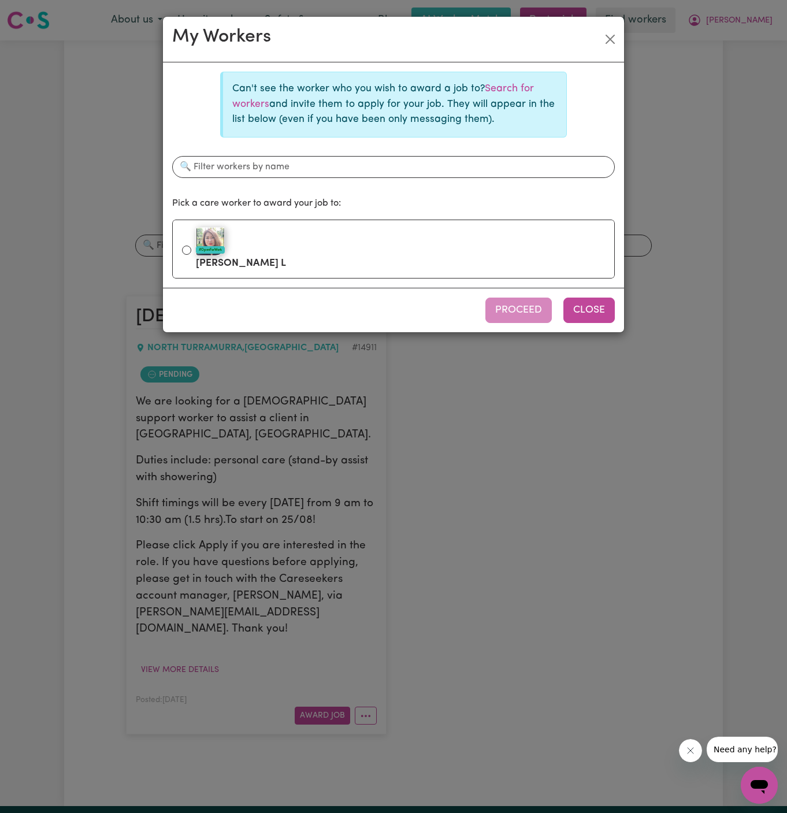
click at [596, 315] on button "Close" at bounding box center [589, 310] width 51 height 25
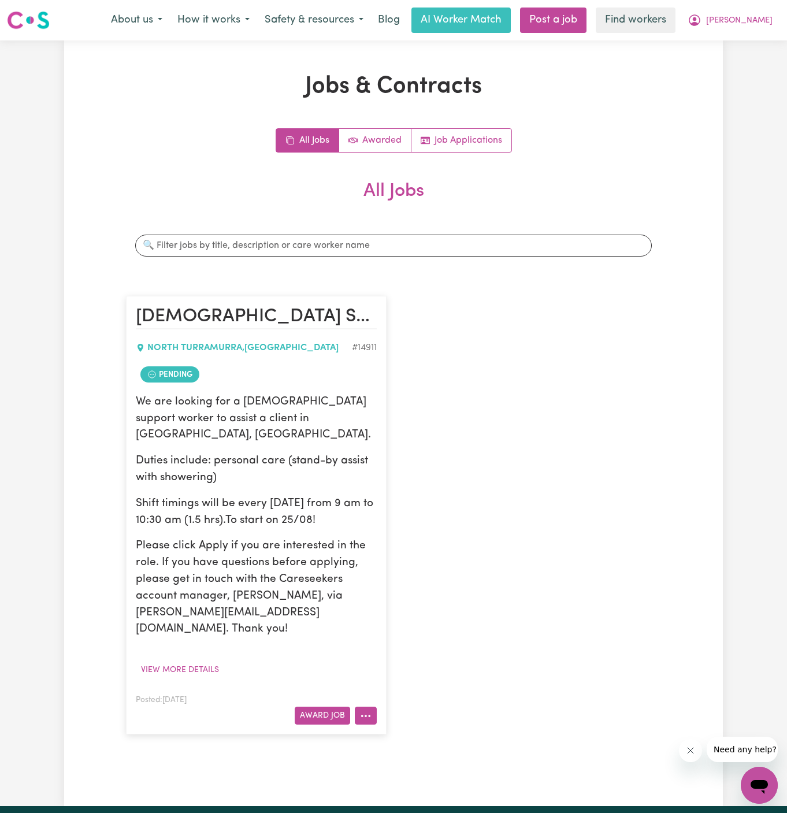
click at [363, 711] on icon "More options" at bounding box center [366, 717] width 12 height 12
click at [403, 586] on link "Make Booking" at bounding box center [412, 597] width 112 height 23
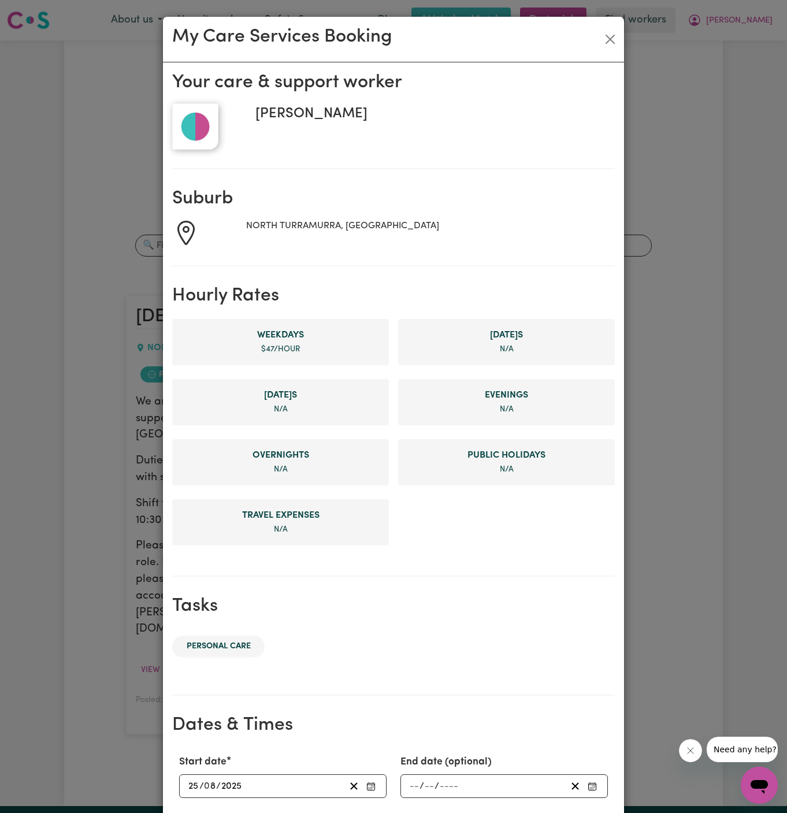
scroll to position [219, 0]
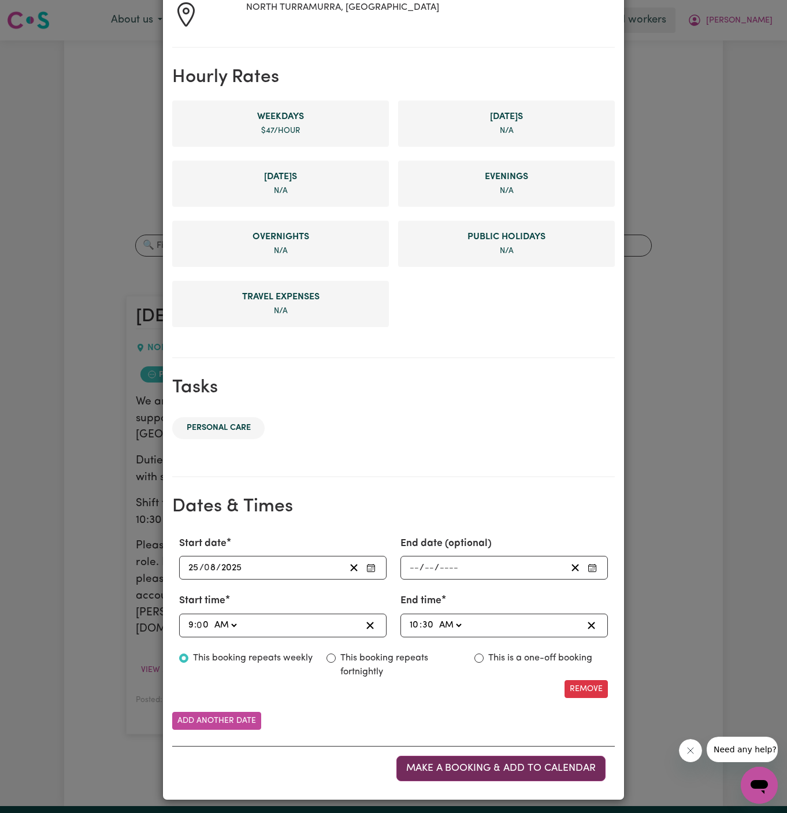
click at [476, 772] on button "Make a booking & add to calendar" at bounding box center [501, 768] width 209 height 25
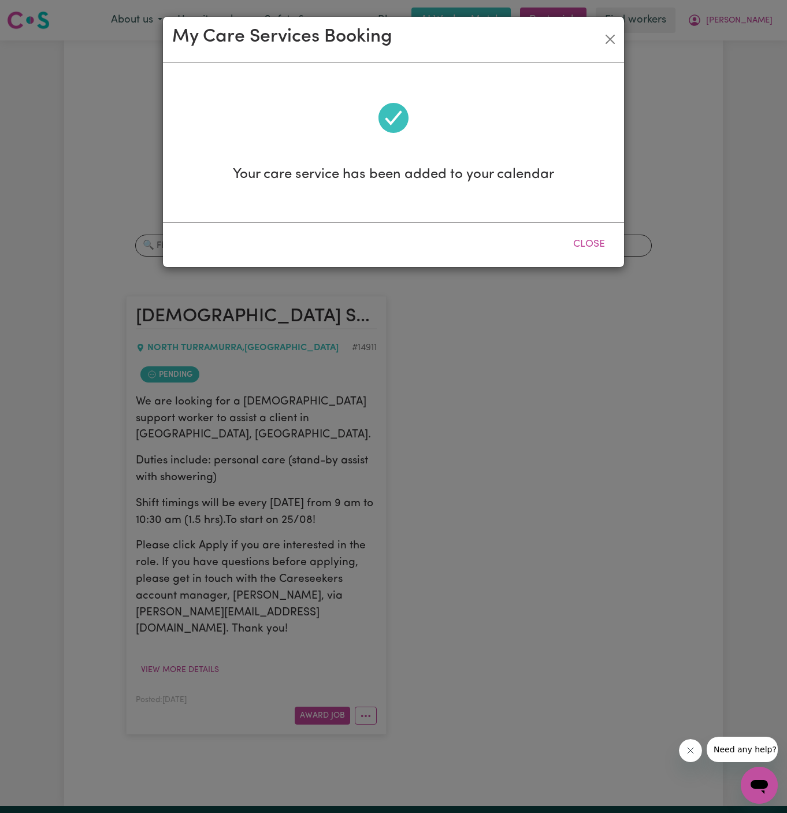
scroll to position [0, 0]
click at [599, 248] on button "Close" at bounding box center [589, 244] width 51 height 25
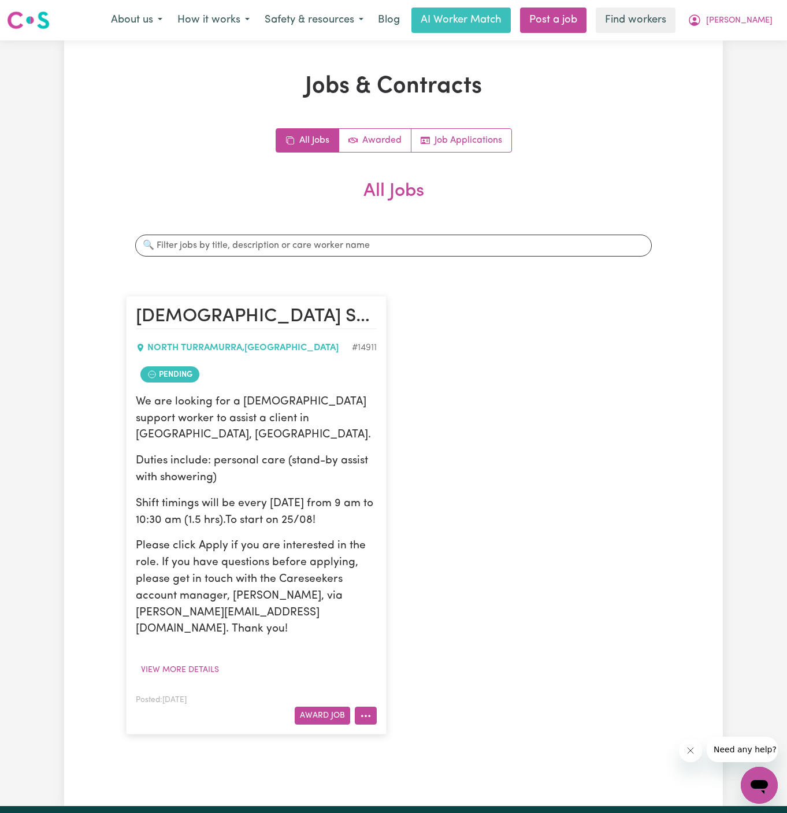
click at [373, 707] on button "More options" at bounding box center [366, 716] width 22 height 18
click at [404, 609] on link "Hide Job" at bounding box center [412, 620] width 112 height 23
click at [367, 707] on button "More options" at bounding box center [366, 716] width 22 height 18
click at [417, 609] on link "Hide Job" at bounding box center [412, 620] width 112 height 23
click at [365, 707] on button "More options" at bounding box center [366, 716] width 22 height 18
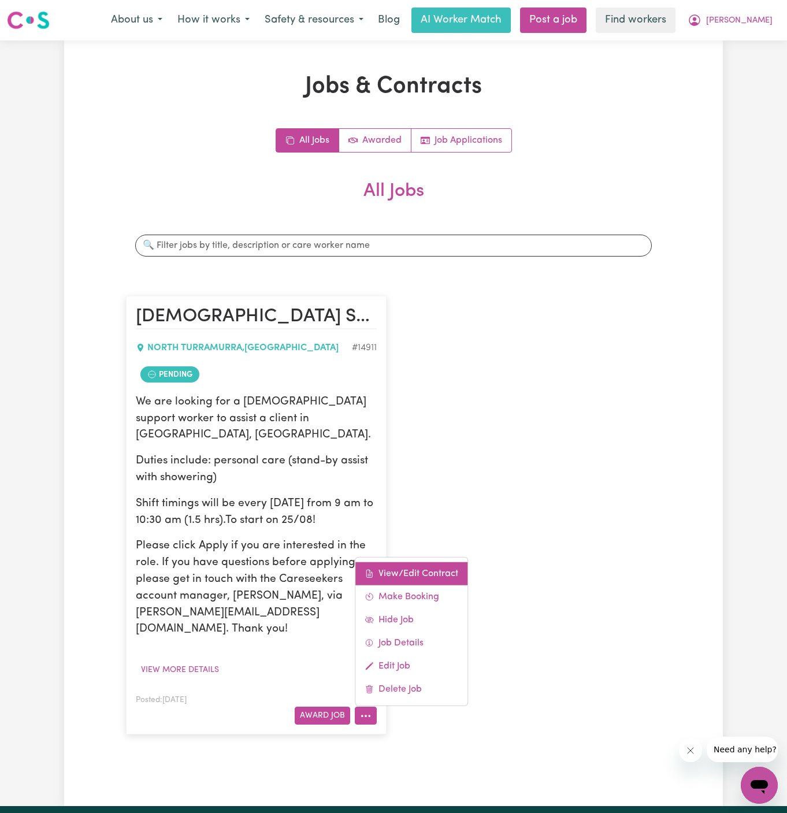
click at [400, 563] on link "View/Edit Contract" at bounding box center [412, 574] width 112 height 23
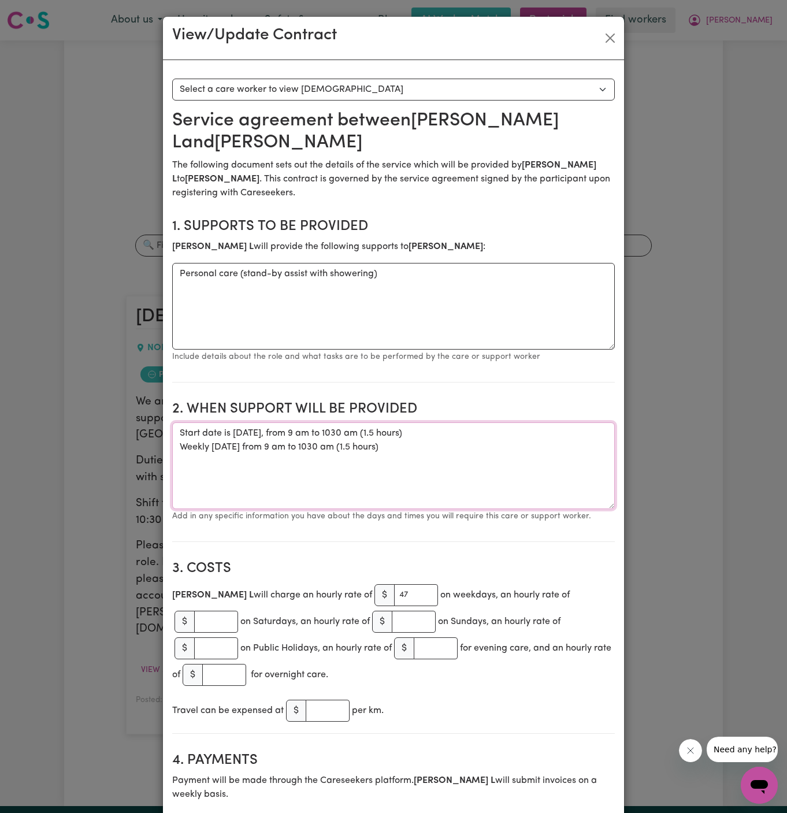
click at [276, 449] on textarea "Start date is Monday, 25 August 2025, from 9 am to 1030 am (1.5 hours) Weekly M…" at bounding box center [393, 466] width 443 height 87
click at [421, 449] on textarea "Start date is Monday, 25 August 2025, from 9 am to 1030 am (1.5 hours) Weekly M…" at bounding box center [393, 466] width 443 height 87
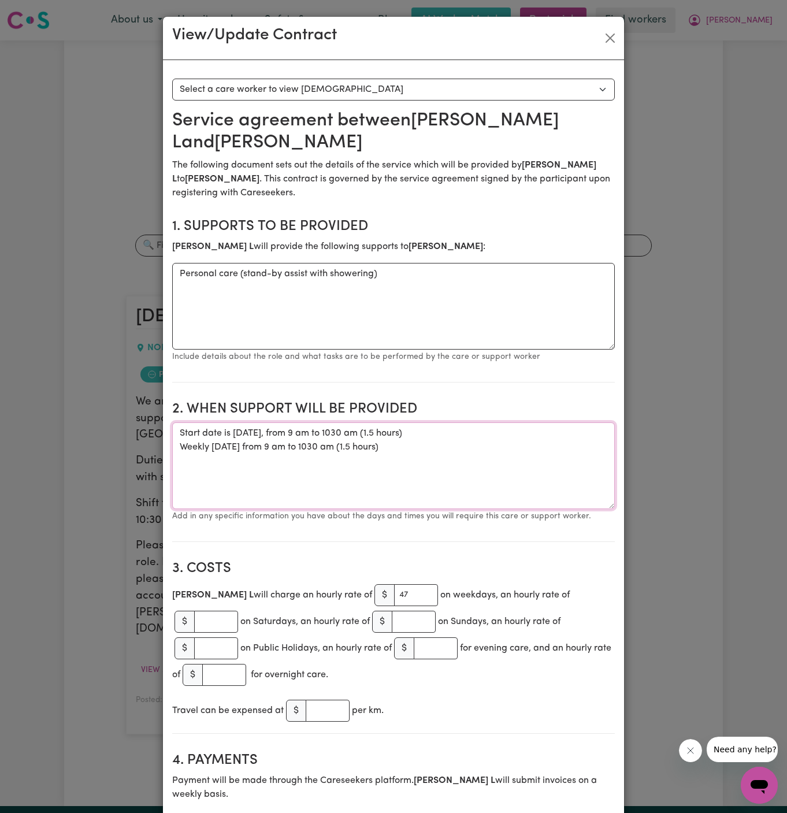
drag, startPoint x: 423, startPoint y: 449, endPoint x: 188, endPoint y: 430, distance: 235.5
click at [188, 430] on textarea "Start date is Monday, 25 August 2025, from 9 am to 1030 am (1.5 hours) Weekly M…" at bounding box center [393, 466] width 443 height 87
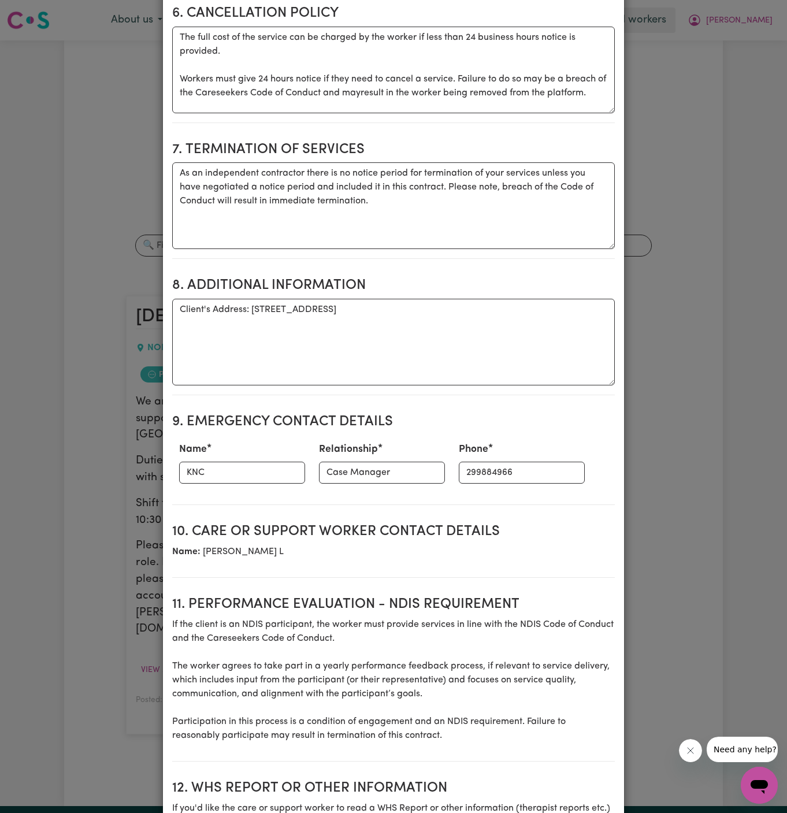
scroll to position [987, 0]
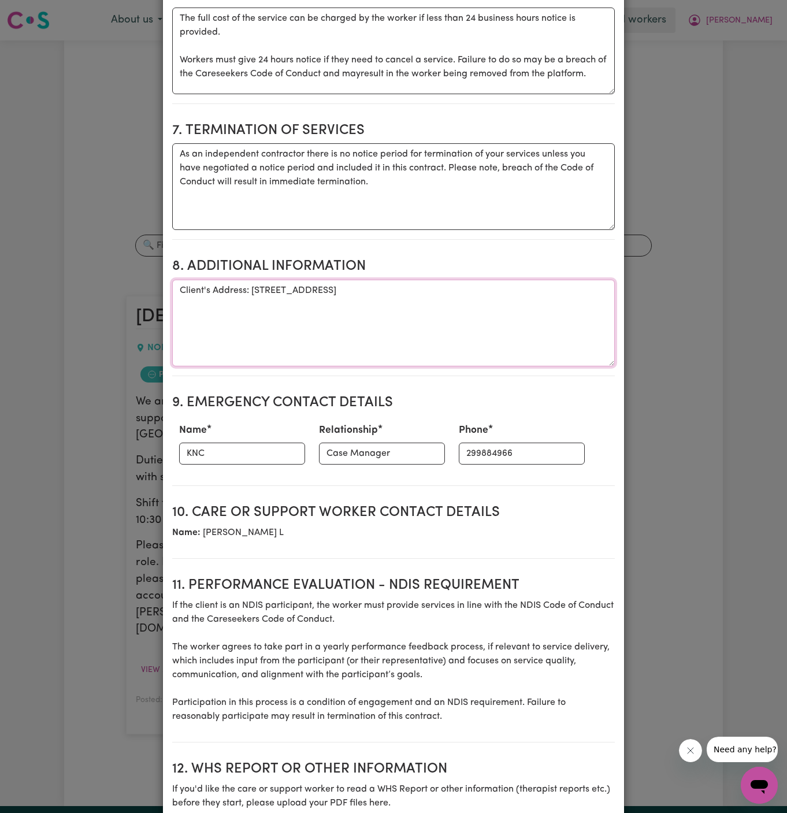
click at [314, 307] on textarea "Client's Address: 1/183 Bobbin Head Rd, Nth Turramurra" at bounding box center [393, 323] width 443 height 87
drag, startPoint x: 434, startPoint y: 255, endPoint x: 247, endPoint y: 257, distance: 186.7
click at [247, 280] on textarea "Client's Address: 1/183 Bobbin Head Rd, Nth Turramurra" at bounding box center [393, 323] width 443 height 87
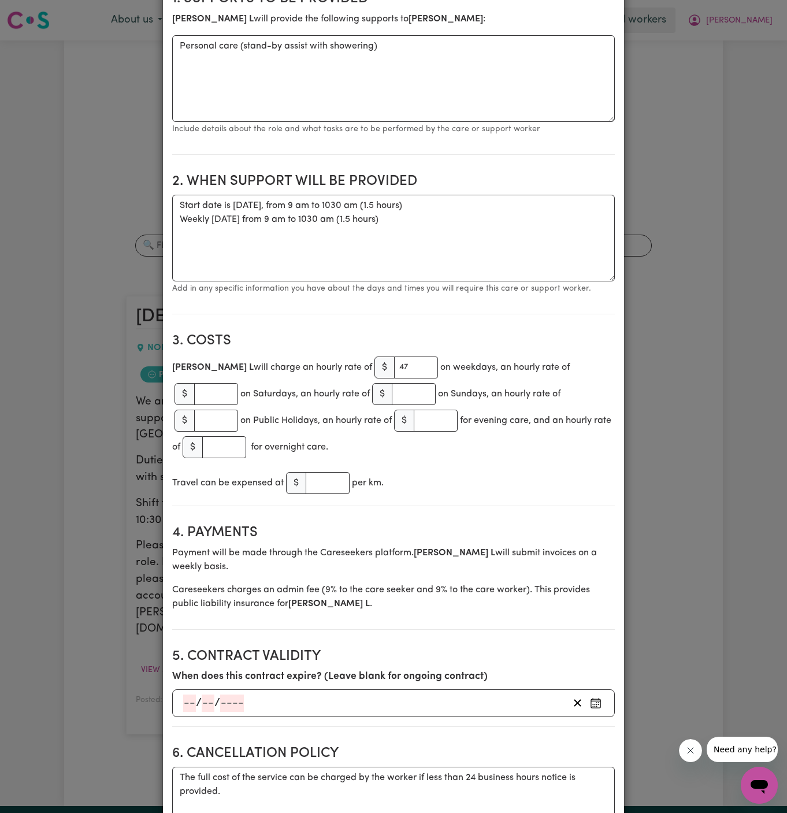
scroll to position [0, 0]
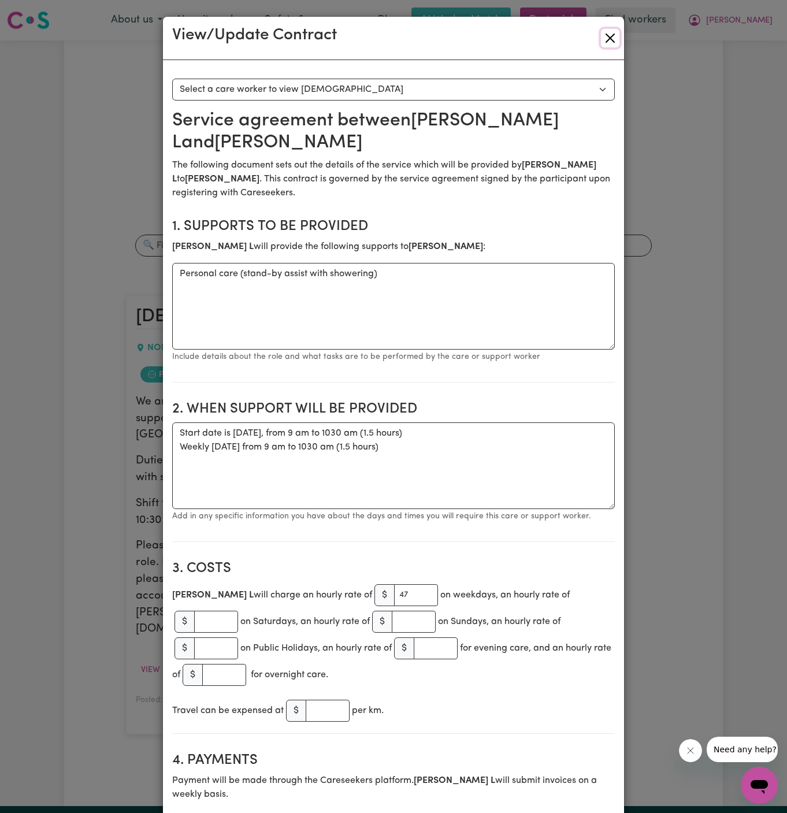
click at [611, 36] on button "Close" at bounding box center [610, 38] width 19 height 19
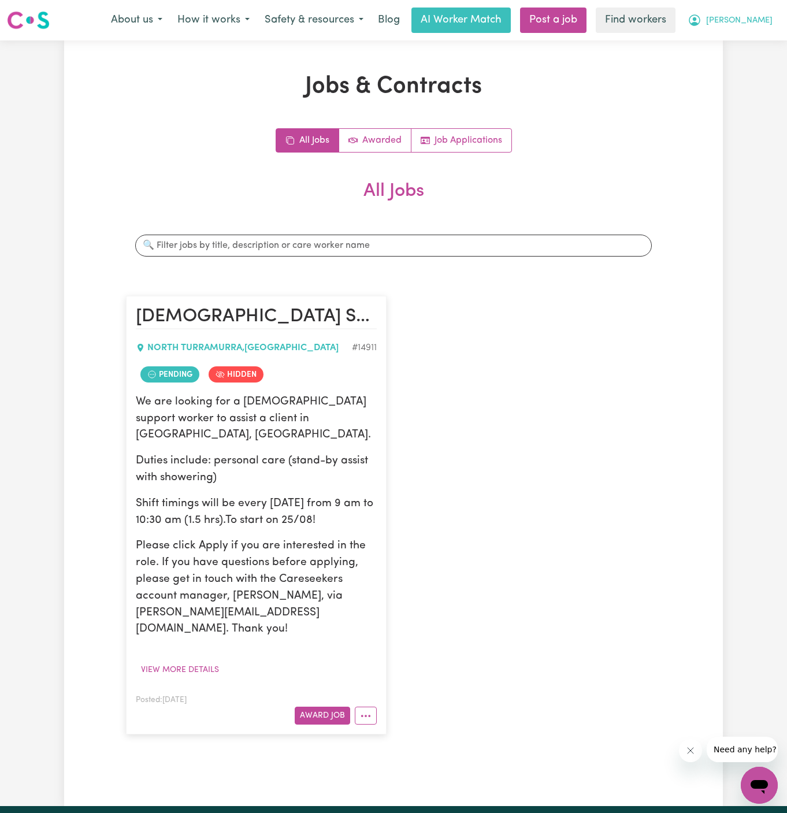
click at [759, 18] on span "[PERSON_NAME]" at bounding box center [739, 20] width 66 height 13
click at [759, 61] on link "Logout" at bounding box center [734, 67] width 91 height 22
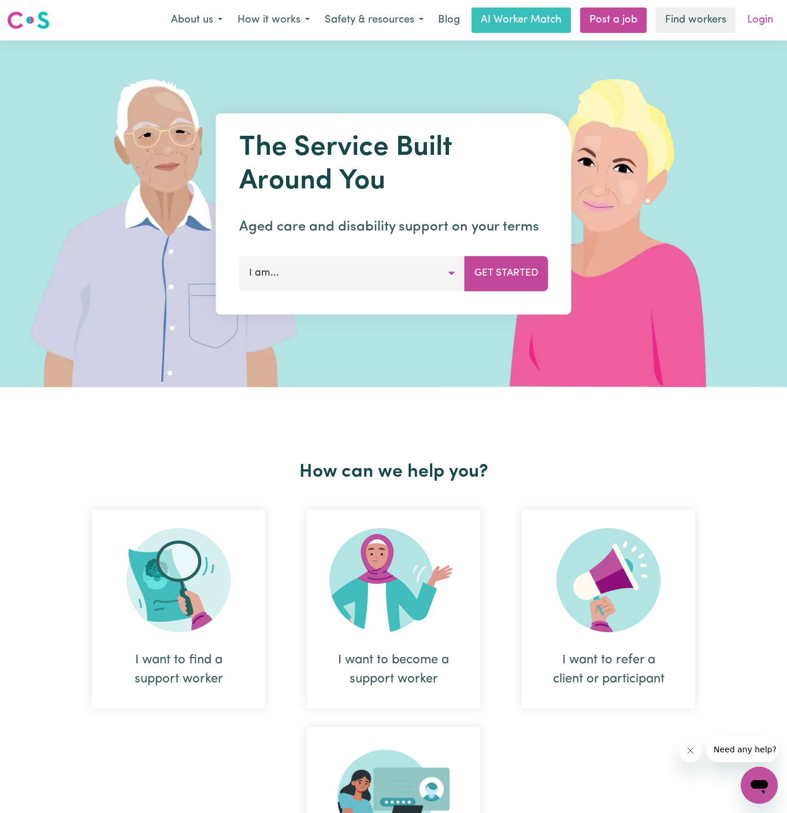
click at [765, 22] on link "Login" at bounding box center [761, 20] width 40 height 25
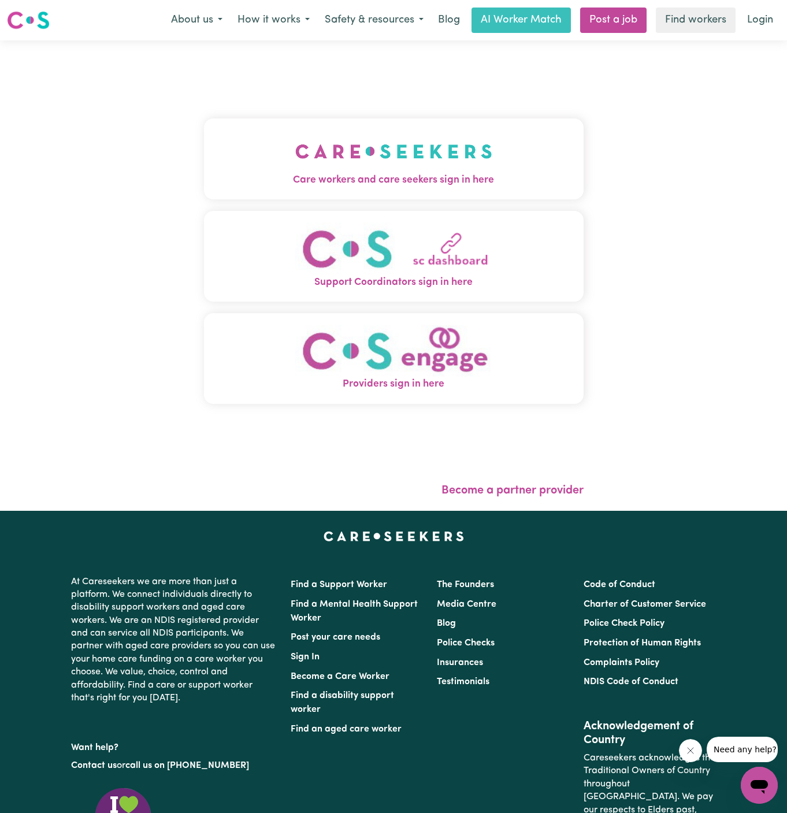
click at [284, 183] on span "Care workers and care seekers sign in here" at bounding box center [394, 180] width 380 height 15
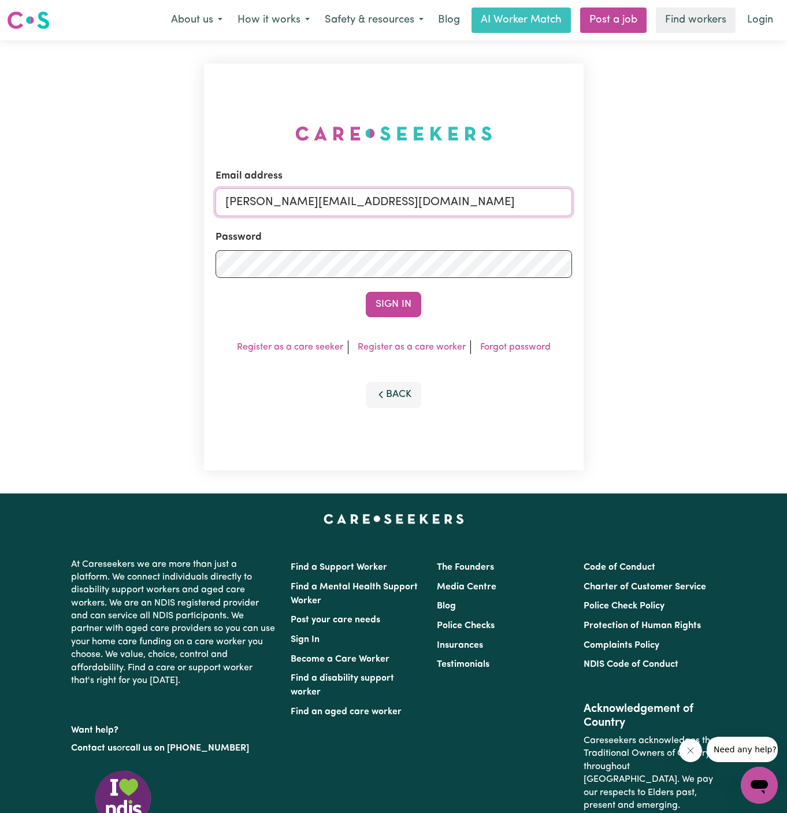
click at [427, 204] on input "[PERSON_NAME][EMAIL_ADDRESS][DOMAIN_NAME]" at bounding box center [394, 202] width 357 height 28
click at [608, 19] on link "Post a job" at bounding box center [613, 20] width 66 height 25
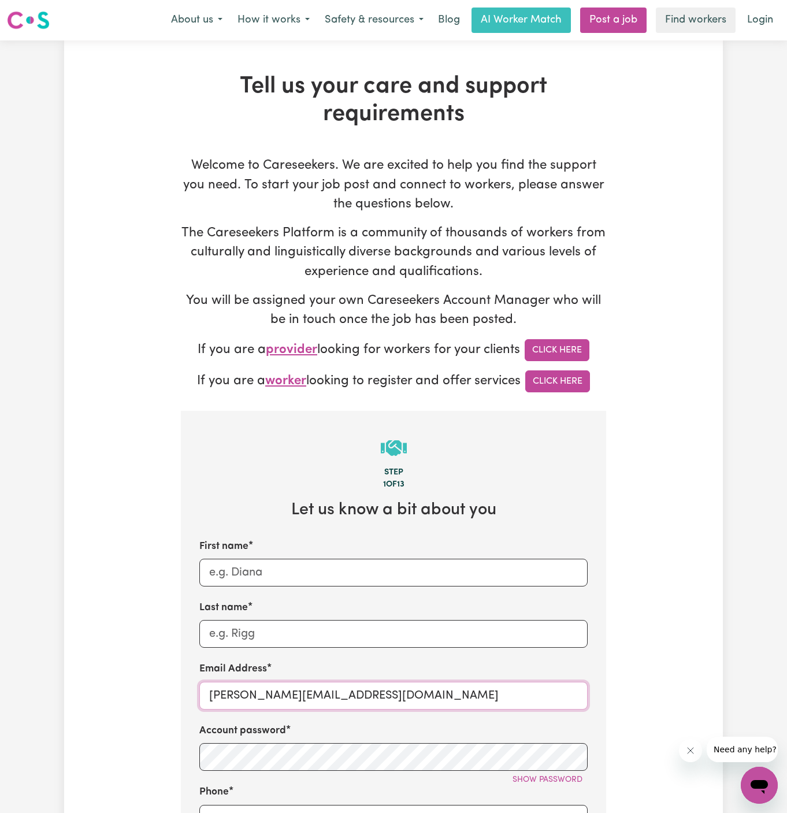
drag, startPoint x: 232, startPoint y: 699, endPoint x: 463, endPoint y: 695, distance: 230.7
click at [463, 695] on input "[PERSON_NAME][EMAIL_ADDRESS][DOMAIN_NAME]" at bounding box center [393, 696] width 389 height 28
drag, startPoint x: 457, startPoint y: 695, endPoint x: 237, endPoint y: 694, distance: 219.7
click at [237, 694] on input "[PERSON_NAME][EMAIL_ADDRESS][DOMAIN_NAME]" at bounding box center [393, 696] width 389 height 28
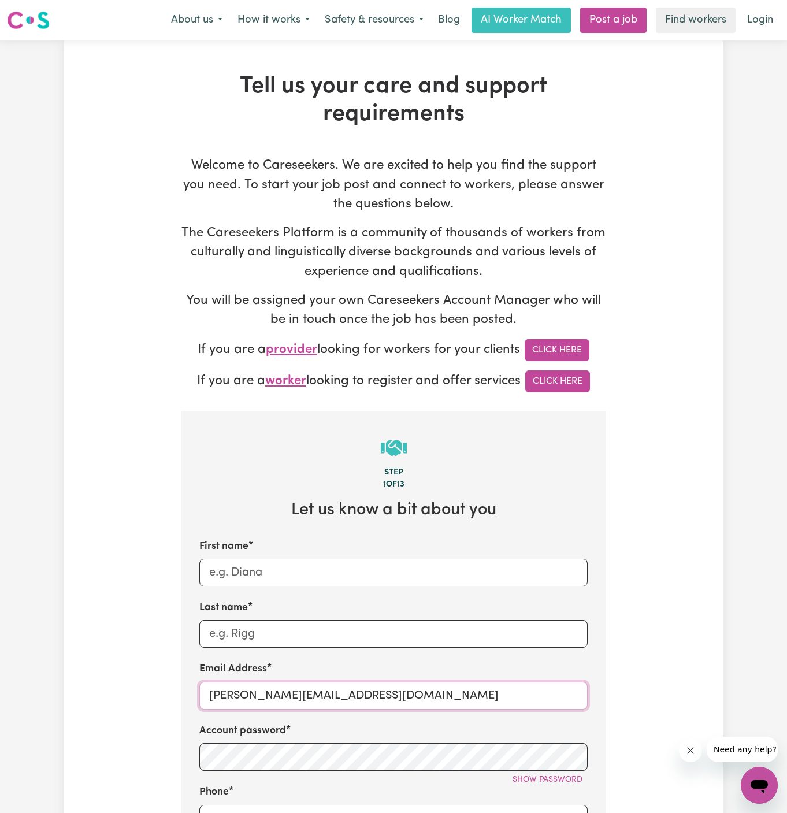
click at [292, 695] on input "[PERSON_NAME][EMAIL_ADDRESS][DOMAIN_NAME]" at bounding box center [393, 696] width 389 height 28
paste input "JaxsonCF"
type input "JaxsonCF@careseekers.com.au"
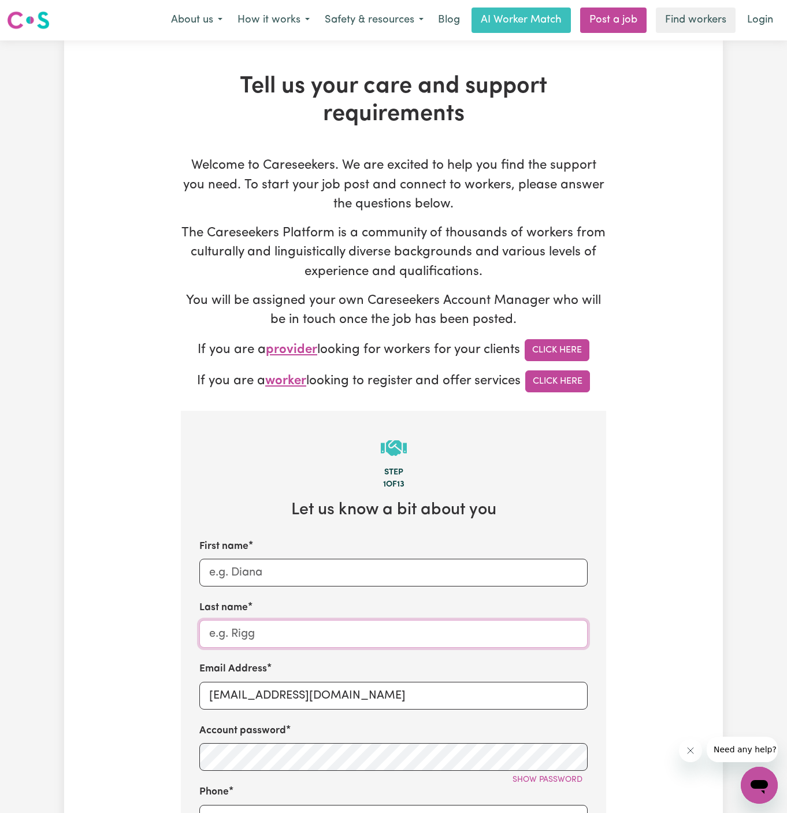
click at [324, 646] on input "Last name" at bounding box center [393, 634] width 389 height 28
click at [257, 694] on input "JaxsonCF@careseekers.com.au" at bounding box center [393, 696] width 389 height 28
drag, startPoint x: 242, startPoint y: 694, endPoint x: 180, endPoint y: 694, distance: 61.3
click at [243, 584] on input "First name" at bounding box center [393, 573] width 389 height 28
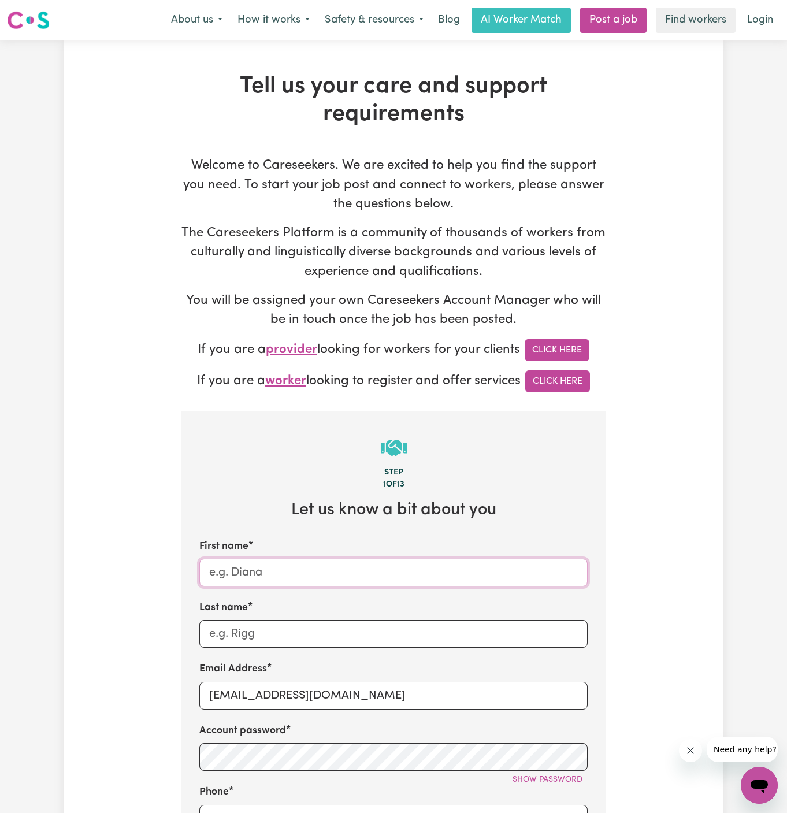
paste input "Jaxson"
type input "Jaxson"
click at [521, 632] on input "Last name" at bounding box center [393, 634] width 389 height 28
paste input "Chosen Family"
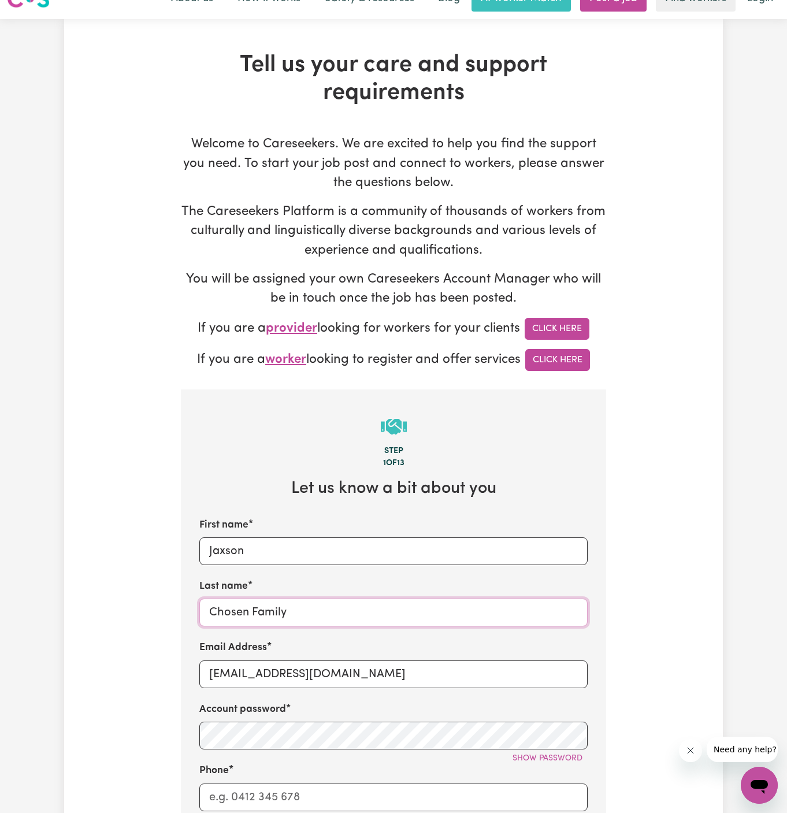
scroll to position [44, 0]
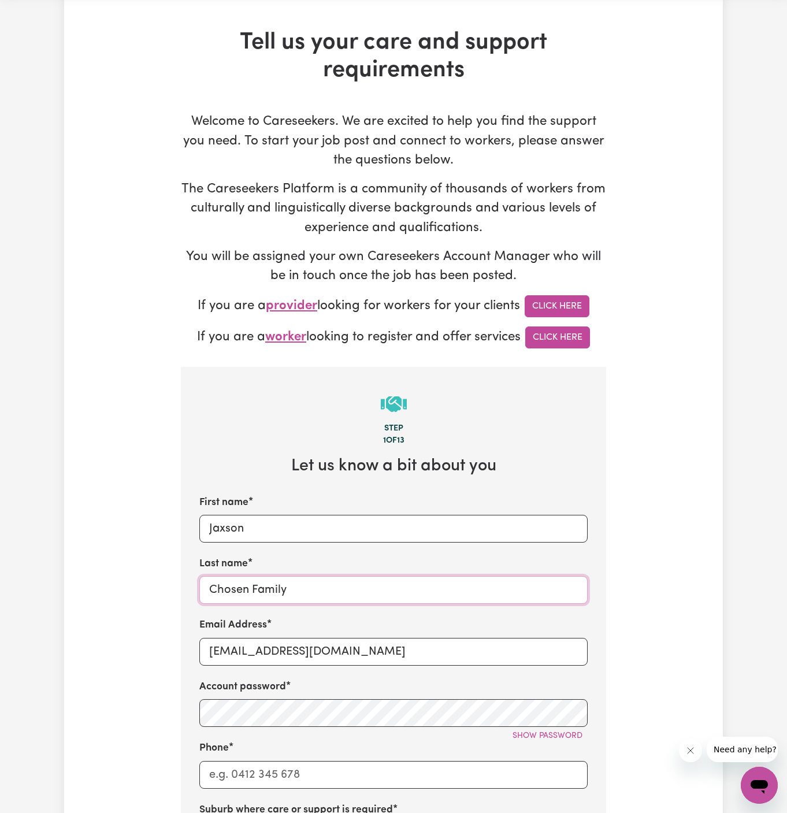
click at [217, 592] on input "Chosen Family" at bounding box center [393, 590] width 389 height 28
type input "Chosen Family"
click at [338, 575] on div "Last name Chosen Family" at bounding box center [393, 580] width 389 height 47
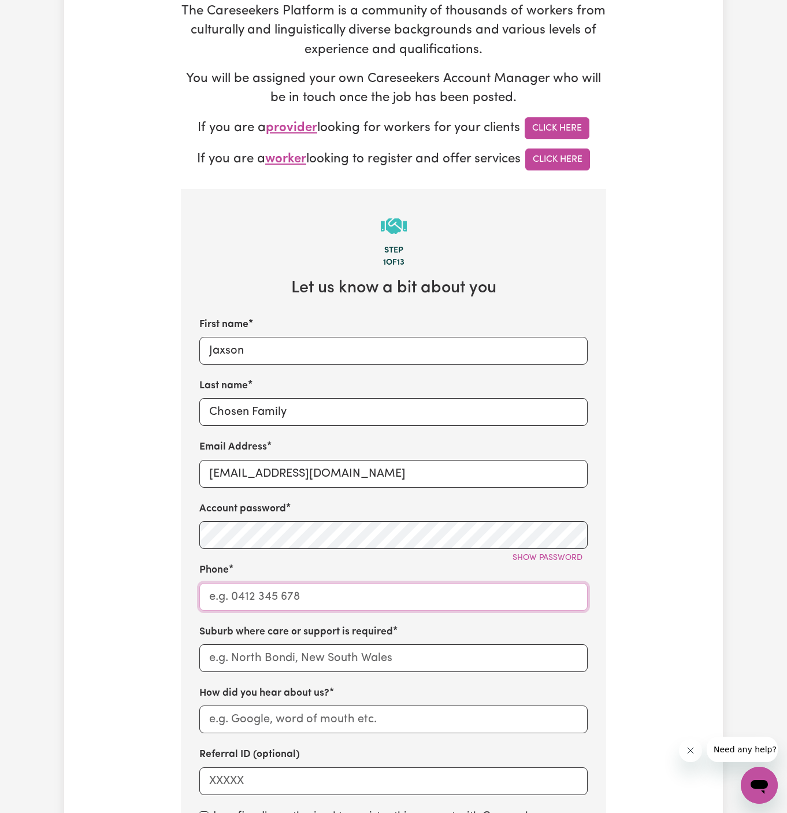
click at [312, 602] on input "Phone" at bounding box center [393, 597] width 389 height 28
type input "1300765465"
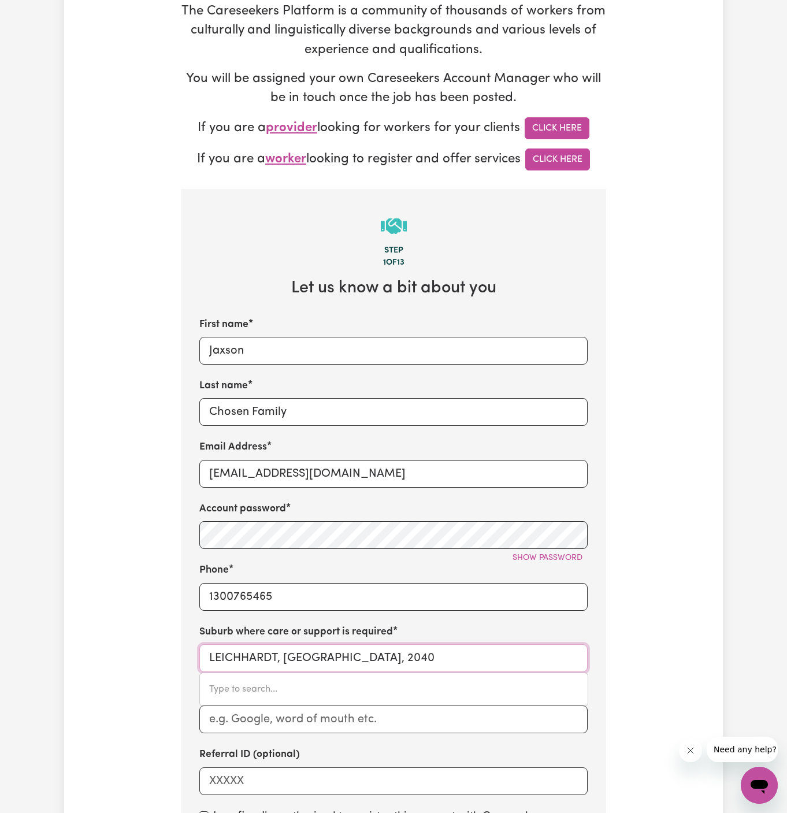
click at [347, 653] on input "LEICHHARDT, New South Wales, 2040" at bounding box center [393, 659] width 389 height 28
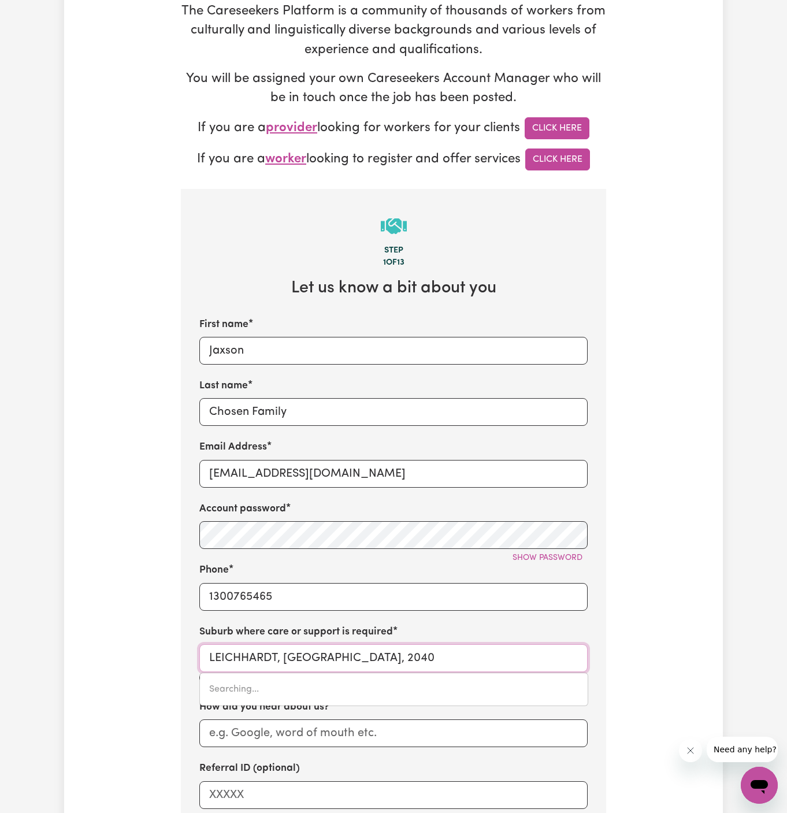
click at [347, 653] on input "LEICHHARDT, New South Wales, 2040" at bounding box center [393, 659] width 389 height 28
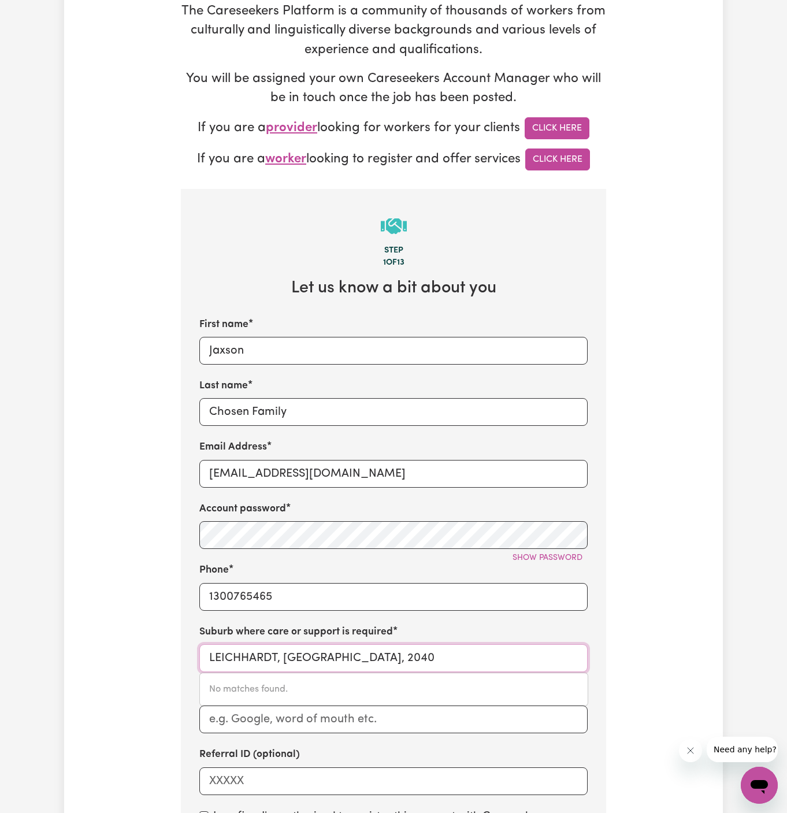
click at [347, 653] on input "LEICHHARDT, New South Wales, 2040" at bounding box center [393, 659] width 389 height 28
type input "acacia"
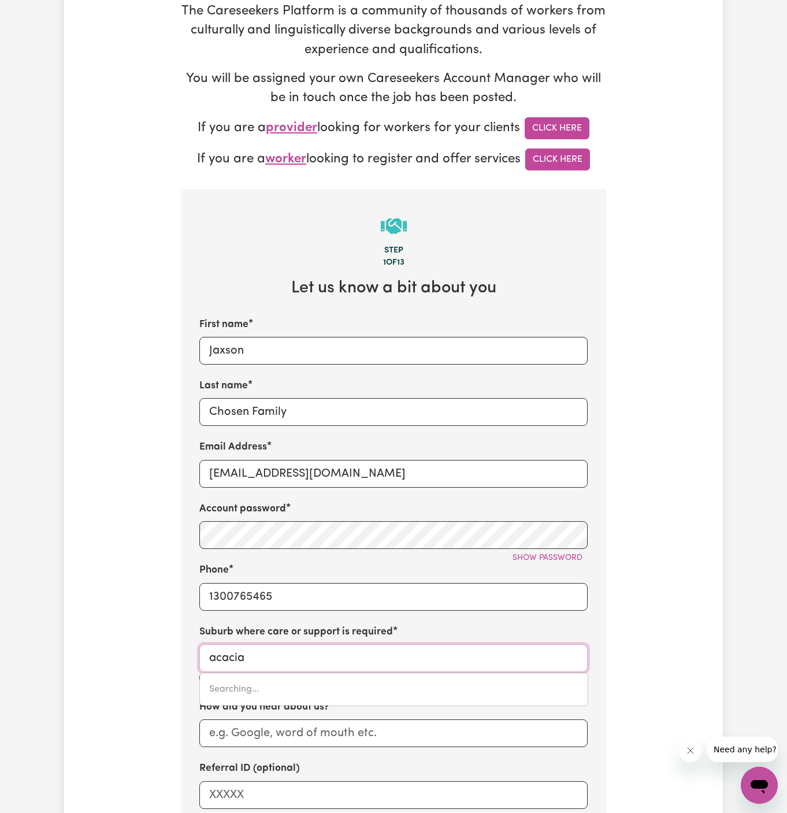
type input "acacia CREEK, New South Wales, 2476"
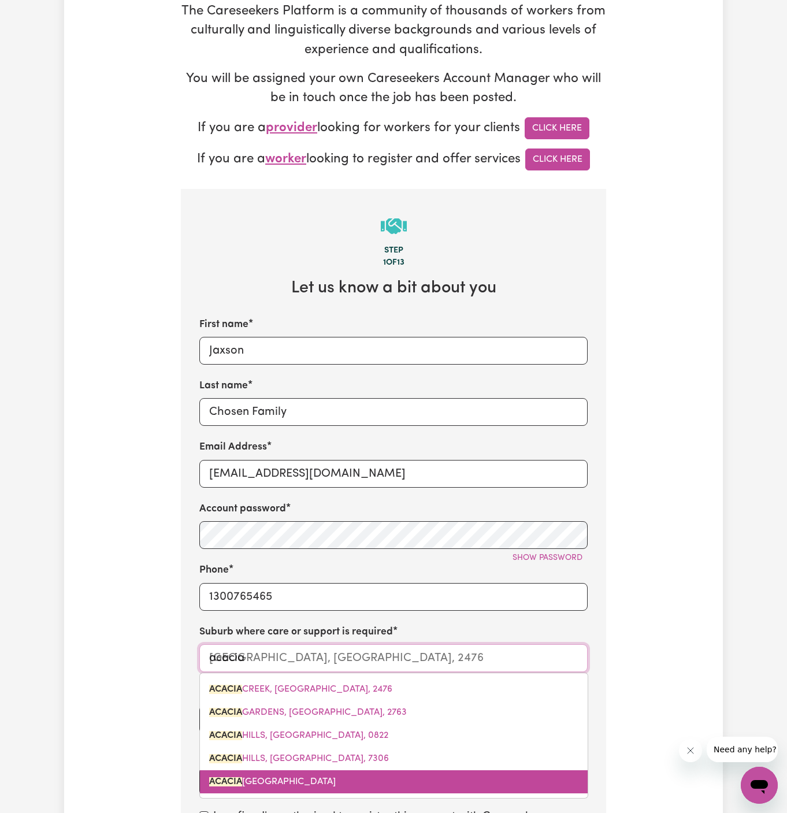
click at [286, 779] on span "ACACIA RIDGE, Queensland, 4110" at bounding box center [272, 782] width 127 height 9
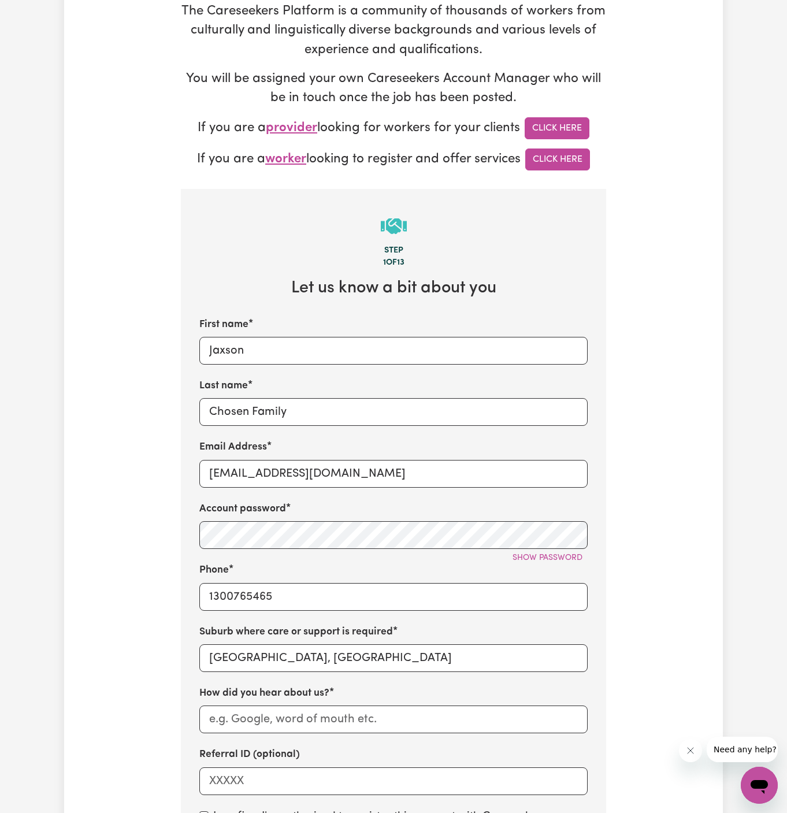
scroll to position [283, 0]
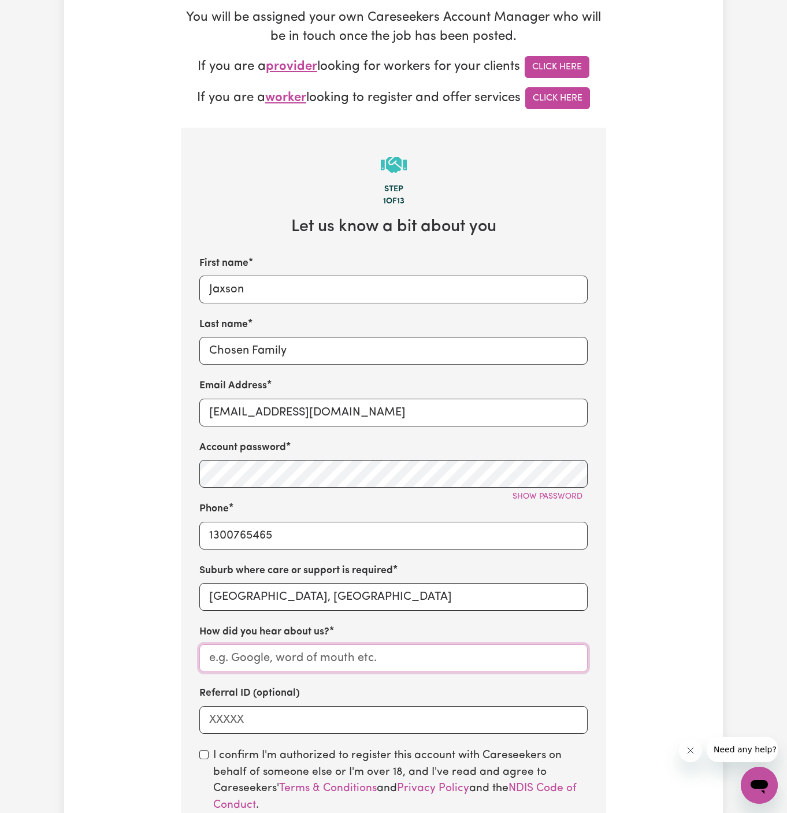
click at [310, 669] on input "How did you hear about us?" at bounding box center [393, 659] width 389 height 28
click at [258, 352] on input "Chosen Family" at bounding box center [393, 351] width 389 height 28
click at [254, 676] on div "First name Jaxson Last name Chosen Family Email Address JaxsonCF@careseekers.co…" at bounding box center [393, 495] width 389 height 478
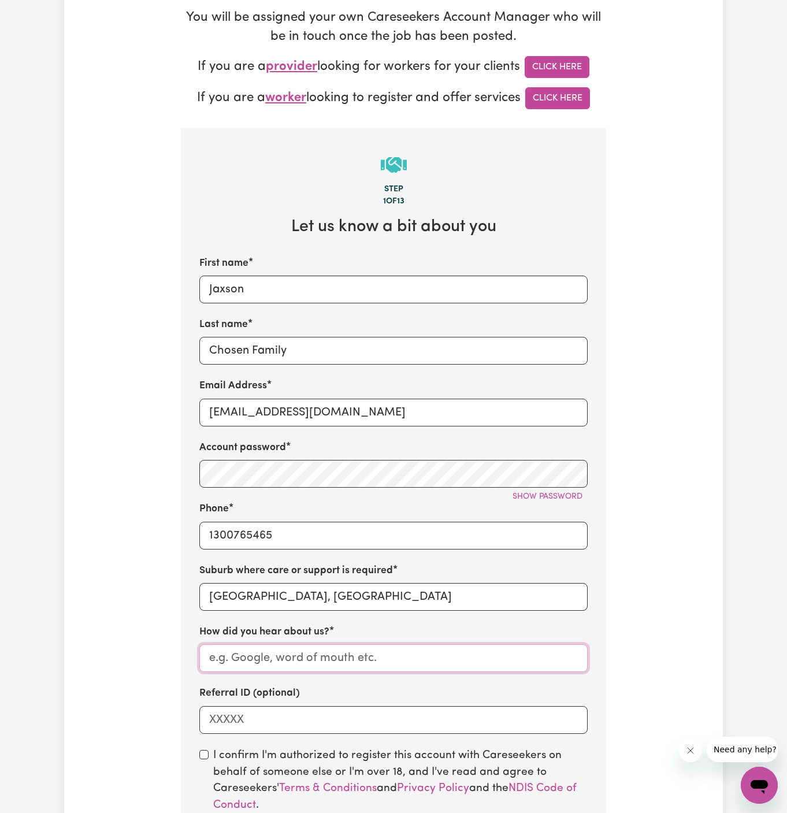
click at [268, 656] on input "How did you hear about us?" at bounding box center [393, 659] width 389 height 28
paste input "Chosen Family"
type input "Chosen Family"
click at [207, 759] on div "I confirm I'm authorized to register this account with Careseekers on behalf of…" at bounding box center [393, 805] width 389 height 114
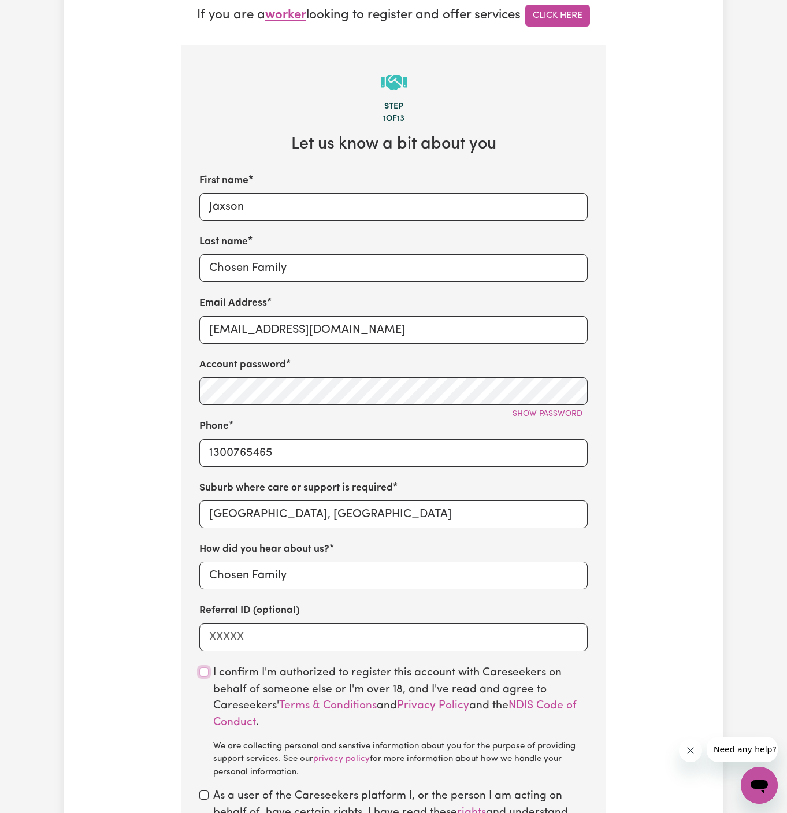
click at [202, 670] on input "checkbox" at bounding box center [203, 672] width 9 height 9
checkbox input "true"
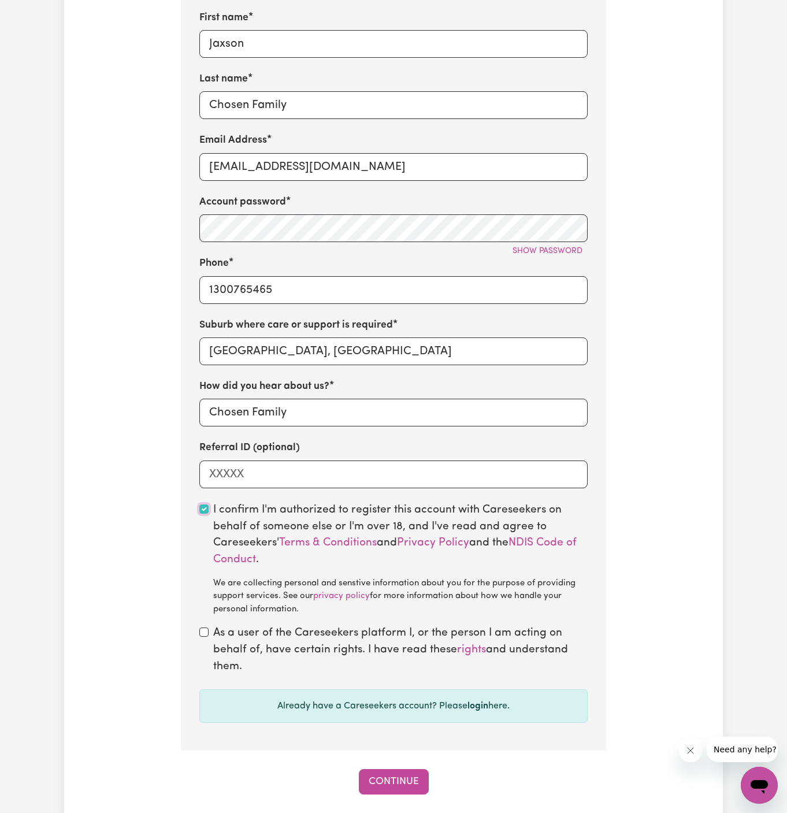
scroll to position [548, 0]
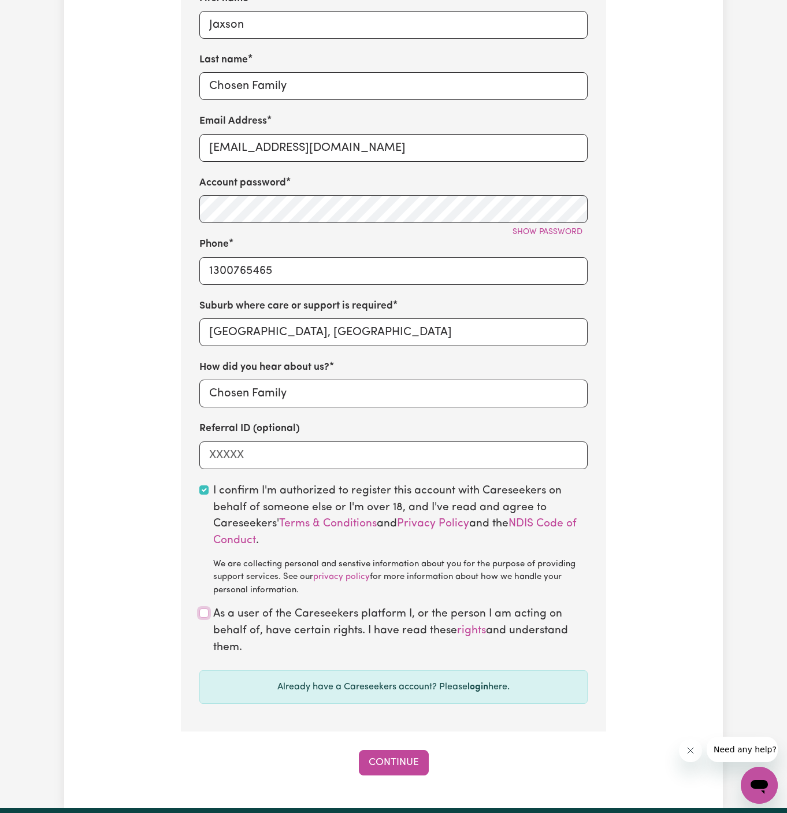
click at [202, 610] on input "checkbox" at bounding box center [203, 613] width 9 height 9
checkbox input "true"
click at [385, 759] on button "Continue" at bounding box center [394, 762] width 70 height 25
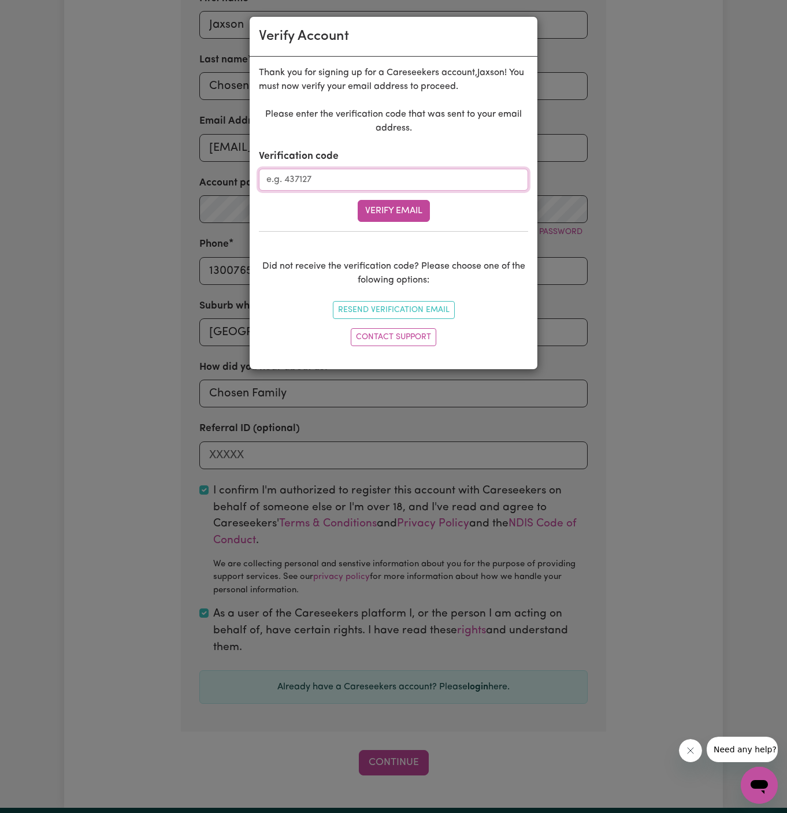
click at [352, 175] on input "Verification code" at bounding box center [393, 180] width 269 height 22
paste input "923969"
type input "923969"
click at [410, 214] on button "Verify Email" at bounding box center [394, 211] width 72 height 22
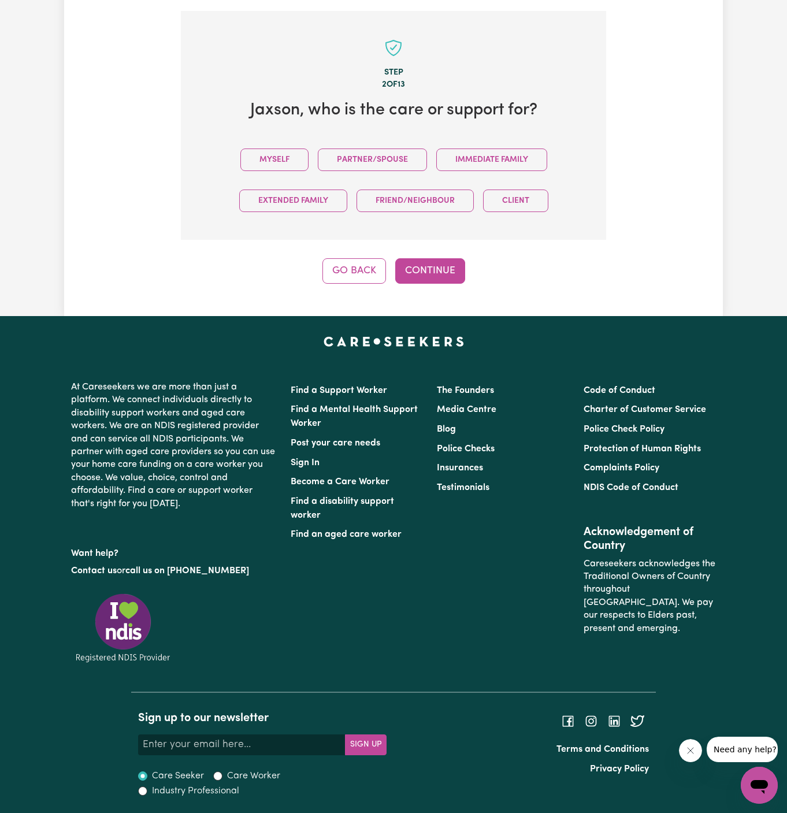
scroll to position [398, 0]
